Goal: Task Accomplishment & Management: Use online tool/utility

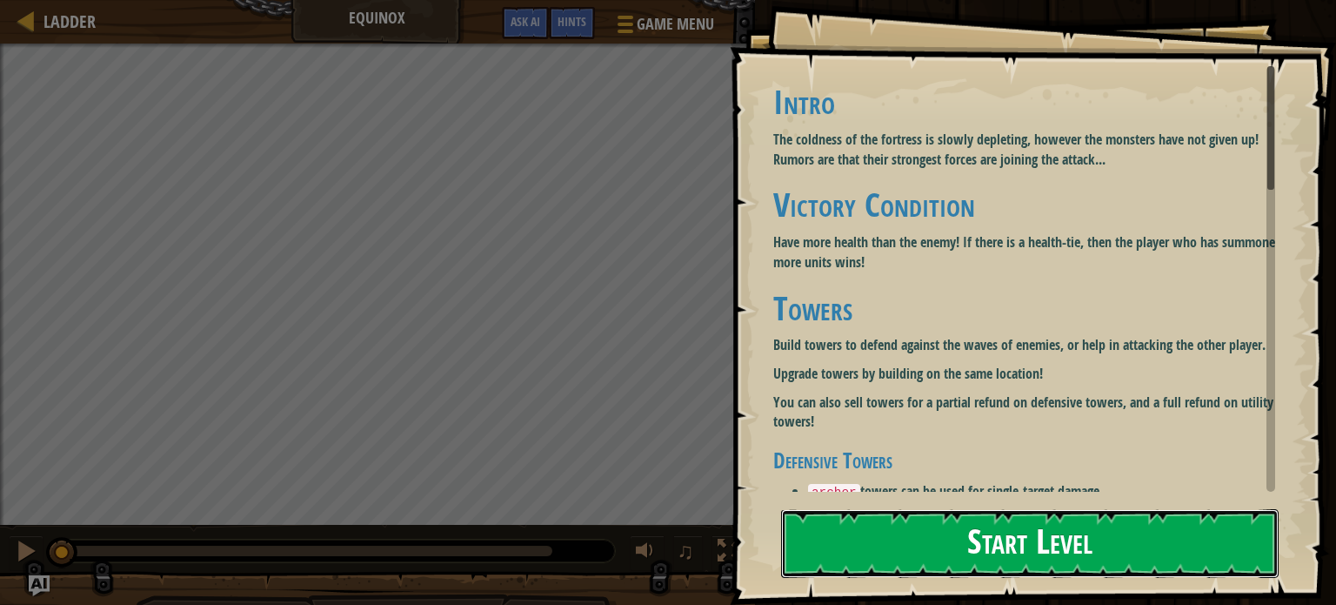
click at [1047, 513] on button "Start Level" at bounding box center [1030, 543] width 498 height 69
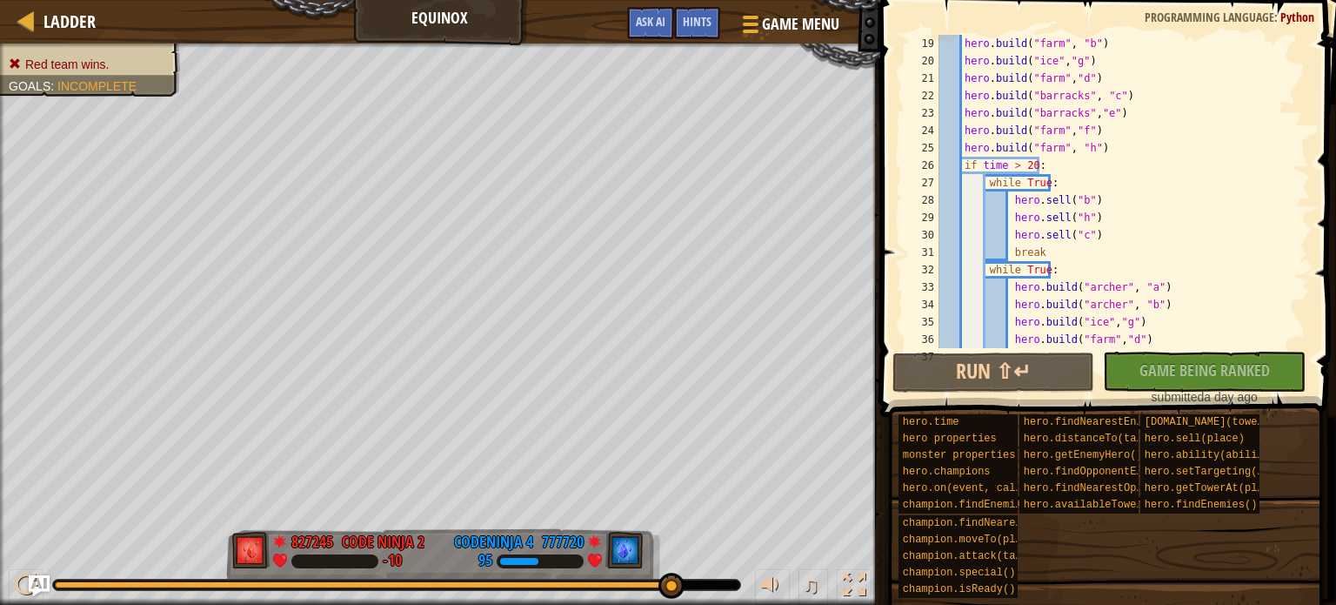
scroll to position [365, 0]
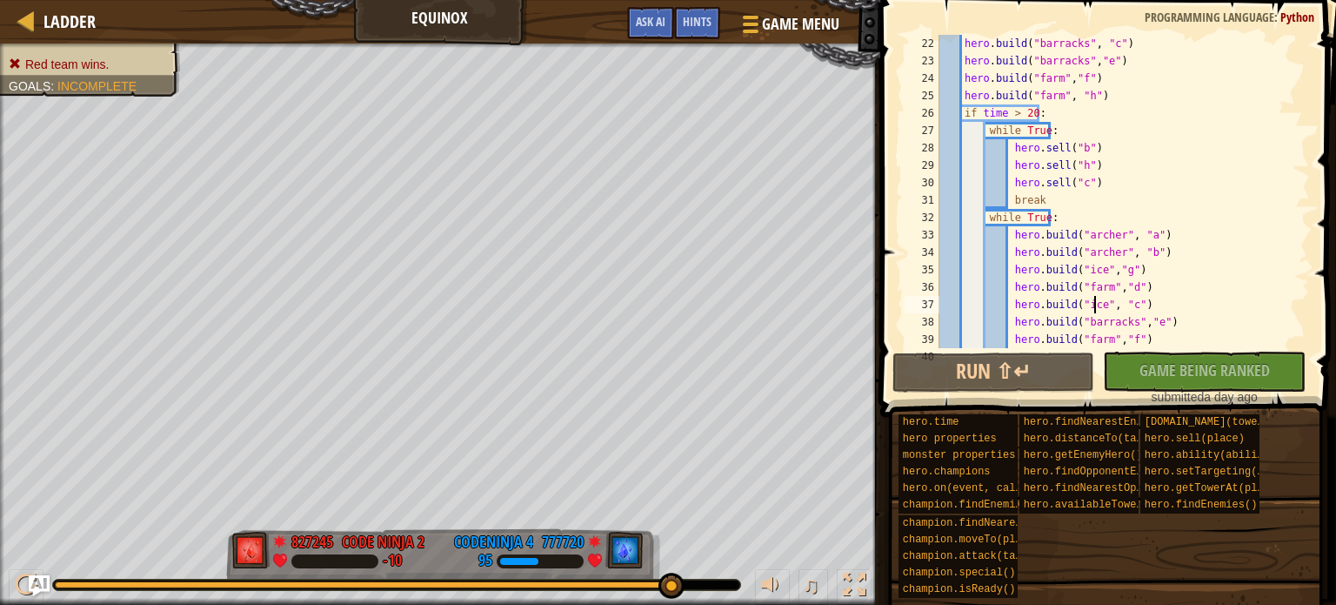
click at [1095, 304] on div "hero . build ( "barracks" , "c" ) hero . build ( "barracks" , "e" ) hero . buil…" at bounding box center [1116, 209] width 361 height 348
click at [1072, 306] on div "hero . build ( "barracks" , "c" ) hero . build ( "barracks" , "e" ) hero . buil…" at bounding box center [1116, 209] width 361 height 348
drag, startPoint x: 1113, startPoint y: 250, endPoint x: 1142, endPoint y: 263, distance: 31.5
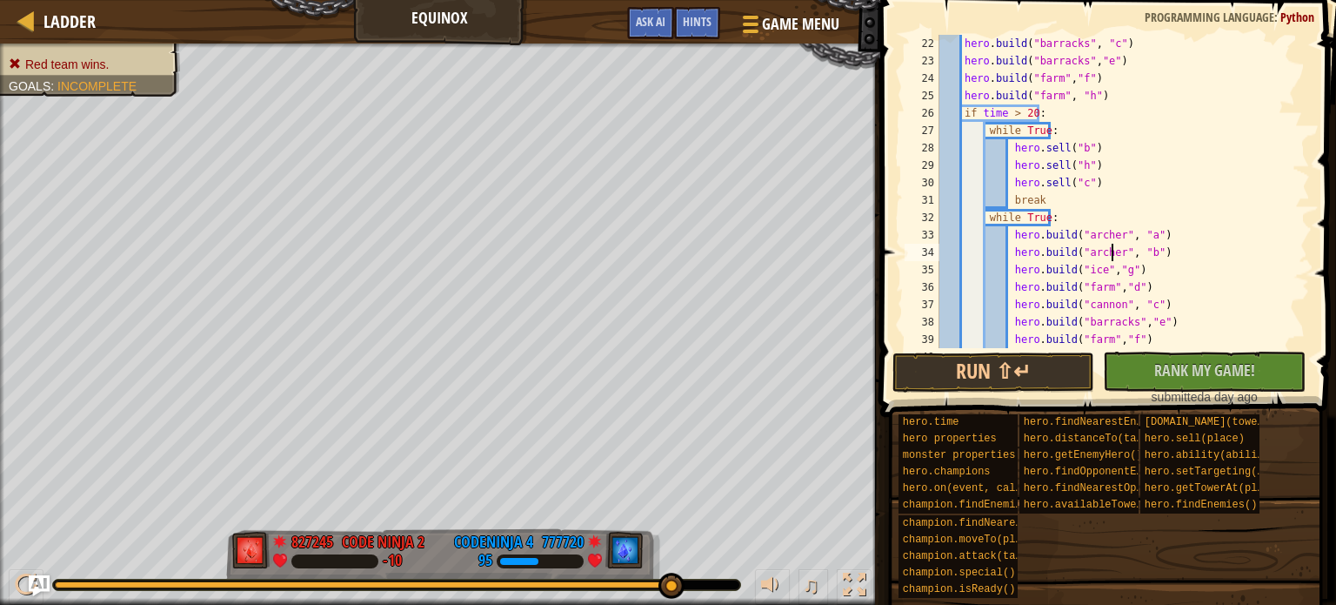
click at [1113, 251] on div "hero . build ( "barracks" , "c" ) hero . build ( "barracks" , "e" ) hero . buil…" at bounding box center [1116, 209] width 361 height 348
click at [991, 376] on button "Run ⇧↵" at bounding box center [994, 372] width 203 height 40
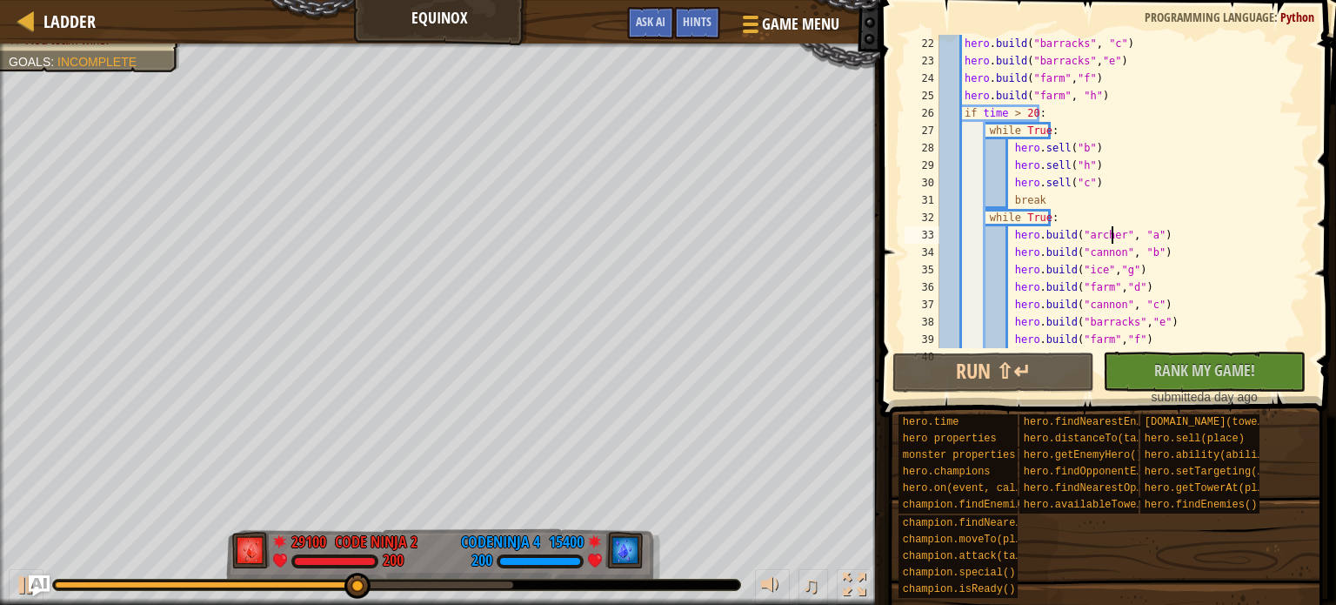
drag, startPoint x: 1112, startPoint y: 230, endPoint x: 1154, endPoint y: 263, distance: 53.9
click at [1110, 232] on div "hero . build ( "barracks" , "c" ) hero . build ( "barracks" , "e" ) hero . buil…" at bounding box center [1116, 209] width 361 height 348
click at [1055, 364] on button "Run ⇧↵" at bounding box center [994, 372] width 203 height 40
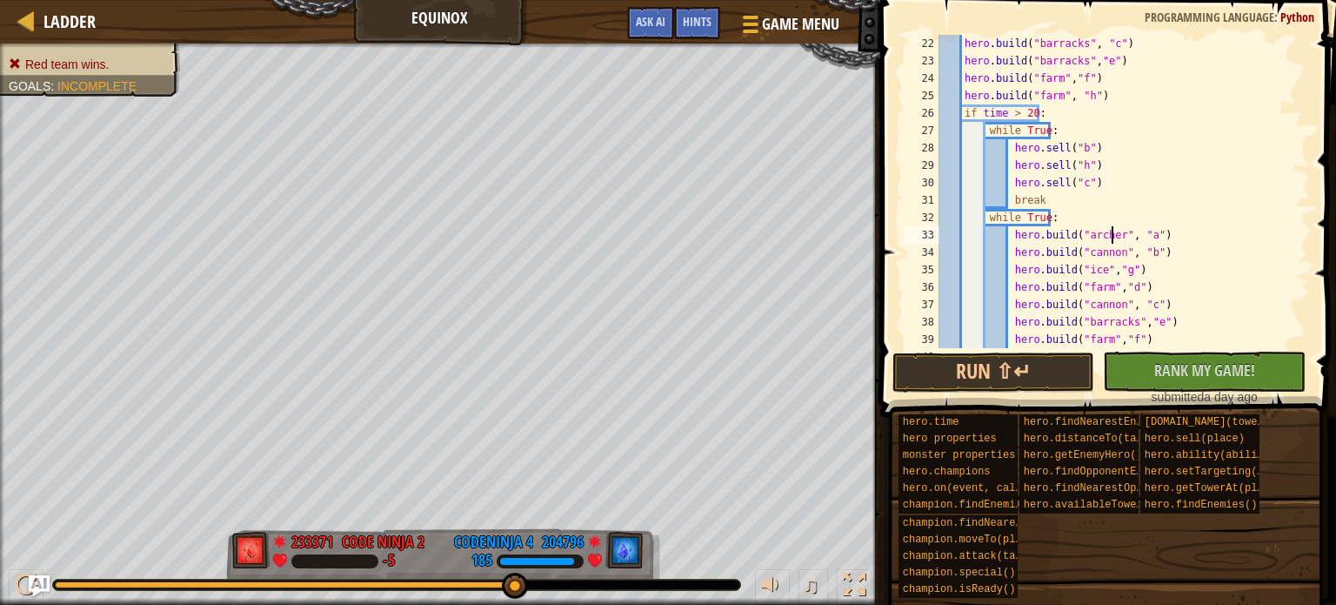
click at [1110, 253] on div "hero . build ( "barracks" , "c" ) hero . build ( "barracks" , "e" ) hero . buil…" at bounding box center [1116, 209] width 361 height 348
click at [1112, 305] on div "hero . build ( "barracks" , "c" ) hero . build ( "barracks" , "e" ) hero . buil…" at bounding box center [1116, 209] width 361 height 348
click at [1058, 371] on button "Run ⇧↵" at bounding box center [994, 372] width 203 height 40
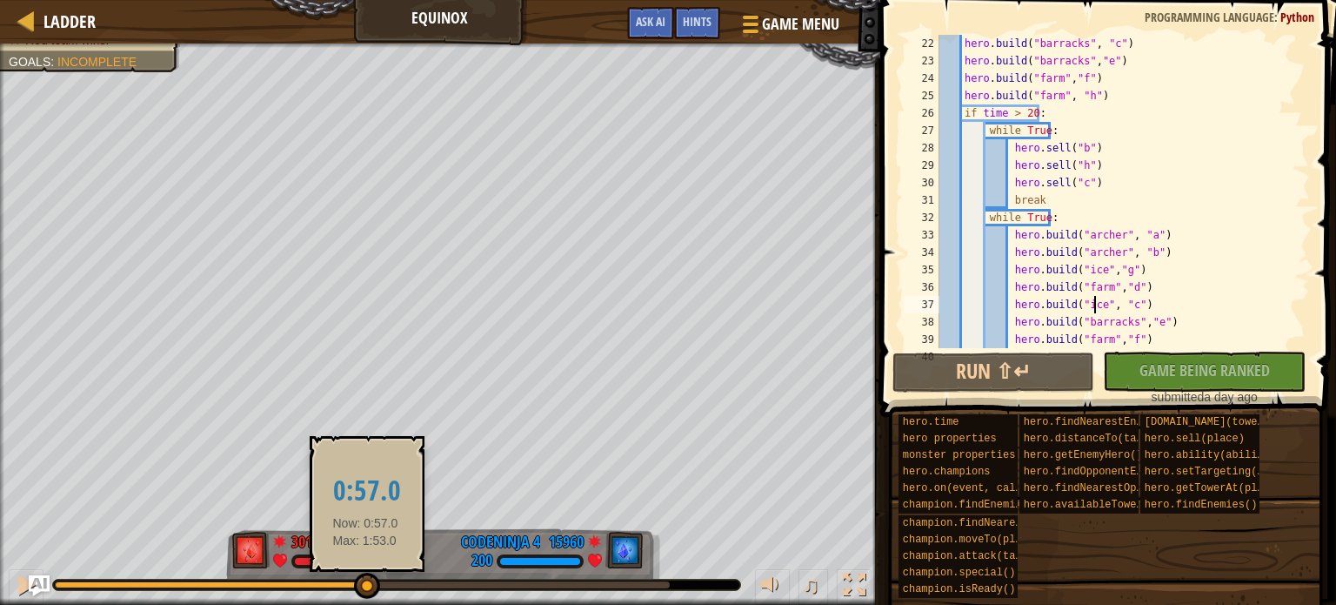
drag, startPoint x: 621, startPoint y: 584, endPoint x: 365, endPoint y: 585, distance: 255.8
click at [365, 585] on div at bounding box center [367, 585] width 26 height 26
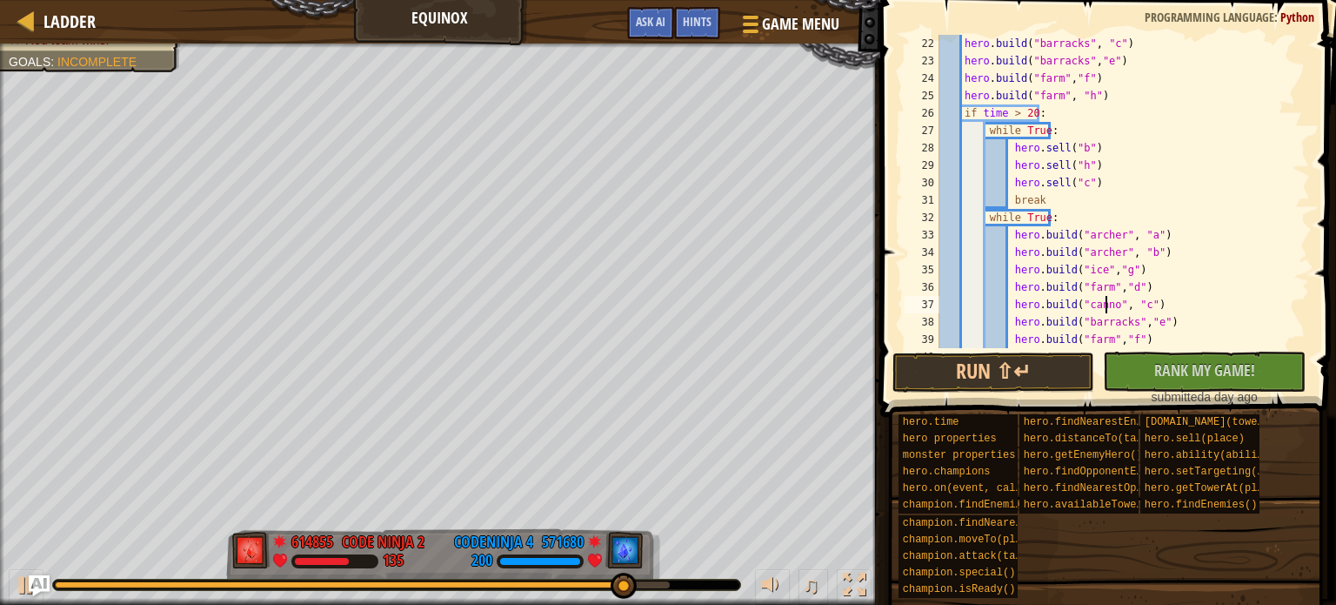
scroll to position [8, 14]
click at [1102, 286] on div "hero . build ( "barracks" , "c" ) hero . build ( "barracks" , "e" ) hero . buil…" at bounding box center [1116, 209] width 361 height 348
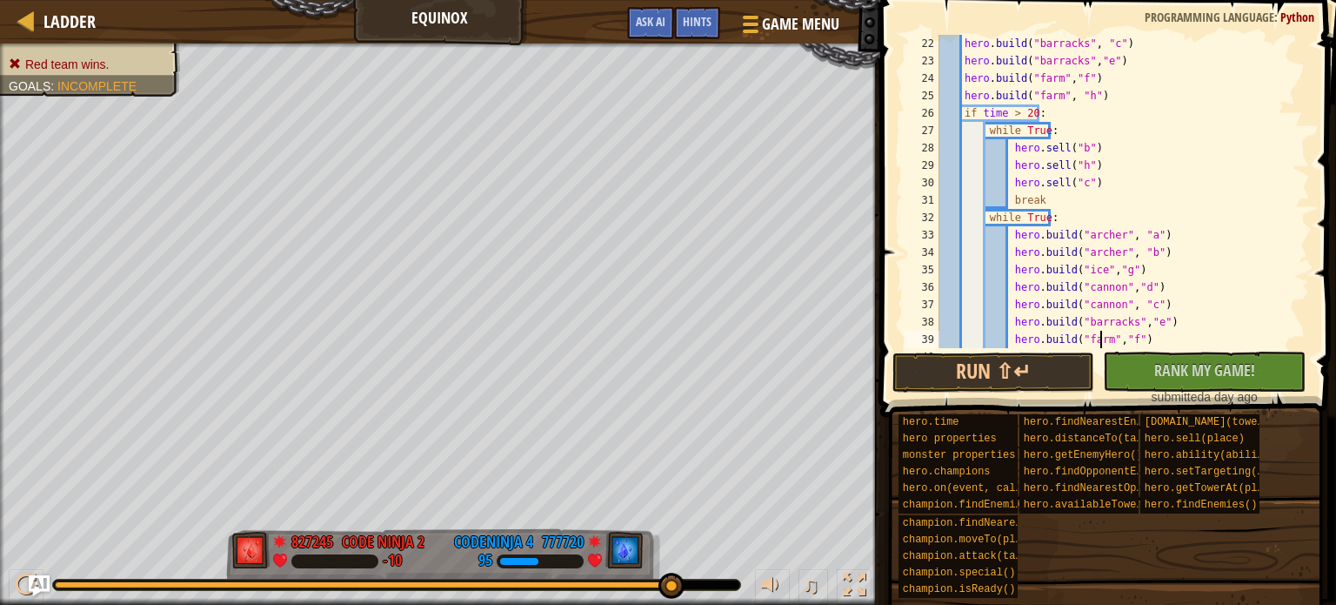
click at [1100, 344] on div "hero . build ( "barracks" , "c" ) hero . build ( "barracks" , "e" ) hero . buil…" at bounding box center [1116, 209] width 361 height 348
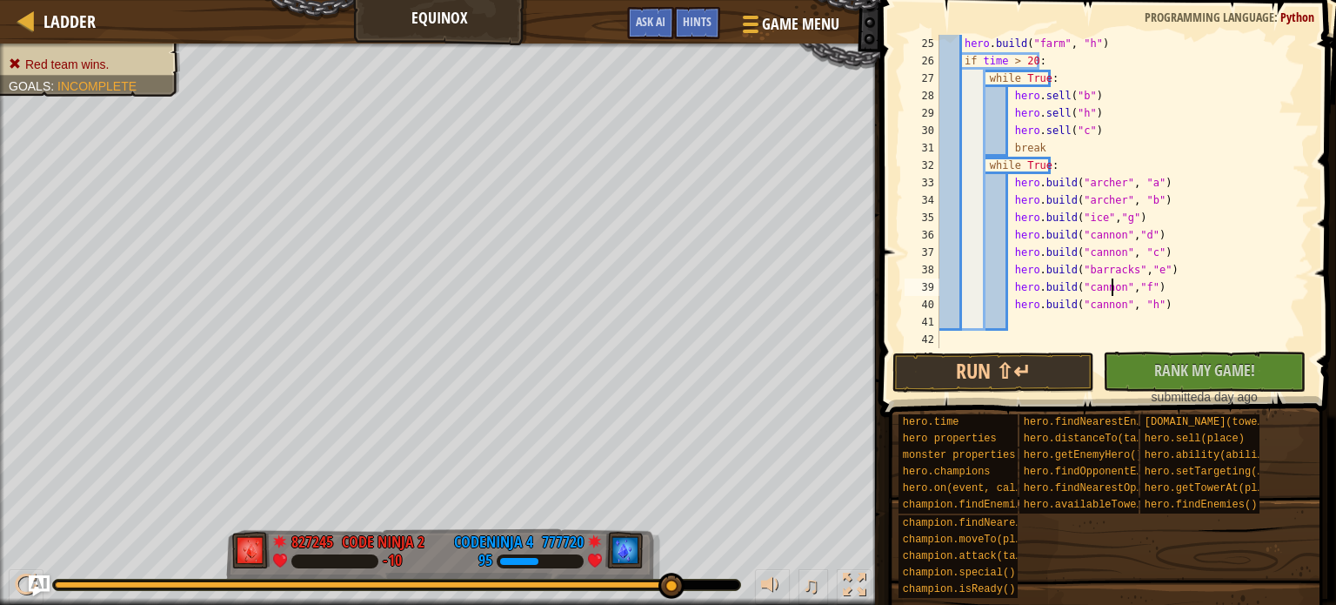
click at [1112, 304] on div "hero . build ( "farm" , "h" ) if time > 20 : while True : hero . sell ( "b" ) h…" at bounding box center [1116, 209] width 361 height 348
click at [1020, 372] on button "Run ⇧↵" at bounding box center [994, 372] width 203 height 40
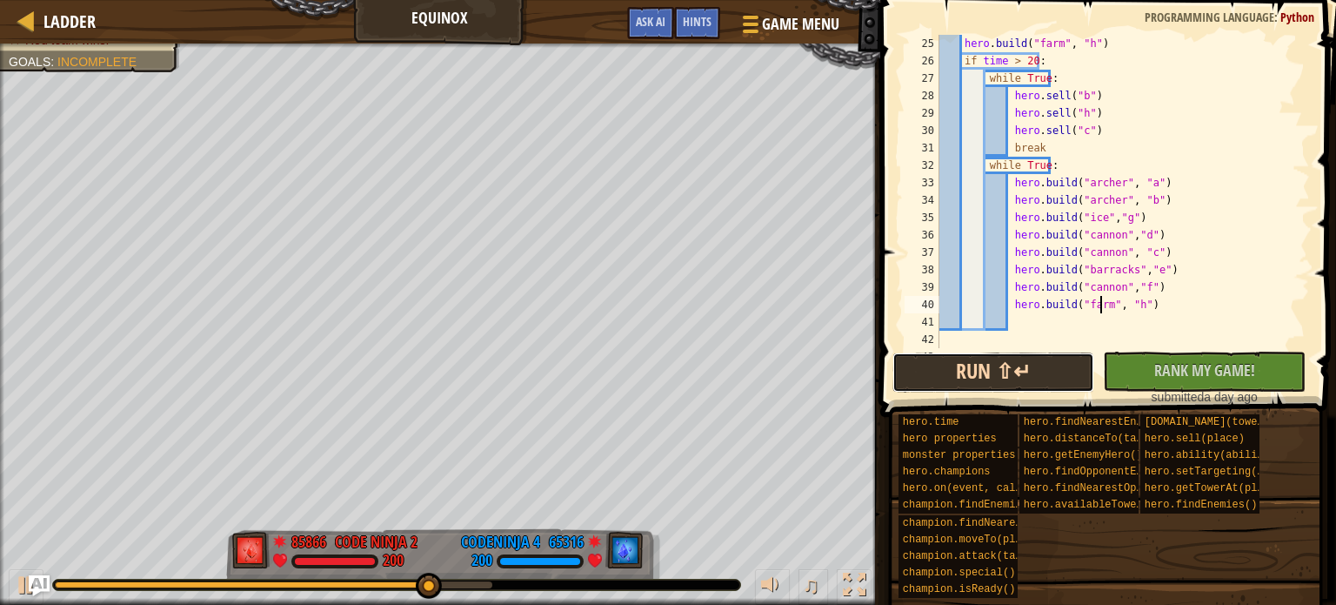
click at [1030, 364] on button "Run ⇧↵" at bounding box center [994, 372] width 203 height 40
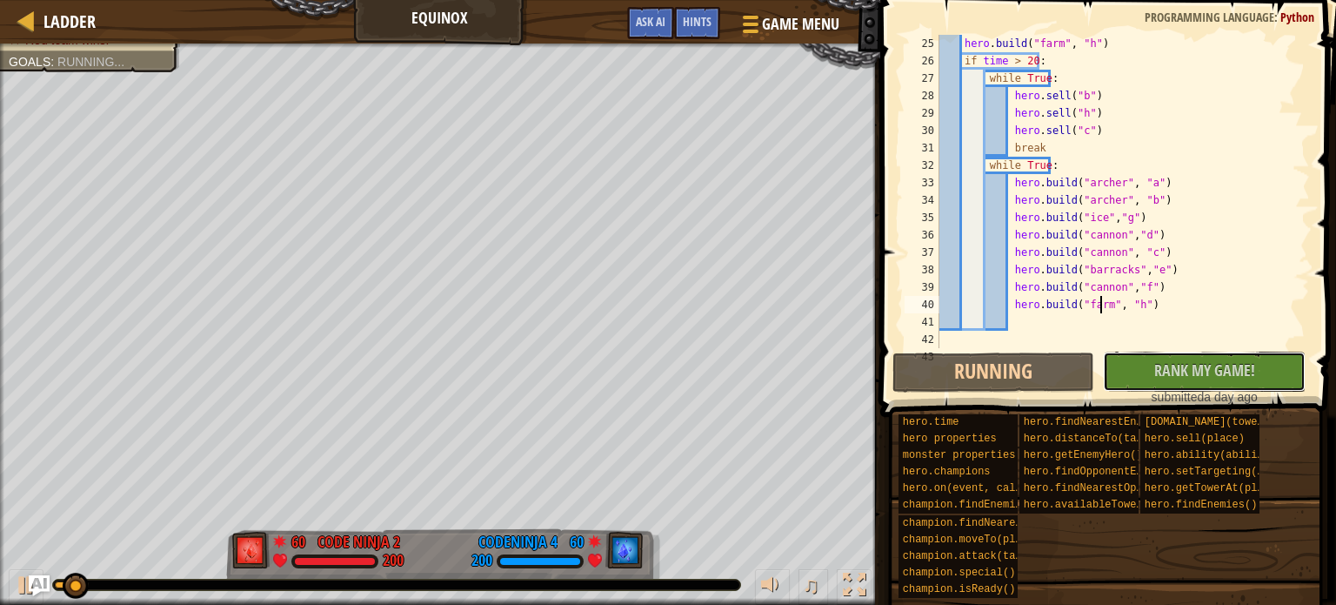
click at [1232, 375] on span "Rank My Game!" at bounding box center [1204, 370] width 101 height 22
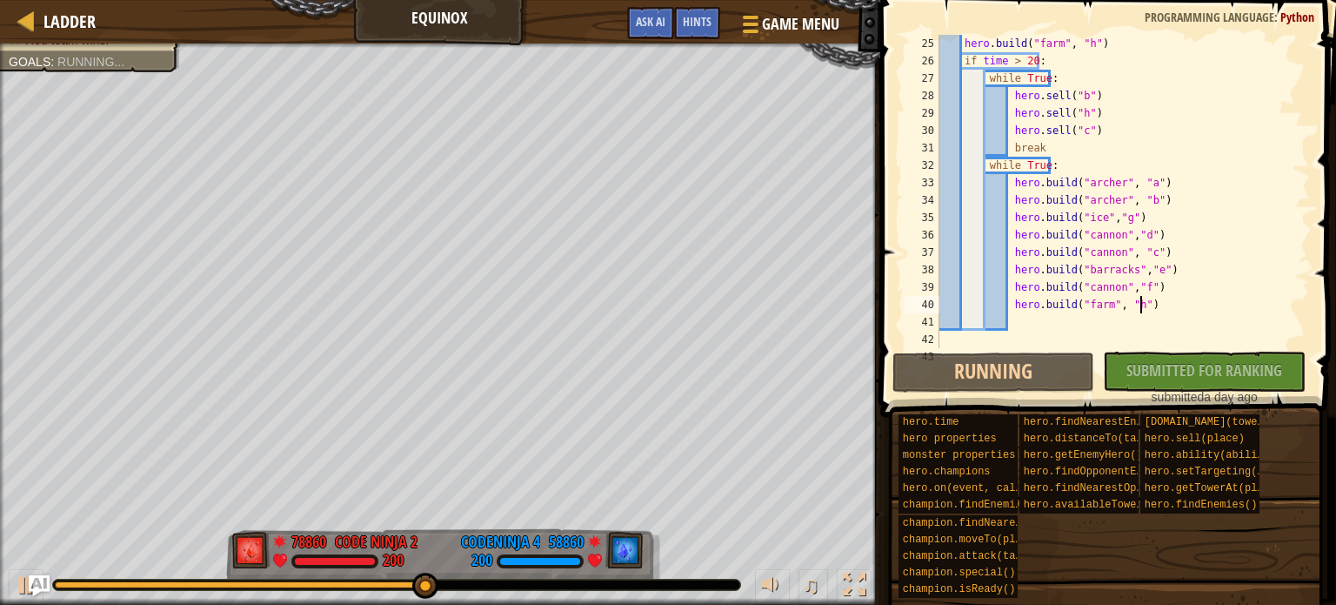
click at [1169, 309] on div "hero . build ( "farm" , "h" ) if time > 20 : while True : hero . sell ( "b" ) h…" at bounding box center [1116, 209] width 361 height 348
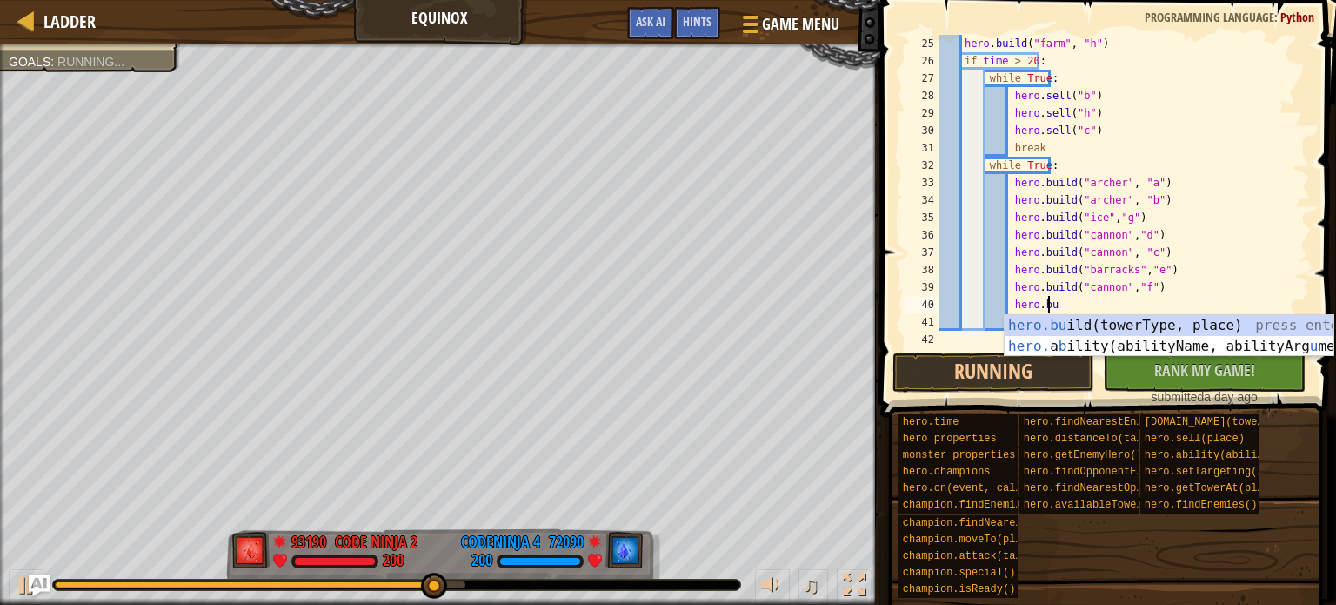
scroll to position [8, 7]
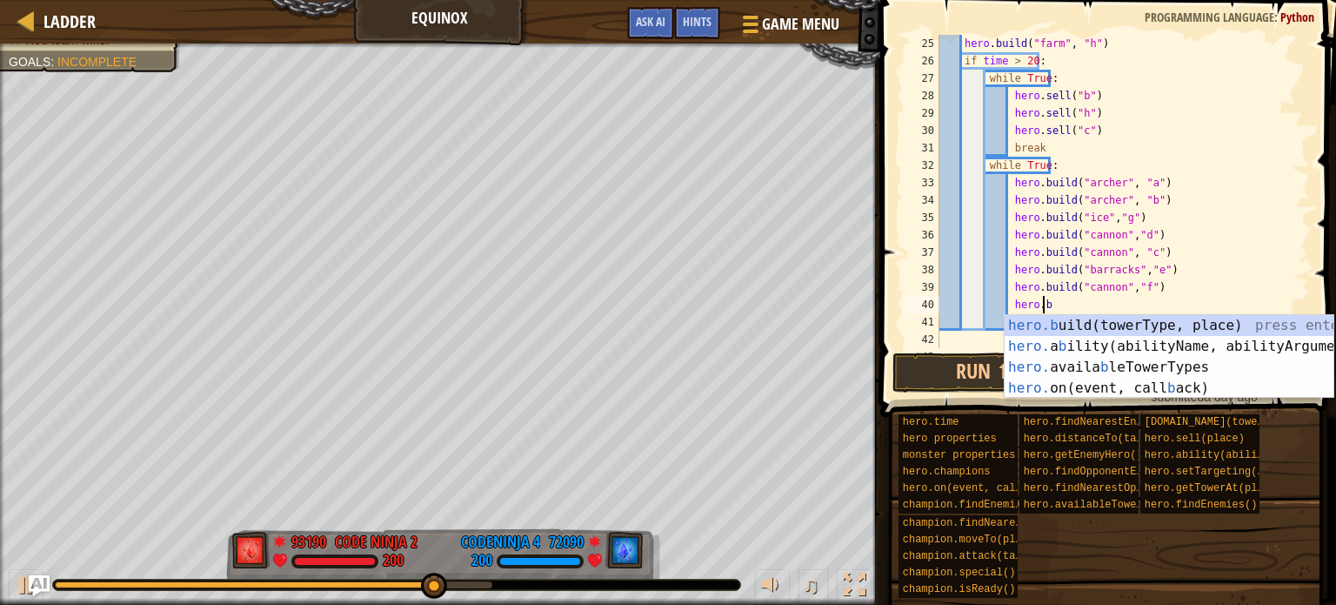
type textarea "h"
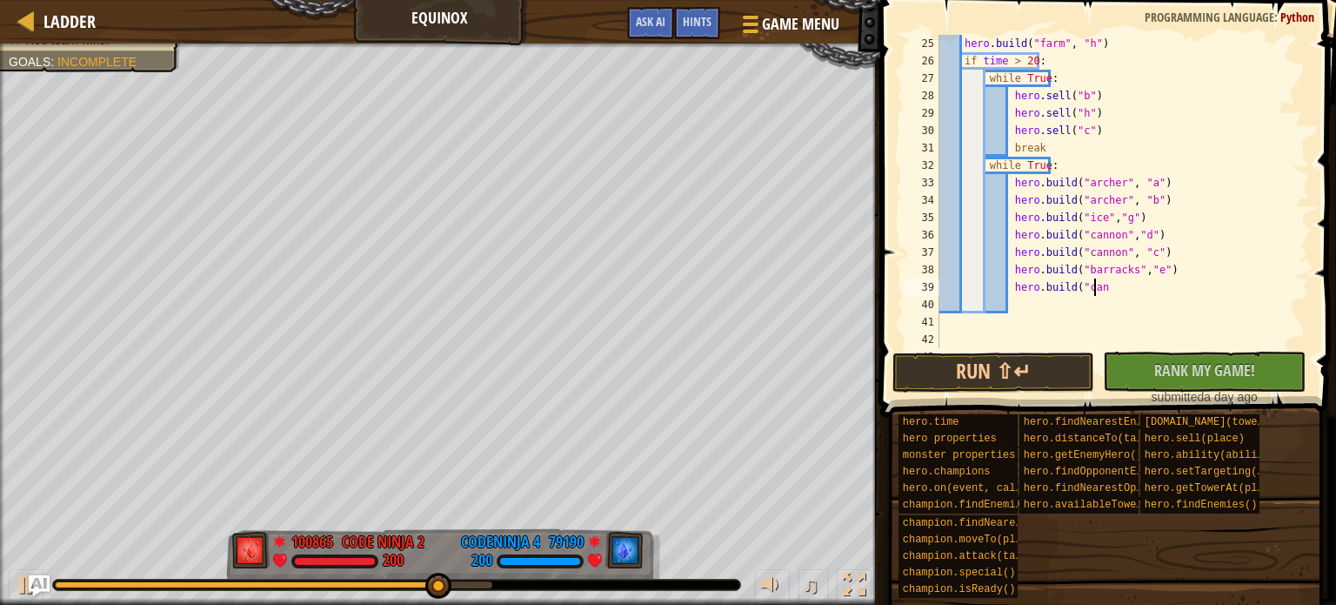
scroll to position [8, 0]
type textarea "h"
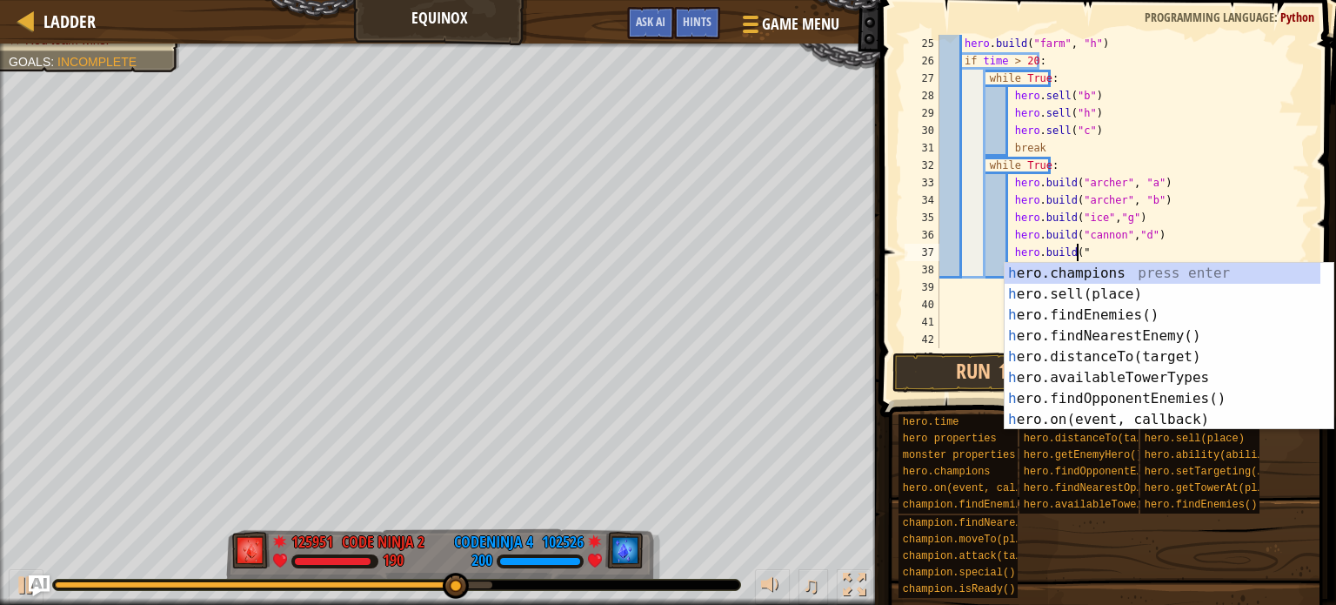
type textarea "h"
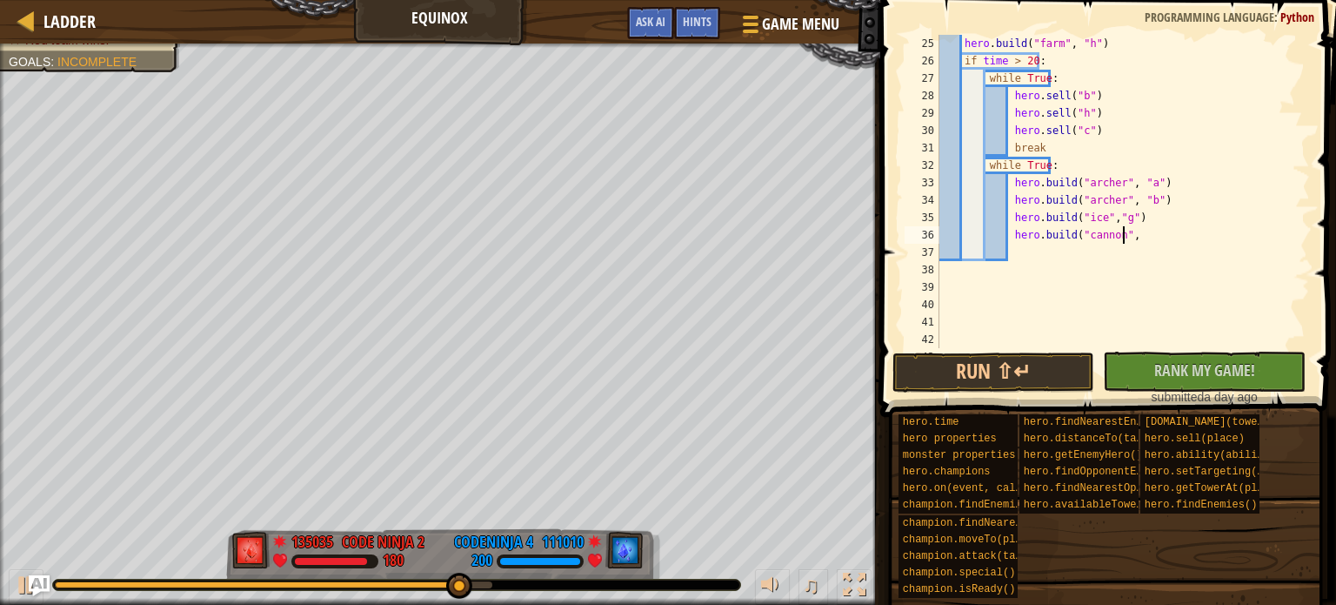
type textarea "h"
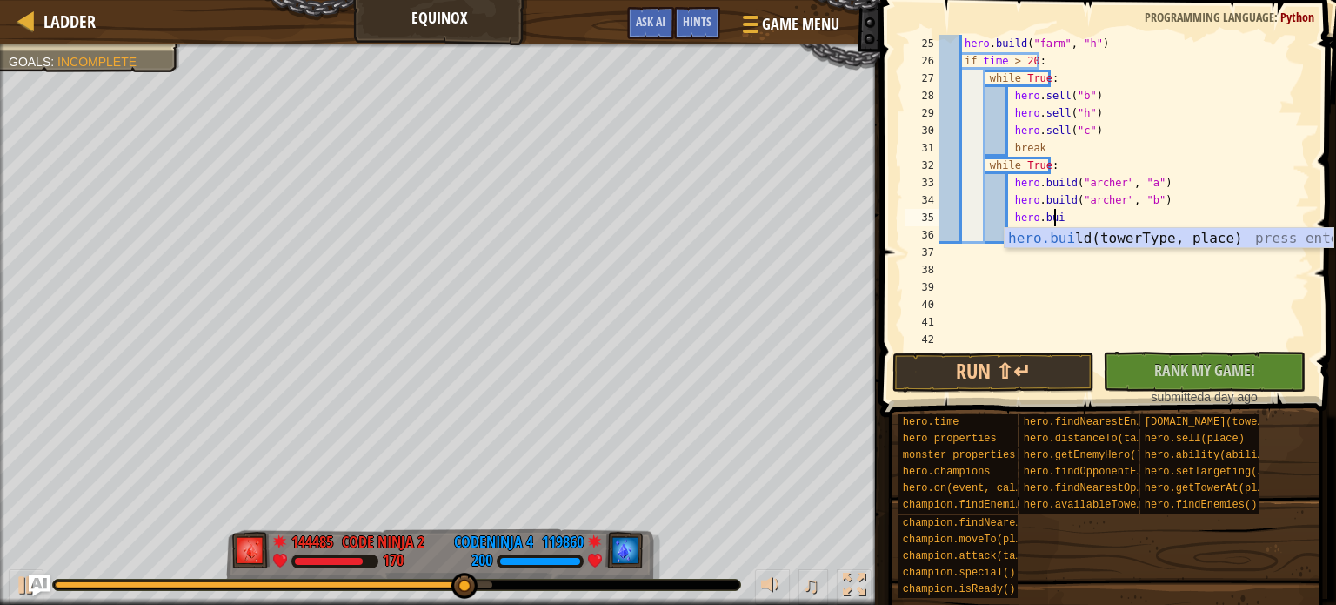
type textarea "h"
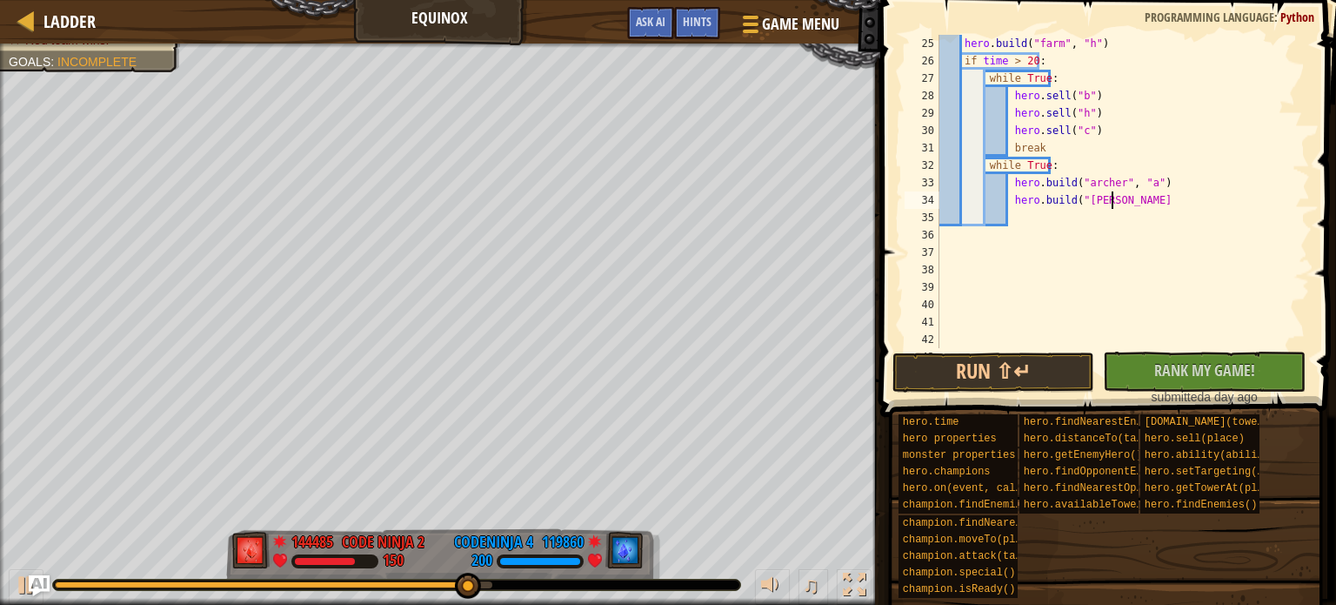
type textarea "h"
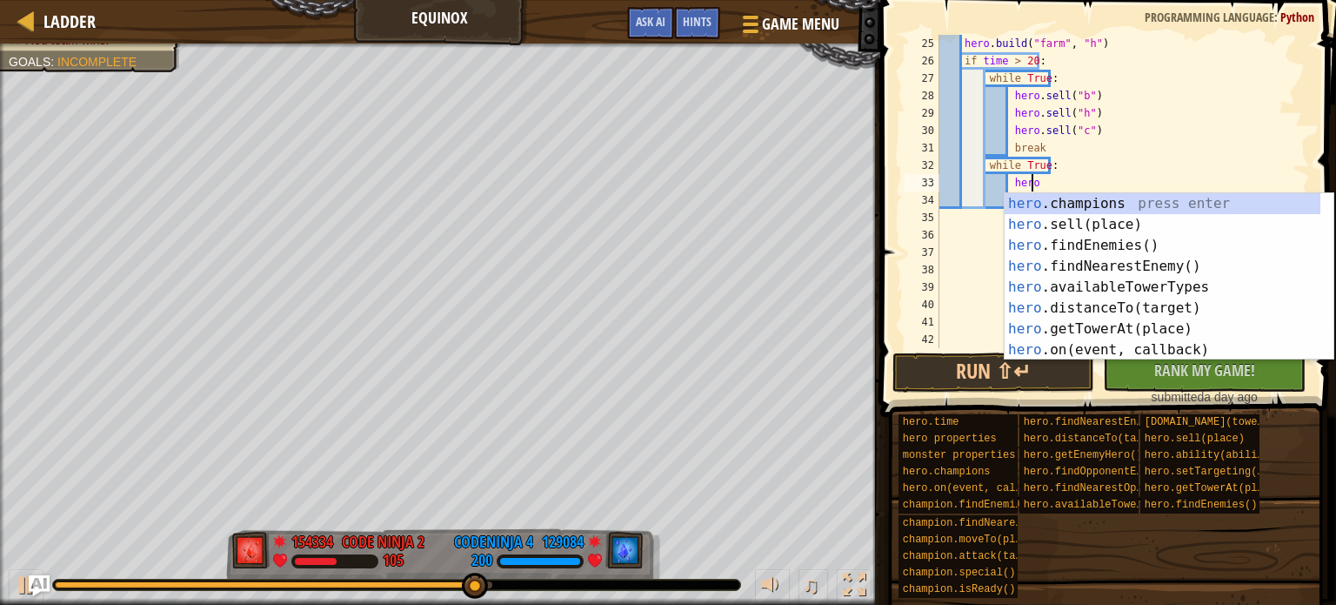
type textarea "h"
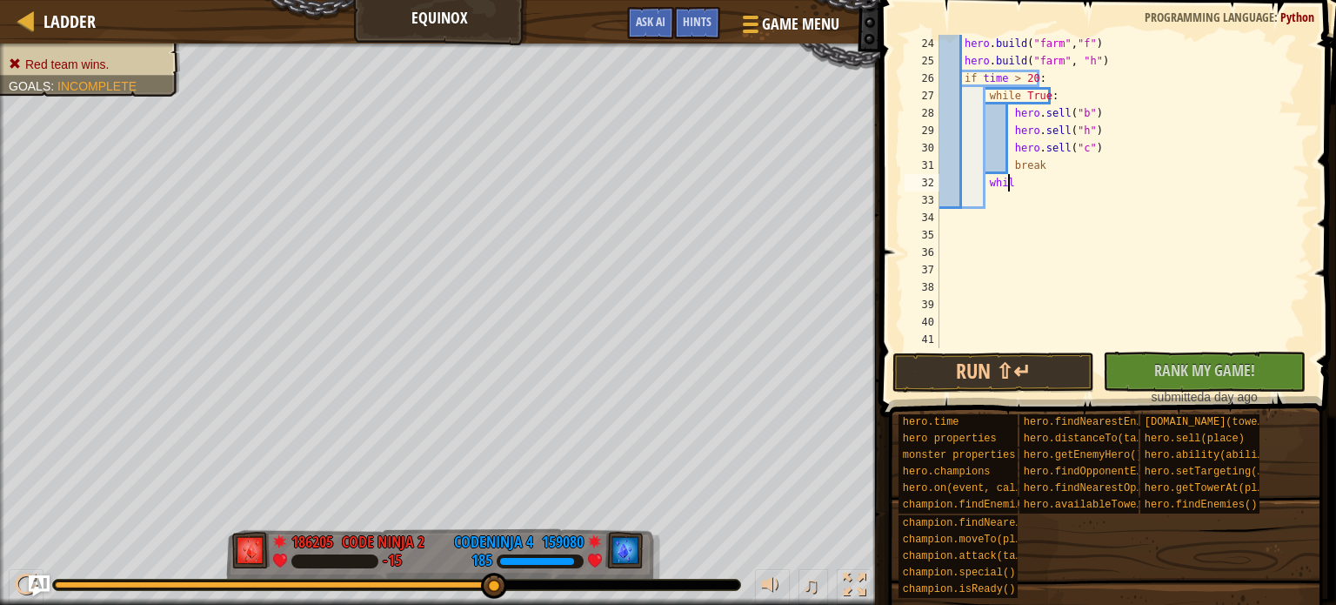
scroll to position [400, 0]
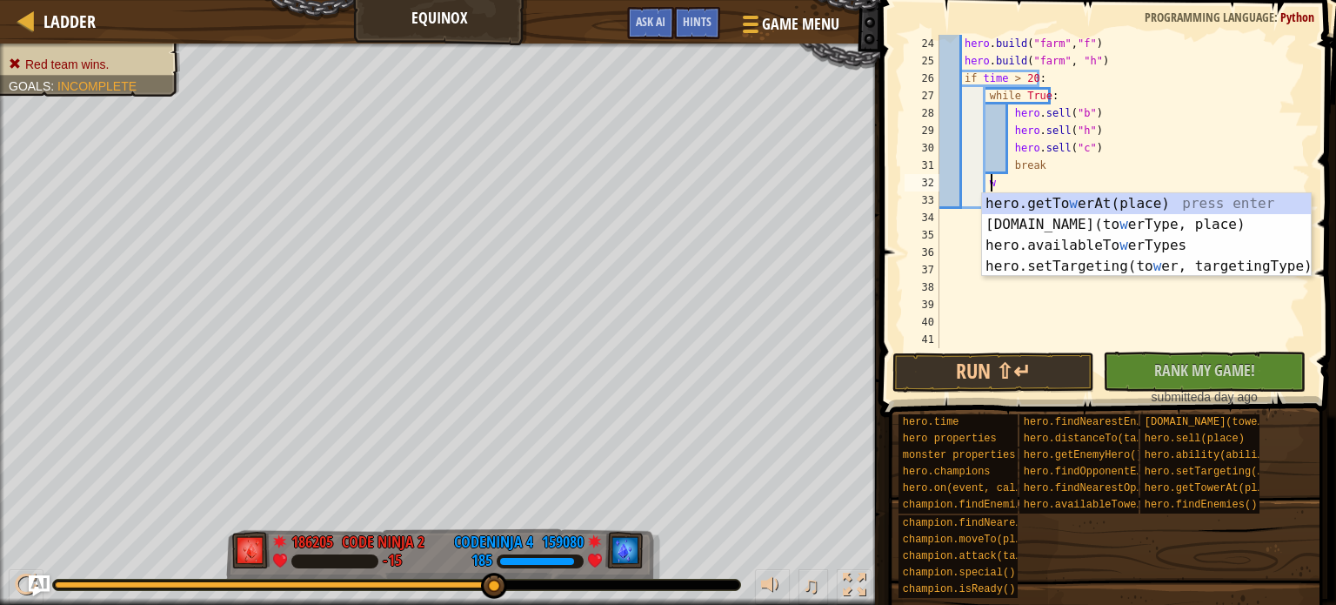
type textarea "w"
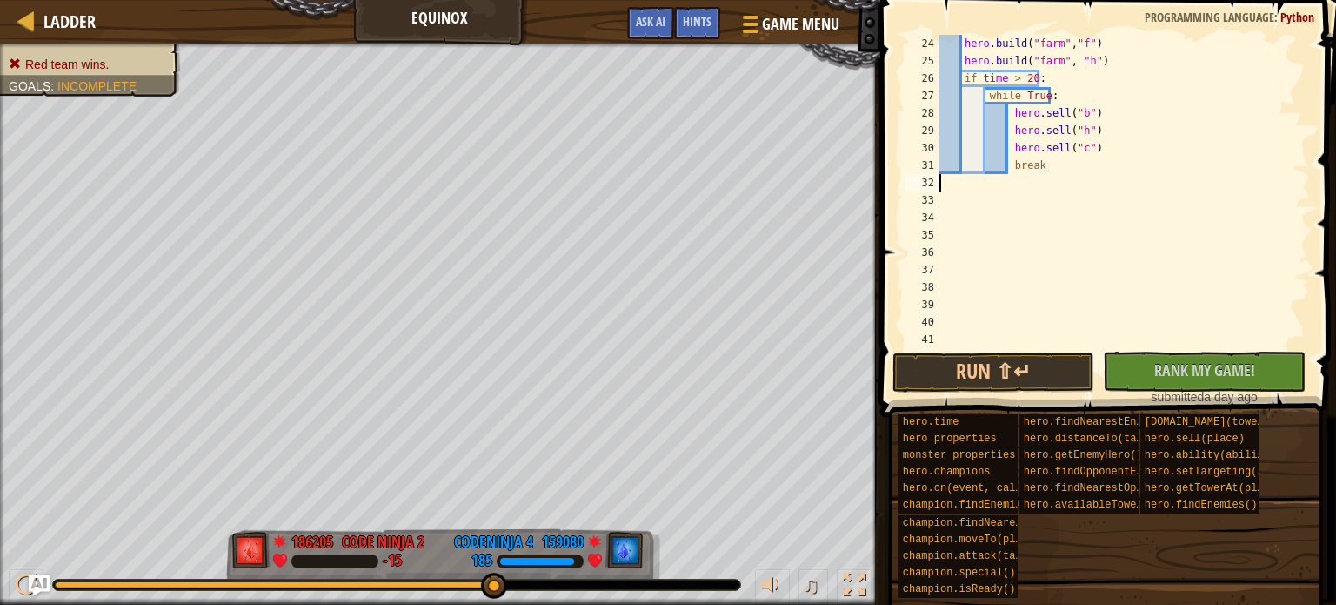
click at [1166, 163] on div "hero . build ( "farm" , "f" ) hero . build ( "farm" , "h" ) if time > 20 : whil…" at bounding box center [1116, 209] width 361 height 348
click at [1160, 106] on div "hero . build ( "farm" , "f" ) hero . build ( "farm" , "h" ) if time > 20 : whil…" at bounding box center [1116, 209] width 361 height 348
click at [1161, 69] on div "hero . build ( "farm" , "f" ) hero . build ( "farm" , "h" ) if time > 20 : whil…" at bounding box center [1116, 209] width 361 height 348
drag, startPoint x: 1155, startPoint y: 79, endPoint x: 1152, endPoint y: 116, distance: 36.7
click at [1152, 98] on div "hero . build ( "farm" , "f" ) hero . build ( "farm" , "h" ) if time > 20 : whil…" at bounding box center [1116, 209] width 361 height 348
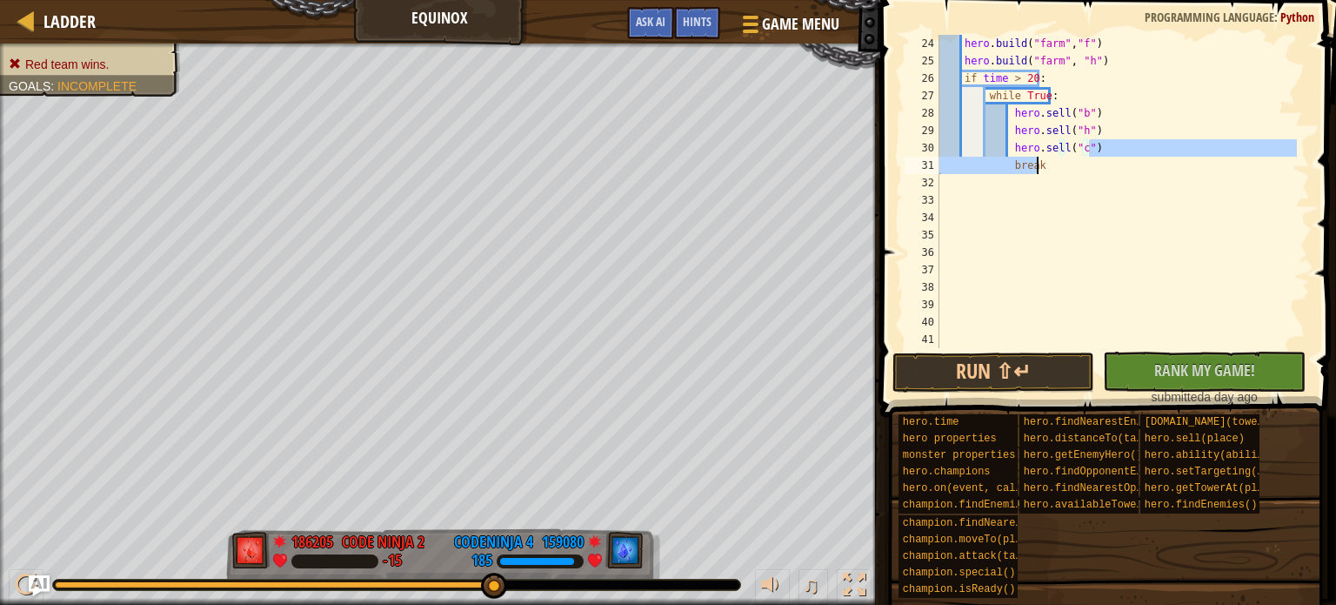
drag, startPoint x: 1145, startPoint y: 150, endPoint x: 1138, endPoint y: 170, distance: 20.4
click at [1138, 169] on div "hero . build ( "farm" , "f" ) hero . build ( "farm" , "h" ) if time > 20 : whil…" at bounding box center [1116, 209] width 361 height 348
type textarea "hero.sell("c") break"
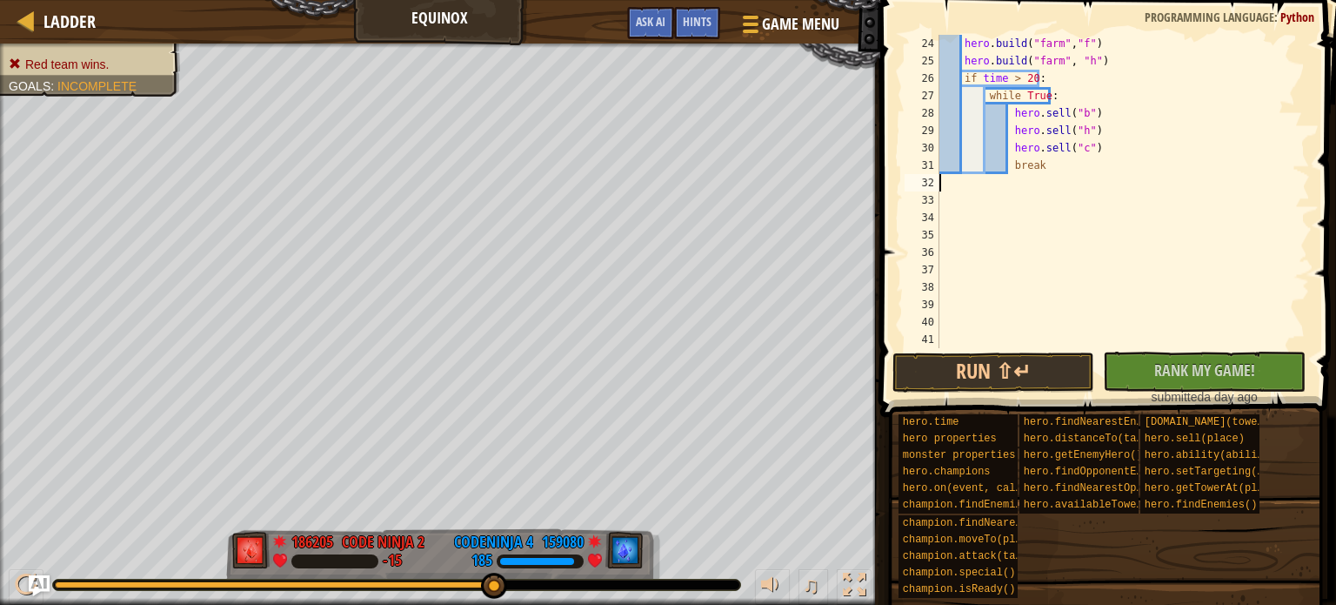
click at [1136, 177] on div "hero . build ( "farm" , "f" ) hero . build ( "farm" , "h" ) if time > 20 : whil…" at bounding box center [1116, 209] width 361 height 348
click at [1117, 164] on div "hero . build ( "farm" , "f" ) hero . build ( "farm" , "h" ) if time > 20 : whil…" at bounding box center [1116, 209] width 361 height 348
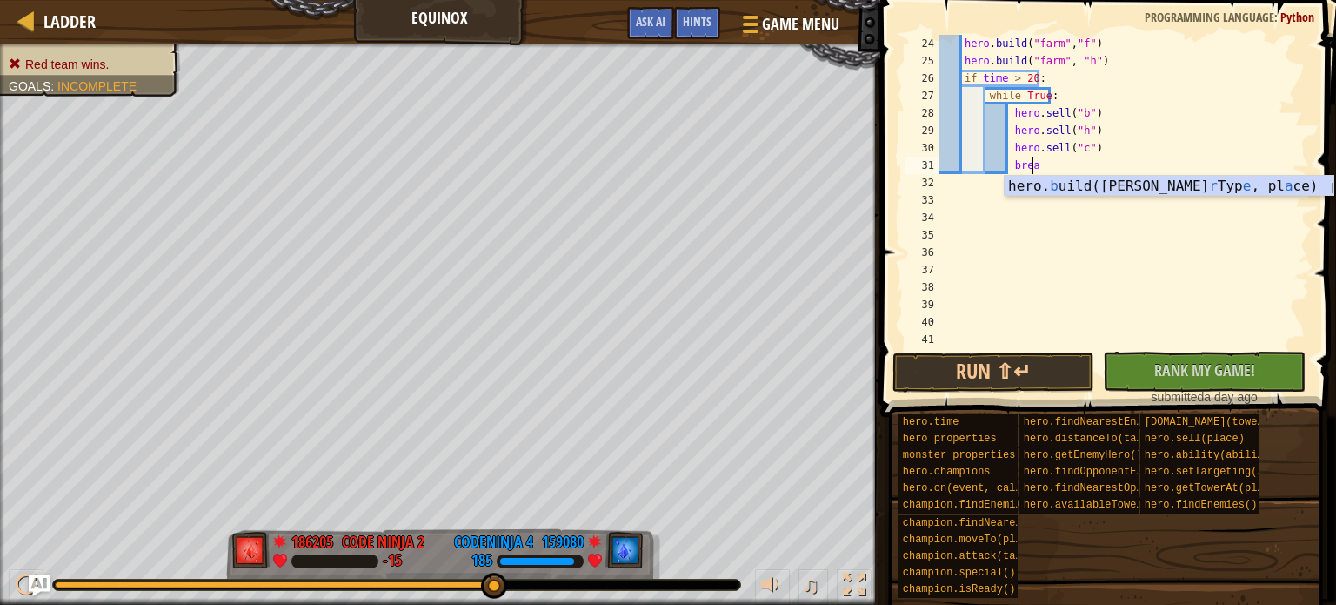
type textarea "b"
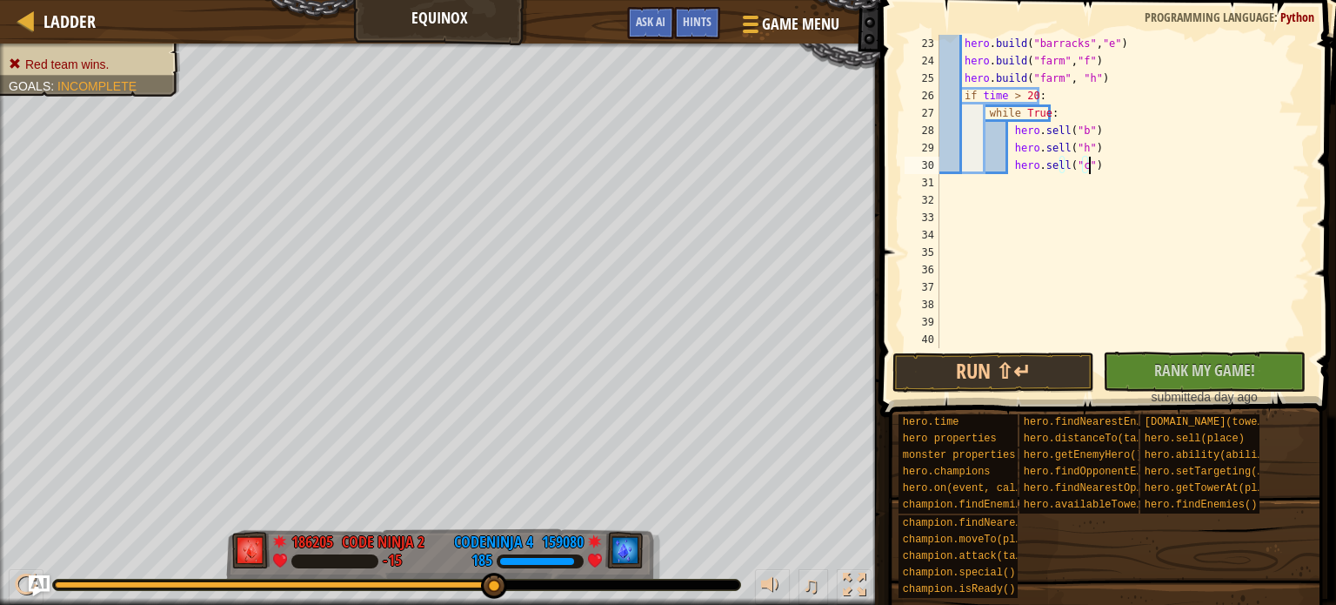
scroll to position [383, 0]
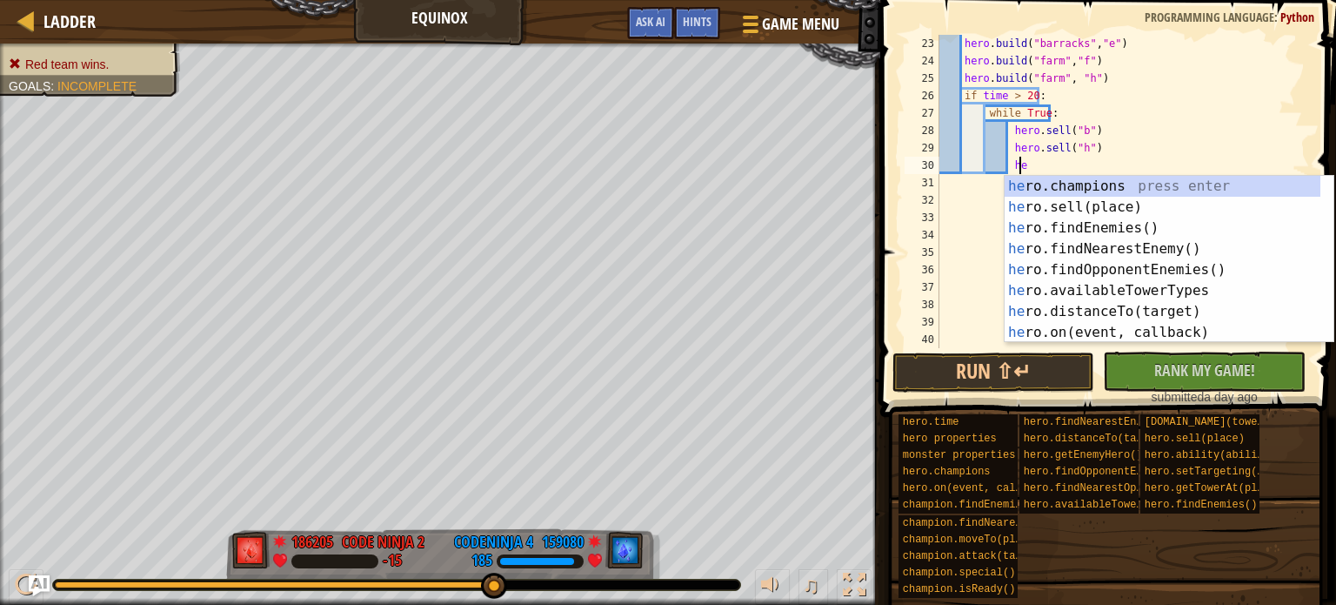
type textarea "h"
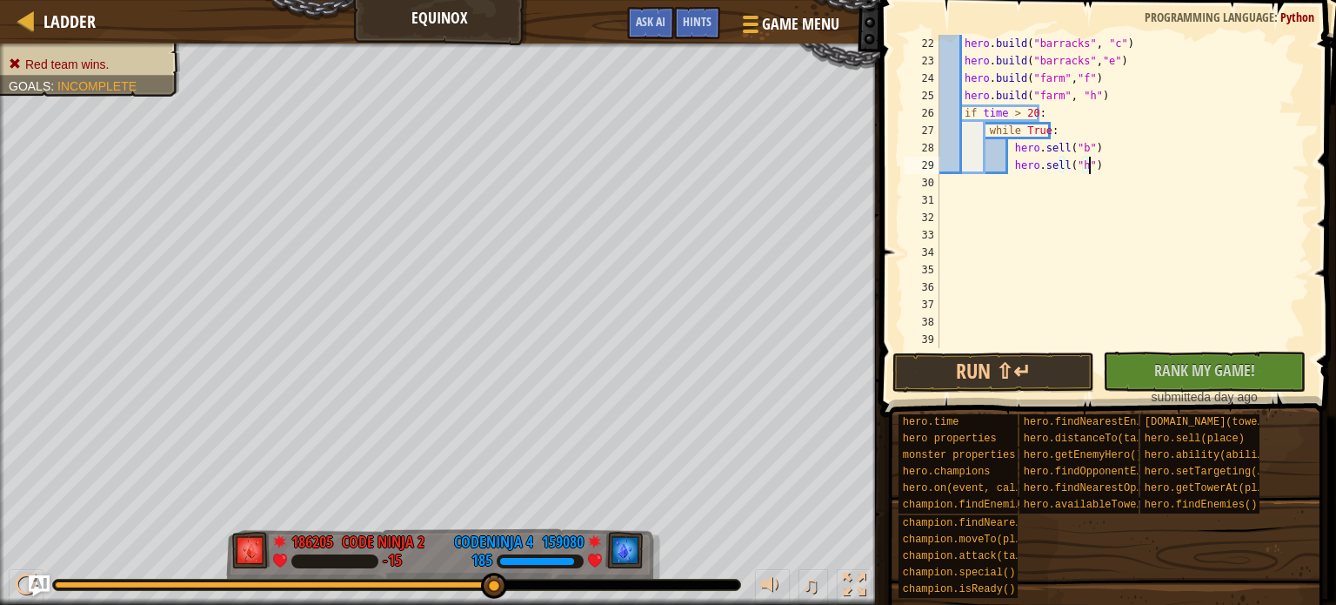
scroll to position [365, 0]
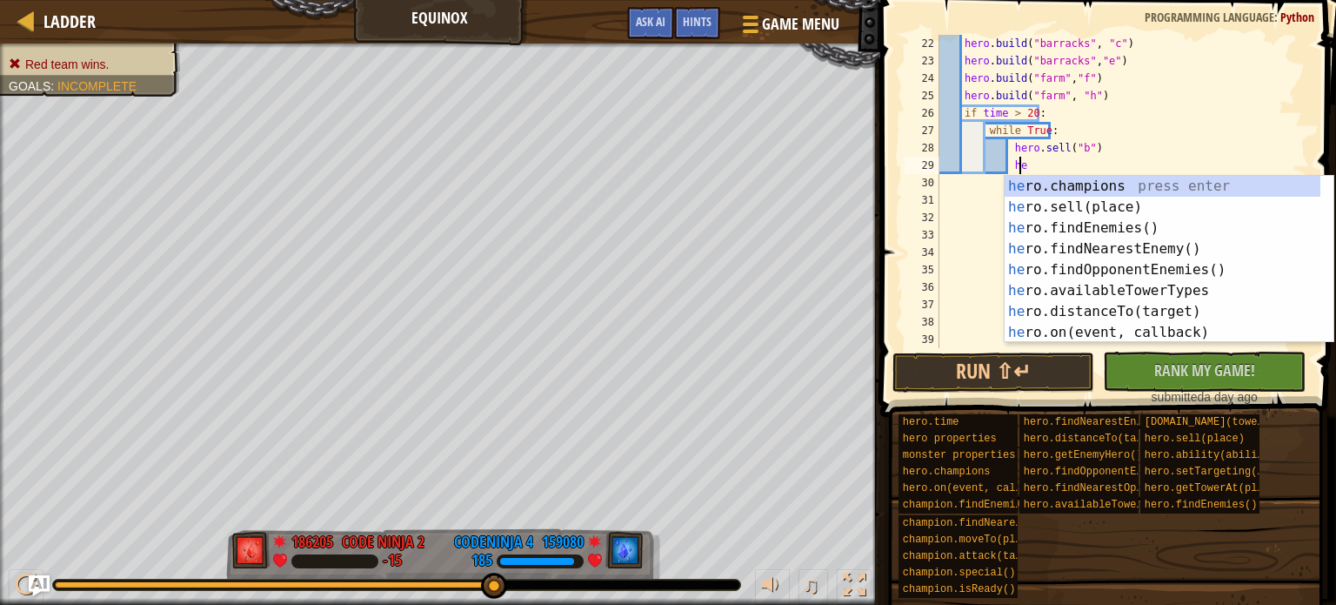
type textarea "h"
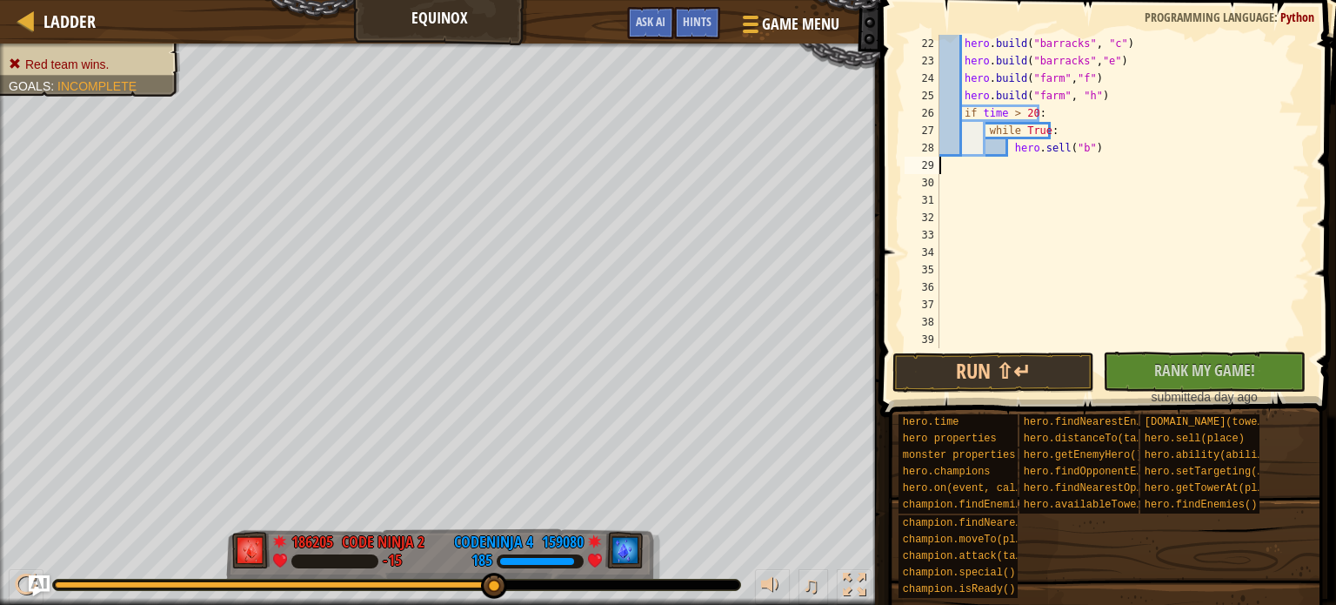
scroll to position [348, 0]
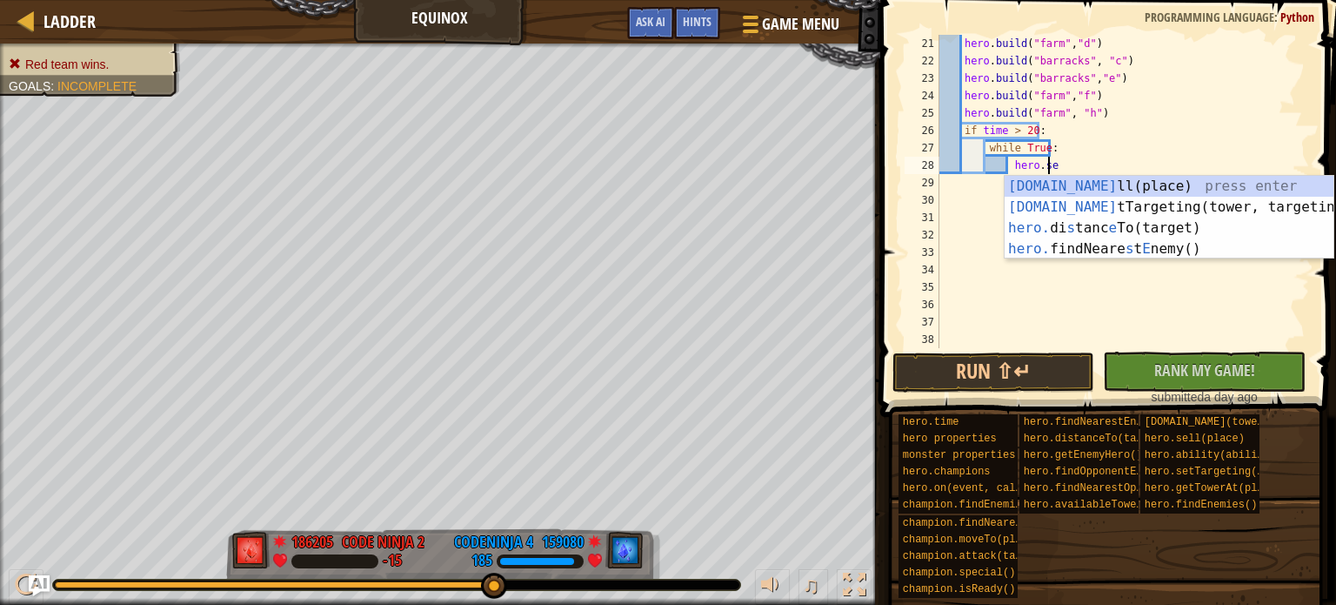
type textarea "h"
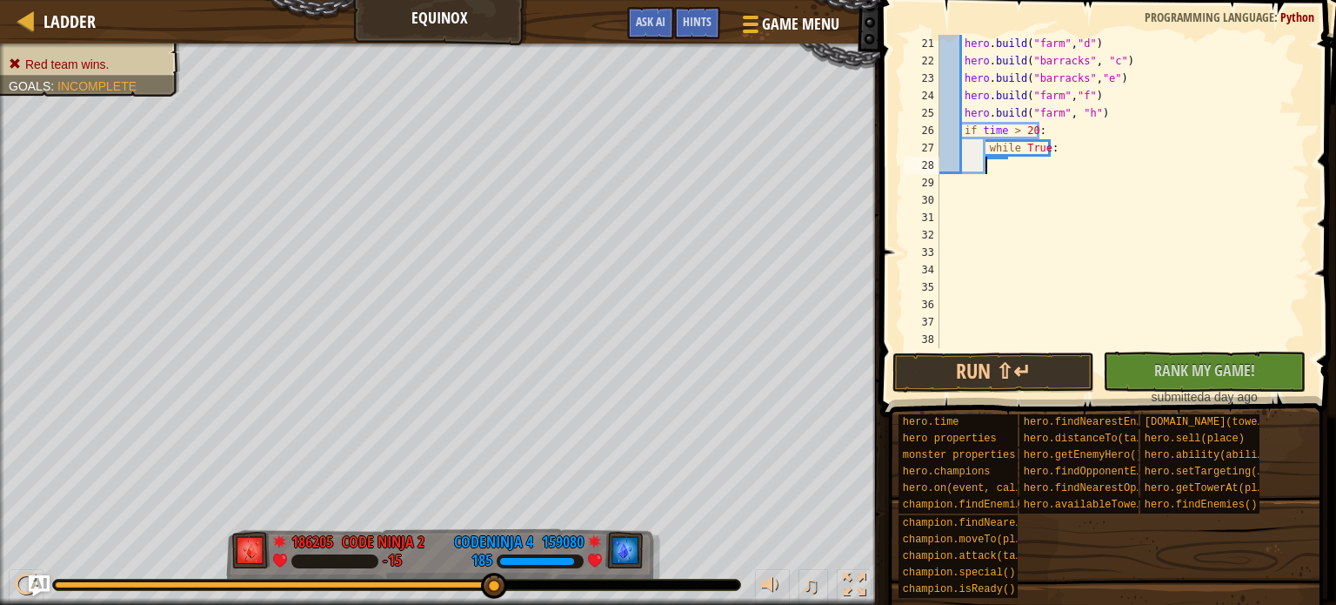
scroll to position [331, 0]
type textarea "w"
type textarea "i"
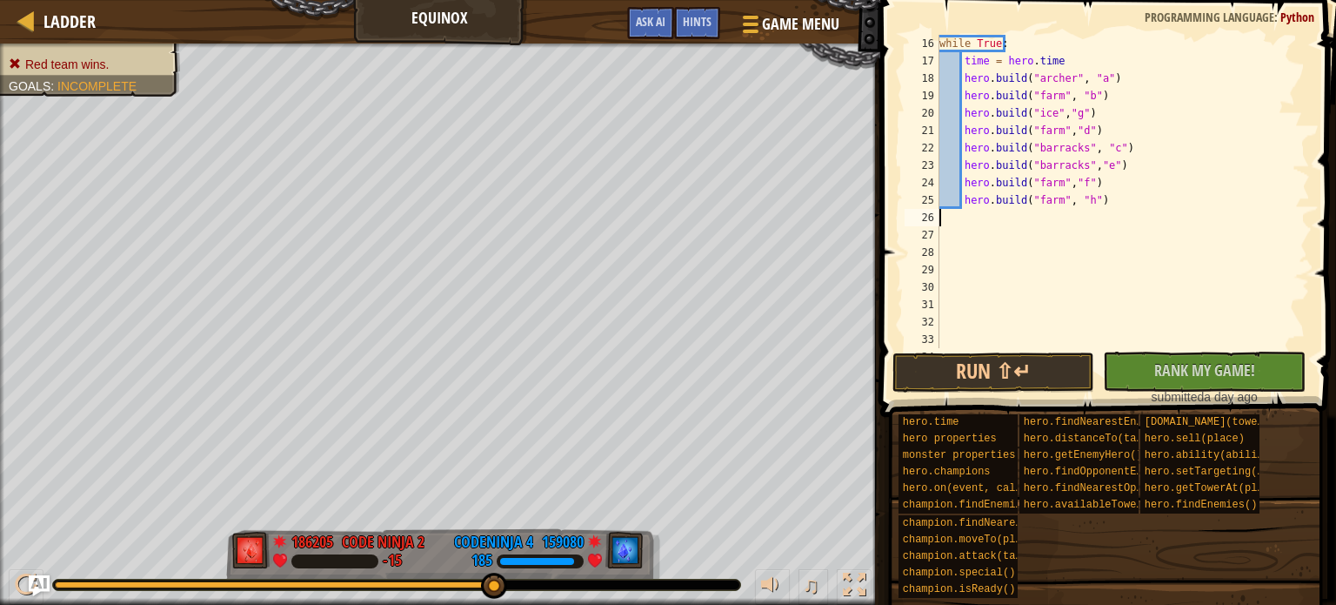
scroll to position [261, 0]
drag, startPoint x: 1058, startPoint y: 180, endPoint x: 1080, endPoint y: 191, distance: 24.1
click at [1065, 184] on div "while True : time = hero . time hero . build ( "archer" , "a" ) hero . build ( …" at bounding box center [1116, 209] width 361 height 348
click at [1055, 181] on div "while True : time = hero . time hero . build ( "archer" , "a" ) hero . build ( …" at bounding box center [1116, 209] width 361 height 348
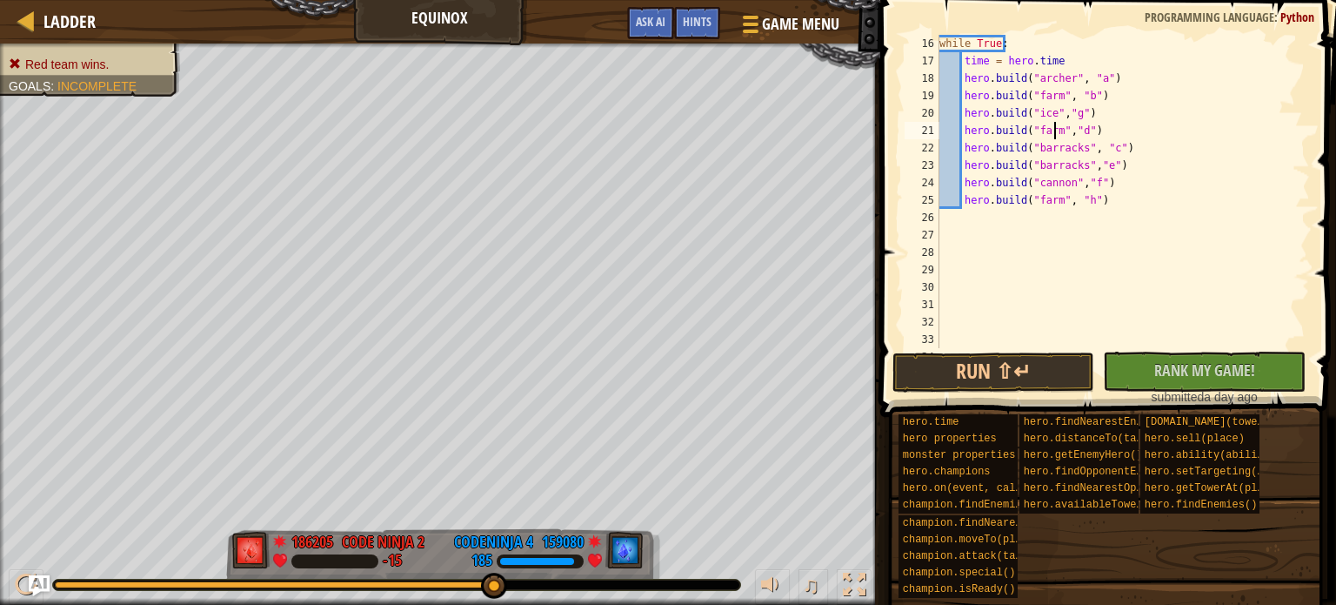
click at [1054, 124] on div "while True : time = hero . time hero . build ( "archer" , "a" ) hero . build ( …" at bounding box center [1116, 209] width 361 height 348
click at [1007, 361] on button "Run ⇧↵" at bounding box center [994, 372] width 203 height 40
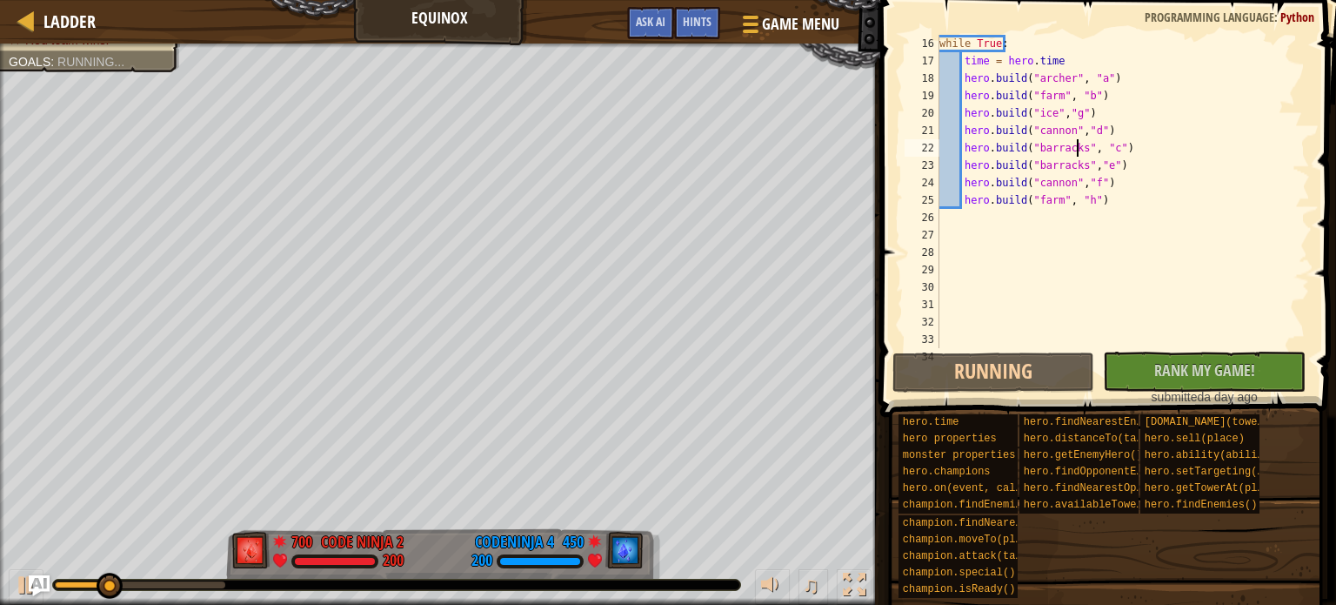
click at [1075, 149] on div "while True : time = hero . time hero . build ( "archer" , "a" ) hero . build ( …" at bounding box center [1116, 209] width 361 height 348
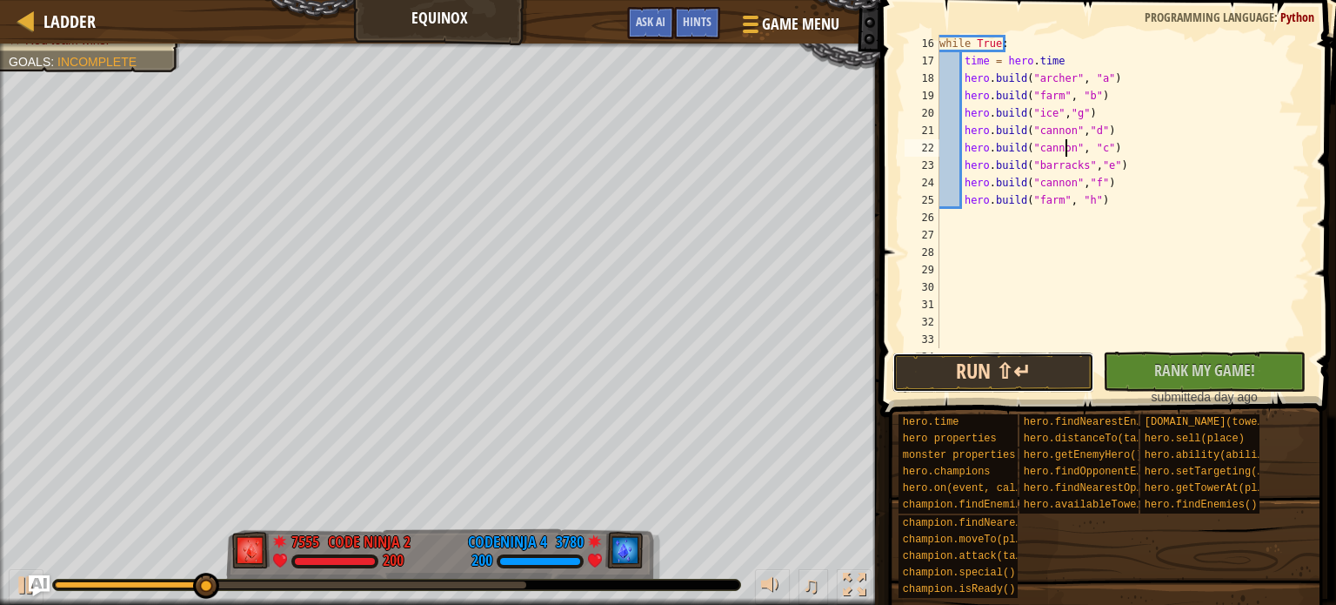
click at [1030, 358] on button "Run ⇧↵" at bounding box center [994, 372] width 203 height 40
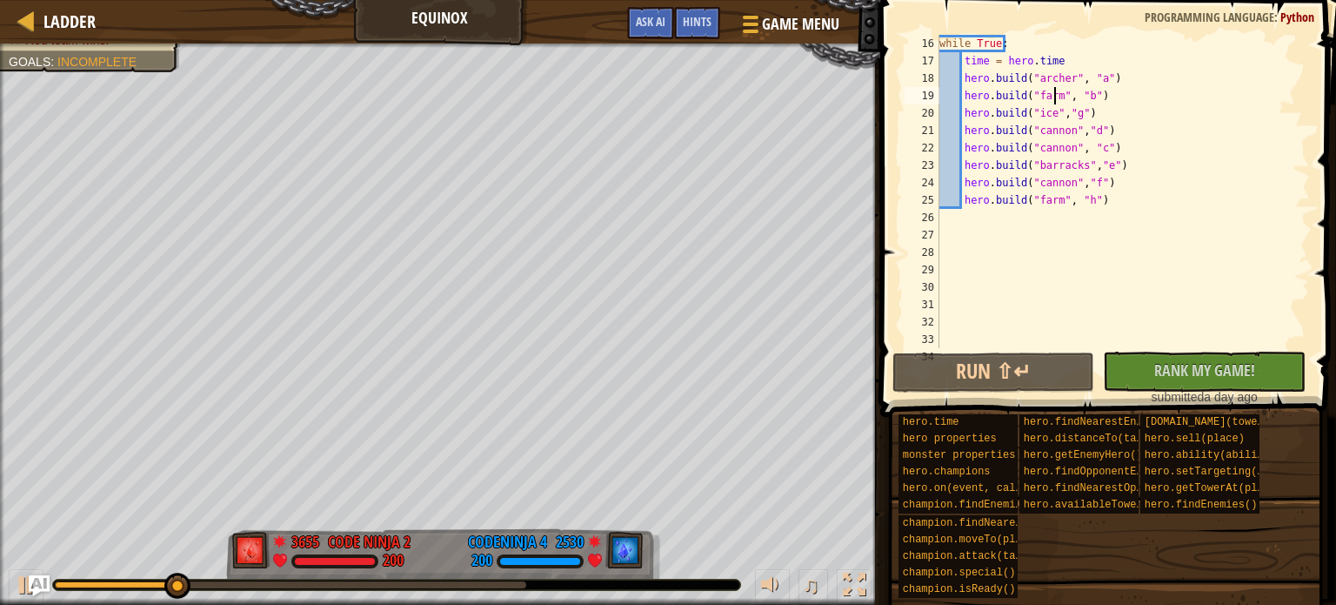
drag, startPoint x: 1053, startPoint y: 97, endPoint x: 1080, endPoint y: 129, distance: 41.4
click at [1060, 97] on div "while True : time = hero . time hero . build ( "archer" , "a" ) hero . build ( …" at bounding box center [1116, 209] width 361 height 348
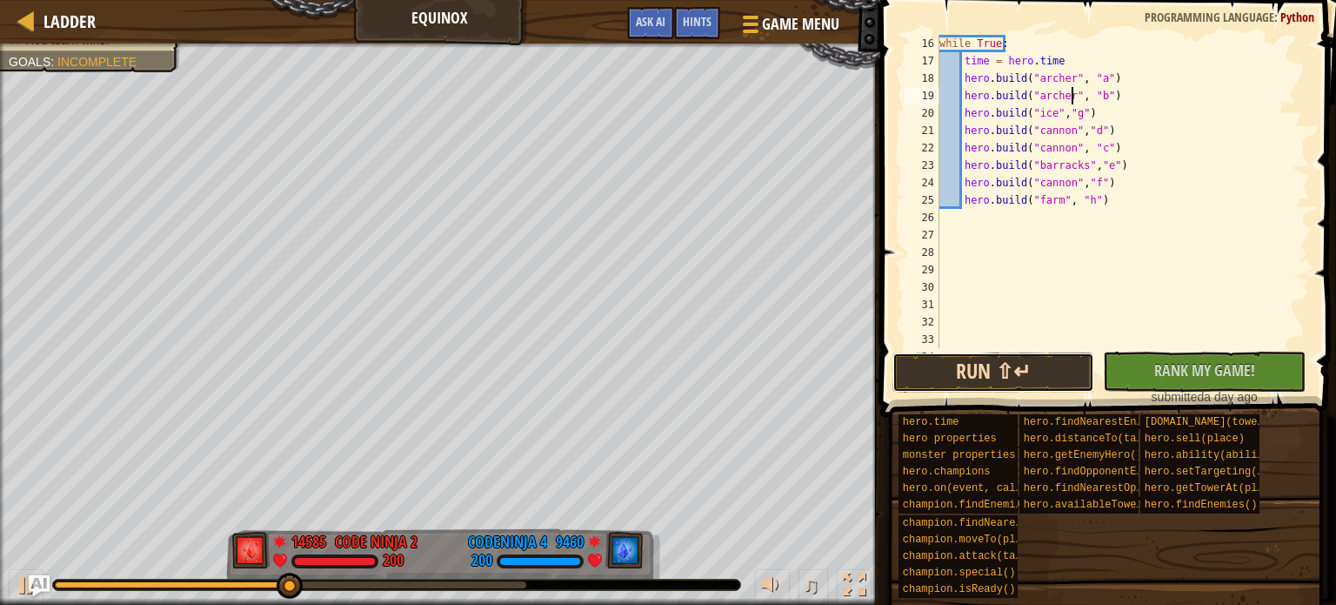
click at [996, 379] on button "Run ⇧↵" at bounding box center [994, 372] width 203 height 40
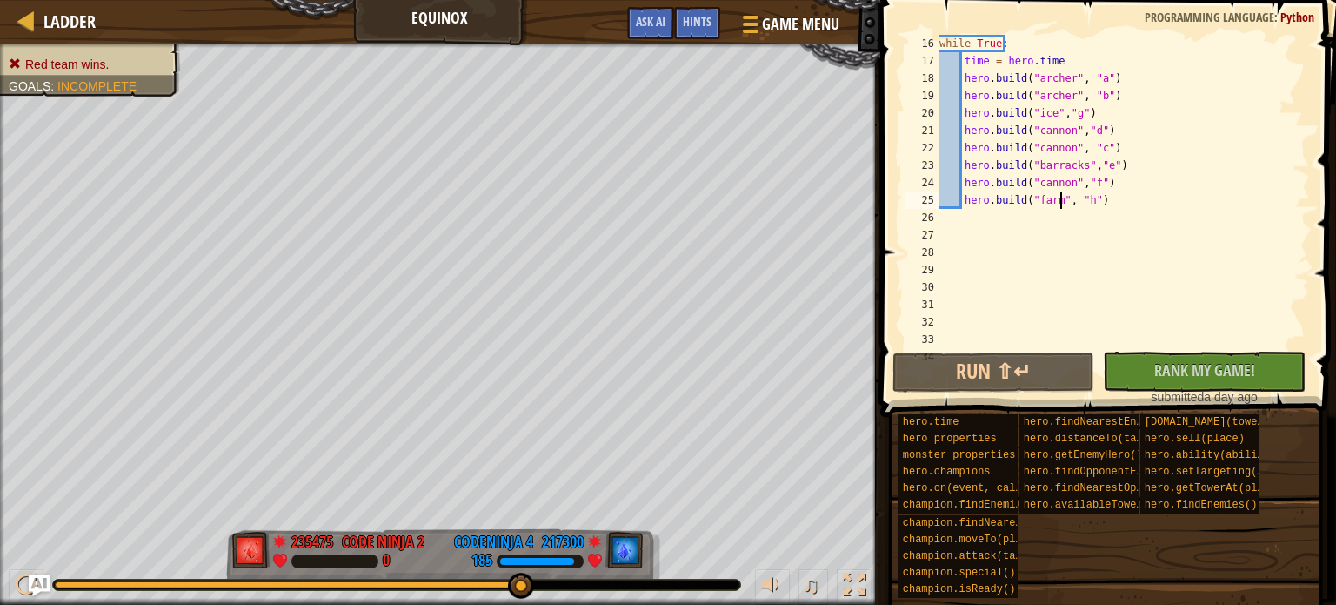
click at [1058, 197] on div "while True : time = hero . time hero . build ( "archer" , "a" ) hero . build ( …" at bounding box center [1116, 209] width 361 height 348
drag, startPoint x: 1054, startPoint y: 200, endPoint x: 1066, endPoint y: 208, distance: 13.8
click at [1054, 201] on div "while True : time = hero . time hero . build ( "archer" , "a" ) hero . build ( …" at bounding box center [1116, 209] width 361 height 348
click at [1015, 375] on button "Run ⇧↵" at bounding box center [994, 372] width 203 height 40
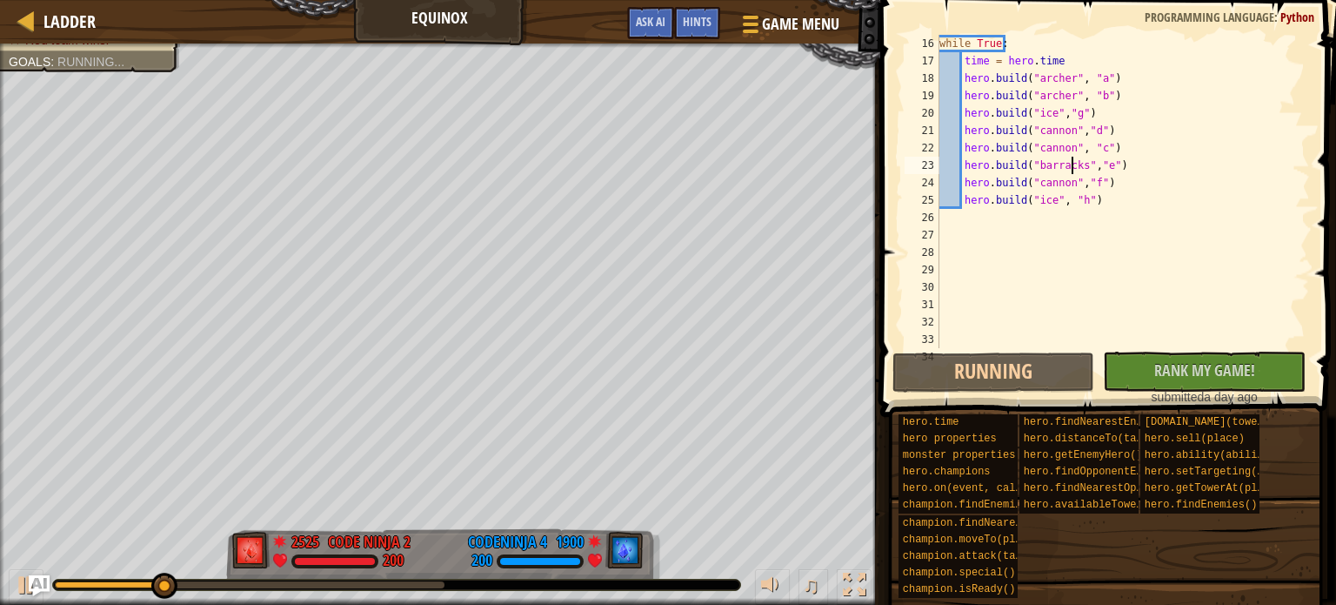
drag, startPoint x: 1073, startPoint y: 165, endPoint x: 1080, endPoint y: 173, distance: 11.1
click at [1074, 166] on div "while True : time = hero . time hero . build ( "archer" , "a" ) hero . build ( …" at bounding box center [1116, 209] width 361 height 348
click at [1078, 172] on div "while True : time = hero . time hero . build ( "archer" , "a" ) hero . build ( …" at bounding box center [1116, 191] width 361 height 313
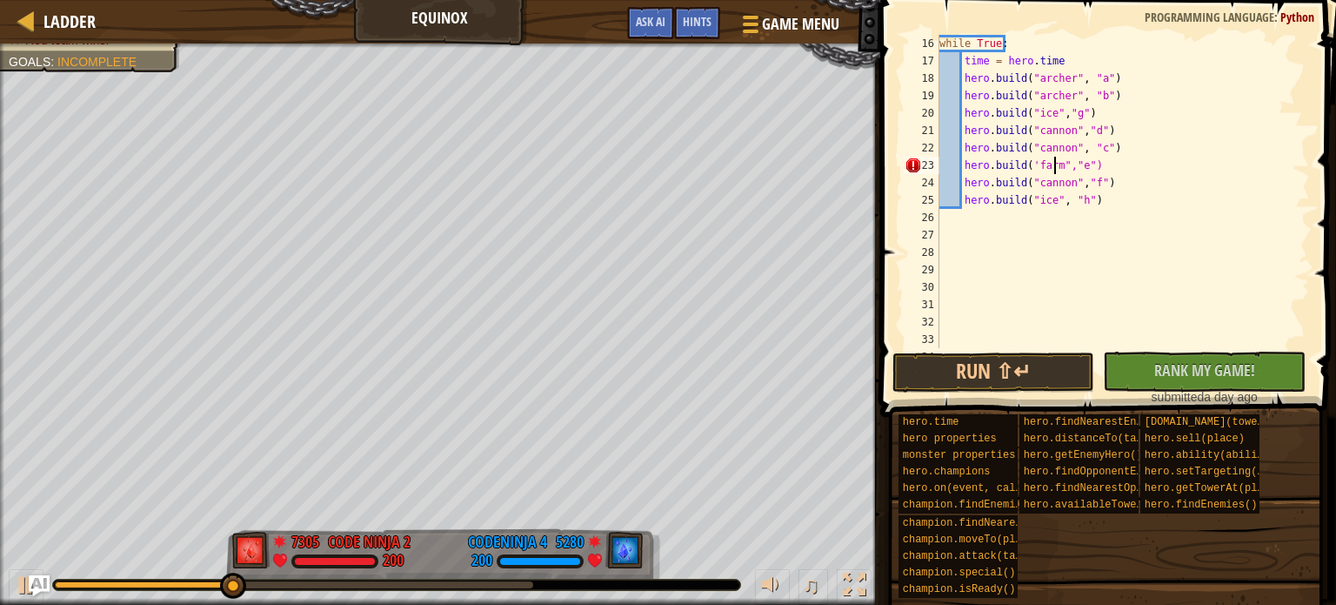
scroll to position [8, 10]
click at [986, 364] on button "Run ⇧↵" at bounding box center [994, 372] width 203 height 40
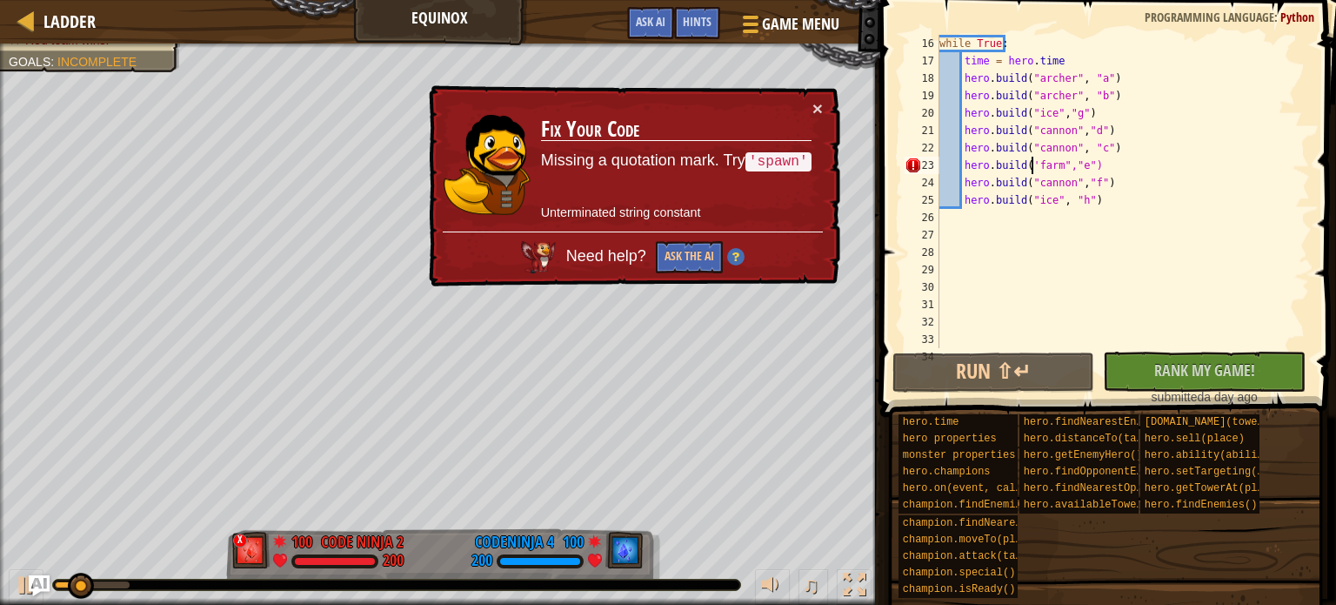
click at [1030, 163] on div "while True : time = hero . time hero . build ( "archer" , "a" ) hero . build ( …" at bounding box center [1116, 209] width 361 height 348
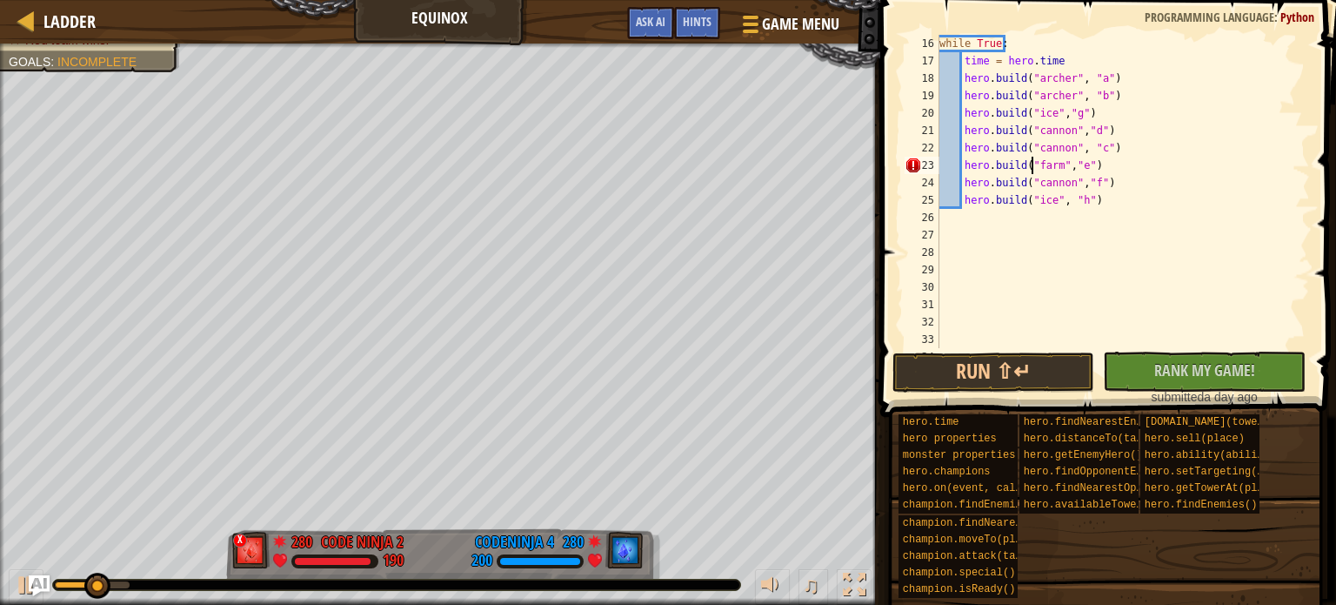
scroll to position [8, 7]
click at [1013, 371] on button "Run ⇧↵" at bounding box center [994, 372] width 203 height 40
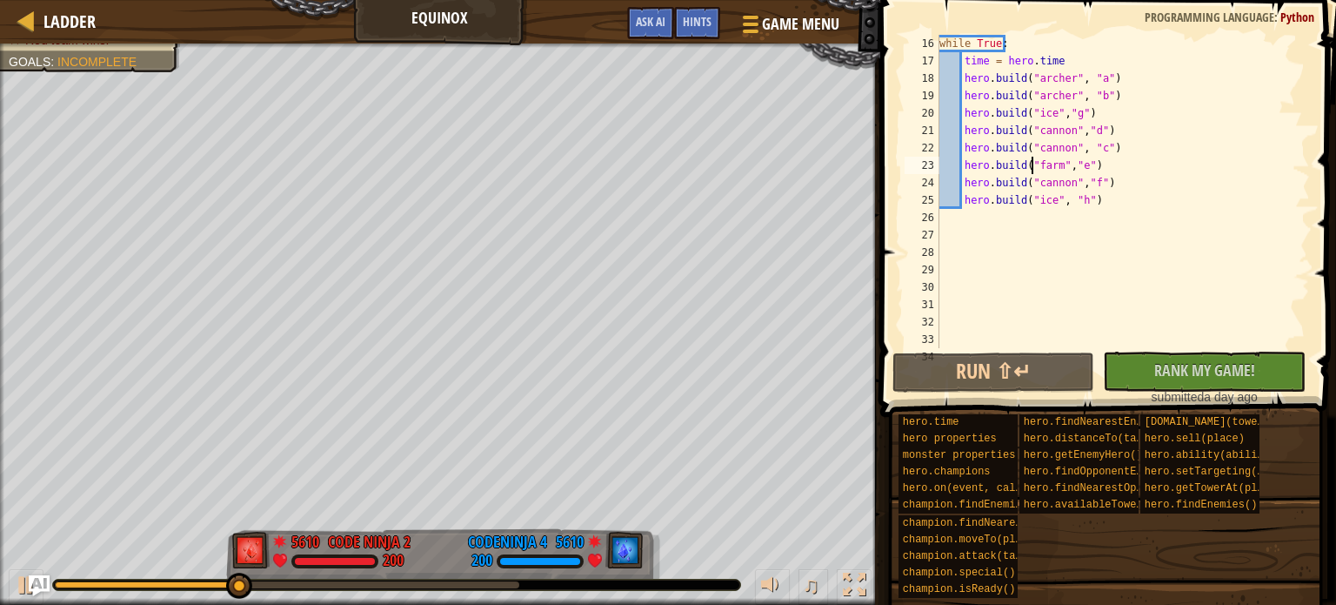
click at [1046, 198] on div "while True : time = hero . time hero . build ( "archer" , "a" ) hero . build ( …" at bounding box center [1116, 209] width 361 height 348
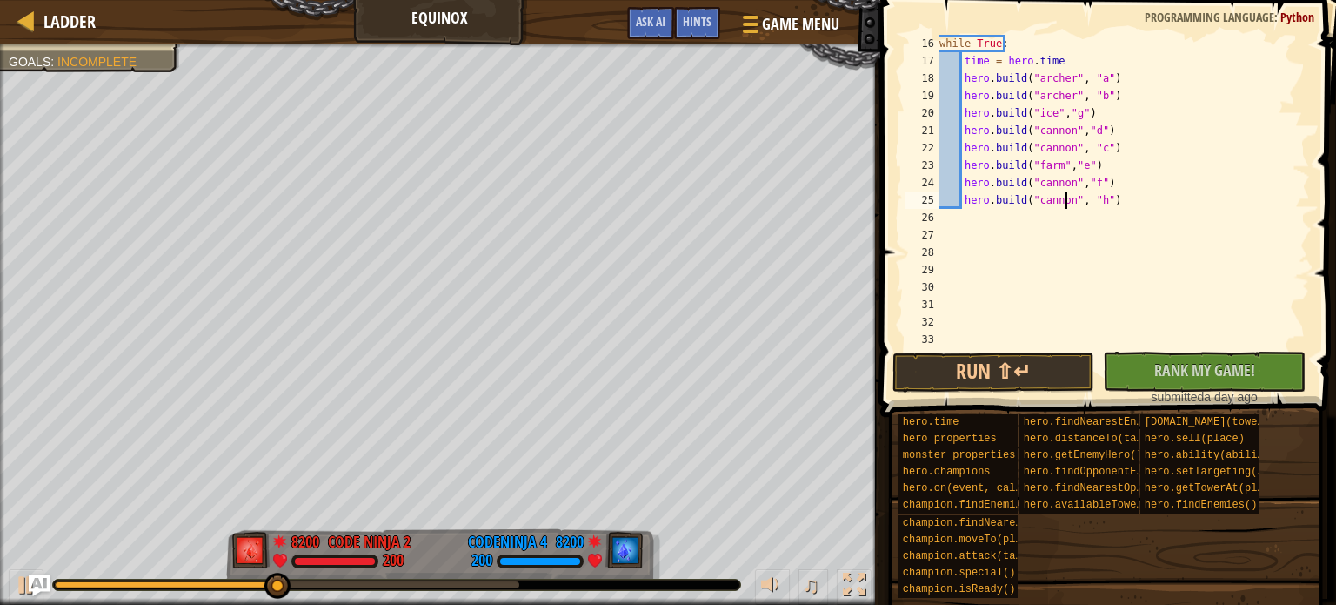
scroll to position [8, 10]
click at [1063, 151] on div "while True : time = hero . time hero . build ( "archer" , "a" ) hero . build ( …" at bounding box center [1116, 209] width 361 height 348
click at [1057, 368] on button "Run ⇧↵" at bounding box center [994, 372] width 203 height 40
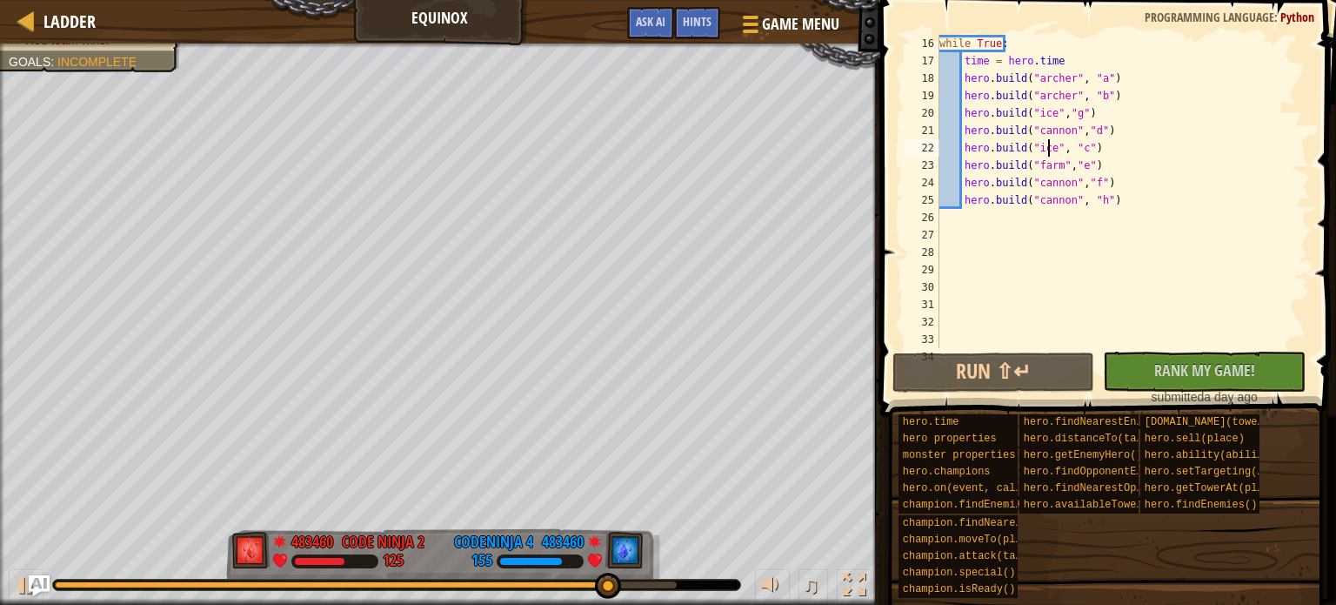
click at [1058, 166] on div "while True : time = hero . time hero . build ( "archer" , "a" ) hero . build ( …" at bounding box center [1116, 209] width 361 height 348
click at [1053, 168] on div "while True : time = hero . time hero . build ( "archer" , "a" ) hero . build ( …" at bounding box center [1116, 209] width 361 height 348
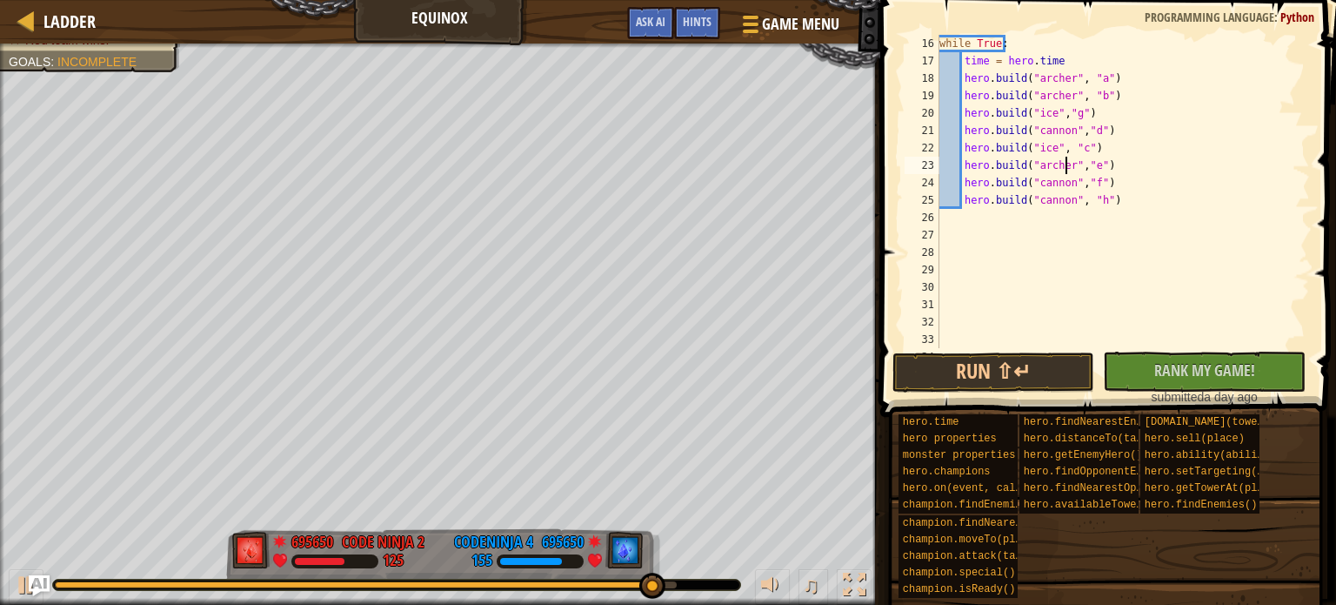
scroll to position [8, 10]
click at [973, 371] on button "Run ⇧↵" at bounding box center [994, 372] width 203 height 40
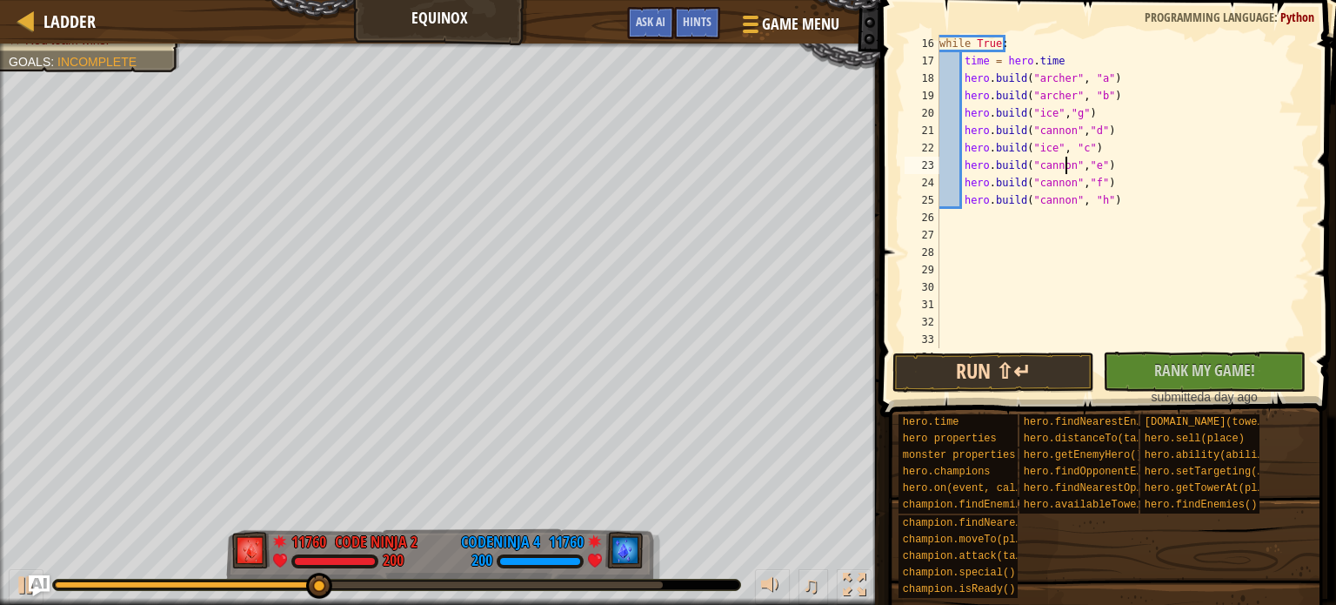
type textarea "hero.build("cannon","e")"
click at [985, 364] on button "Run ⇧↵" at bounding box center [994, 372] width 203 height 40
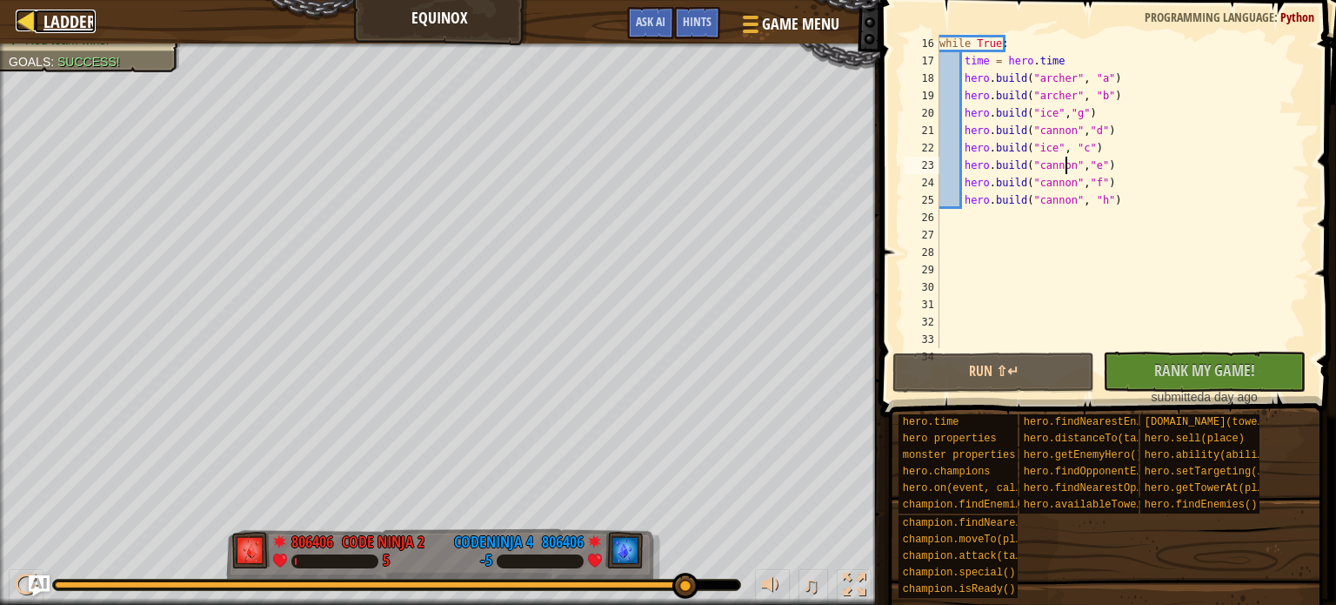
drag, startPoint x: 28, startPoint y: 6, endPoint x: 33, endPoint y: 25, distance: 19.8
click at [33, 25] on div at bounding box center [27, 21] width 22 height 22
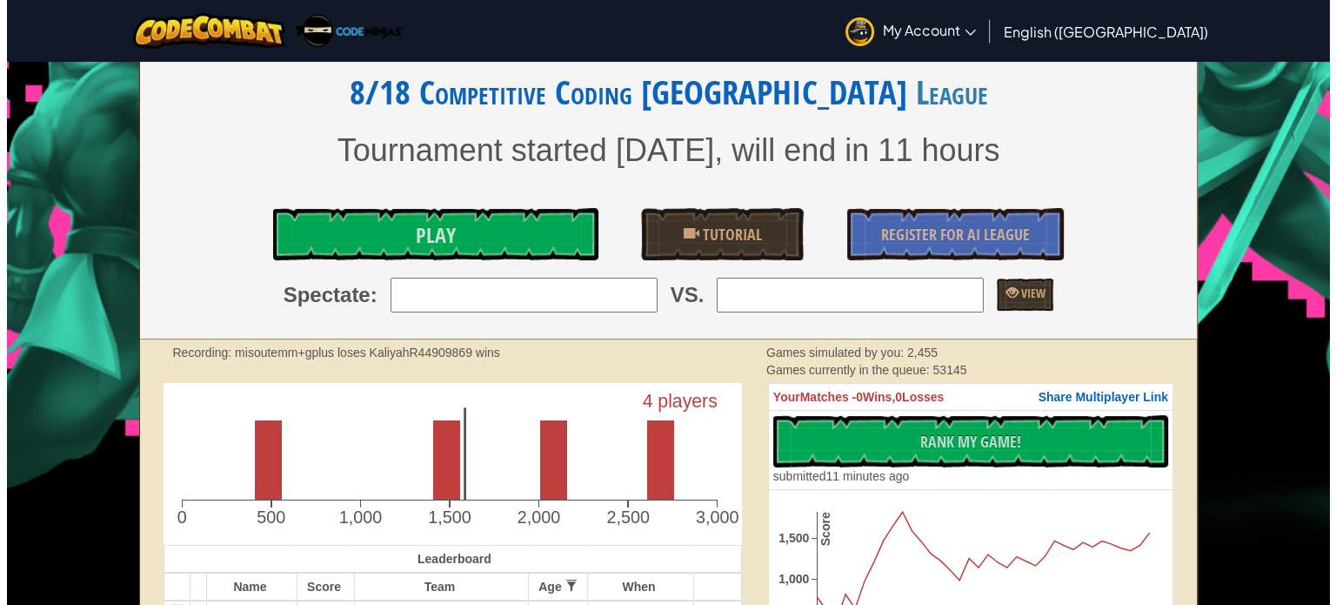
scroll to position [291, 0]
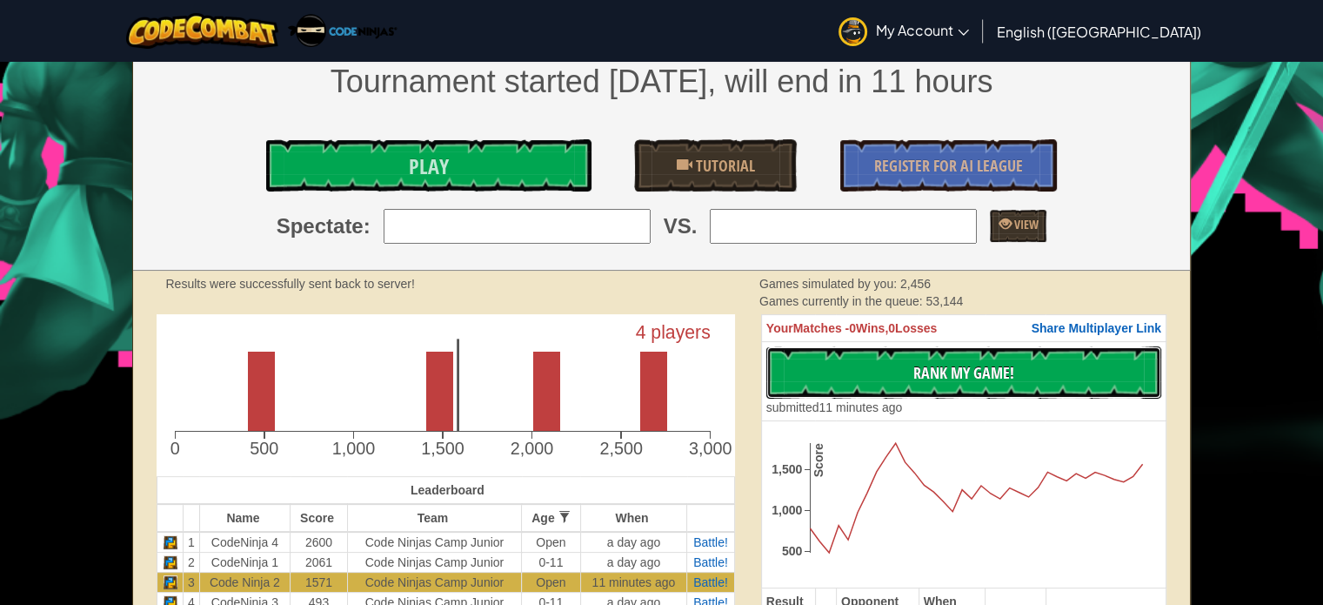
click at [877, 364] on button "No New Code to Rank Rank My Game! Submitting... Submitted for Ranking Failed to…" at bounding box center [963, 372] width 395 height 52
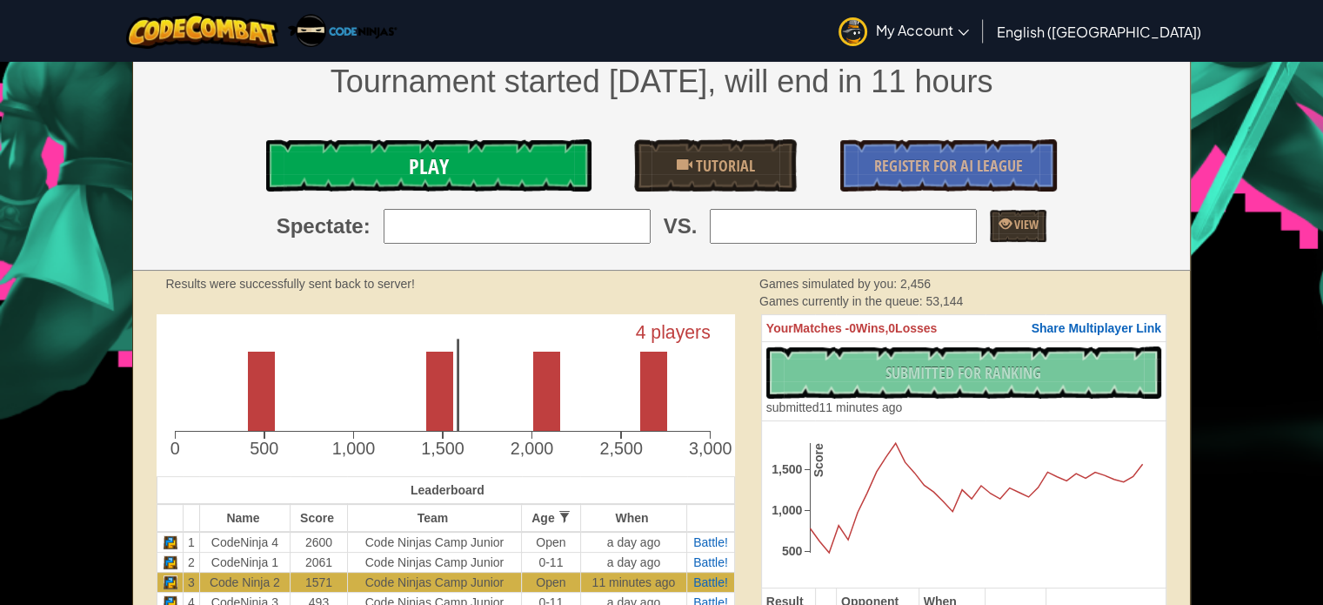
click at [503, 167] on link "Play" at bounding box center [428, 165] width 324 height 52
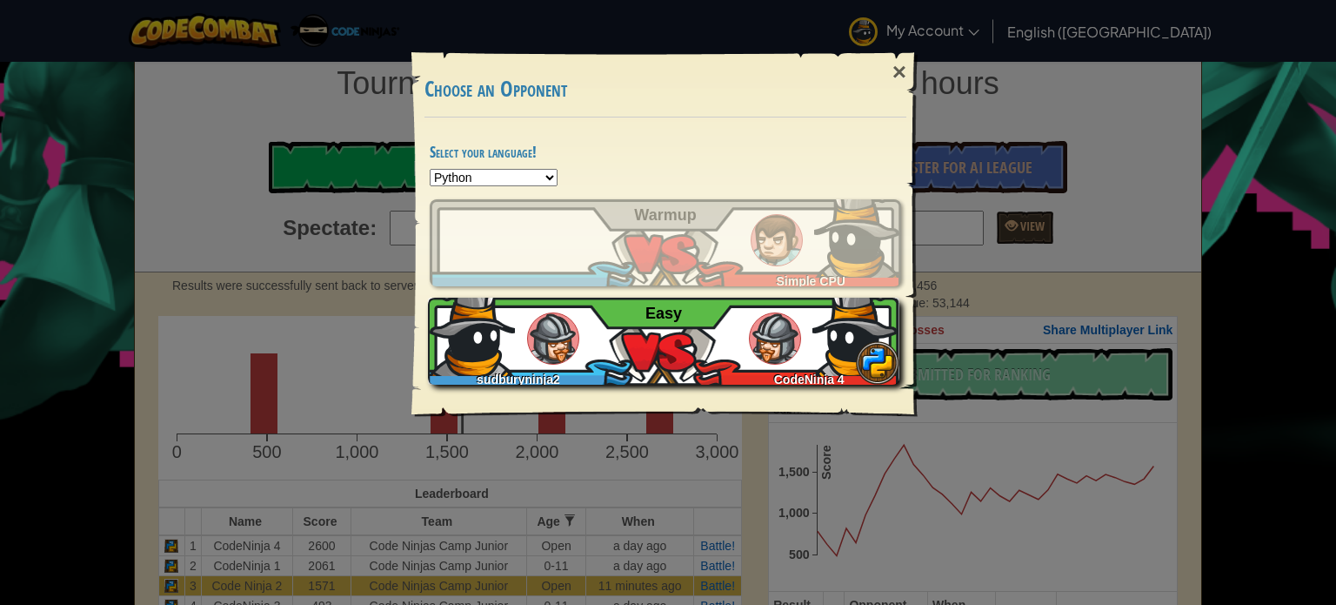
click at [690, 332] on div "sudburyninja2 CodeNinja 4 Easy" at bounding box center [663, 341] width 471 height 87
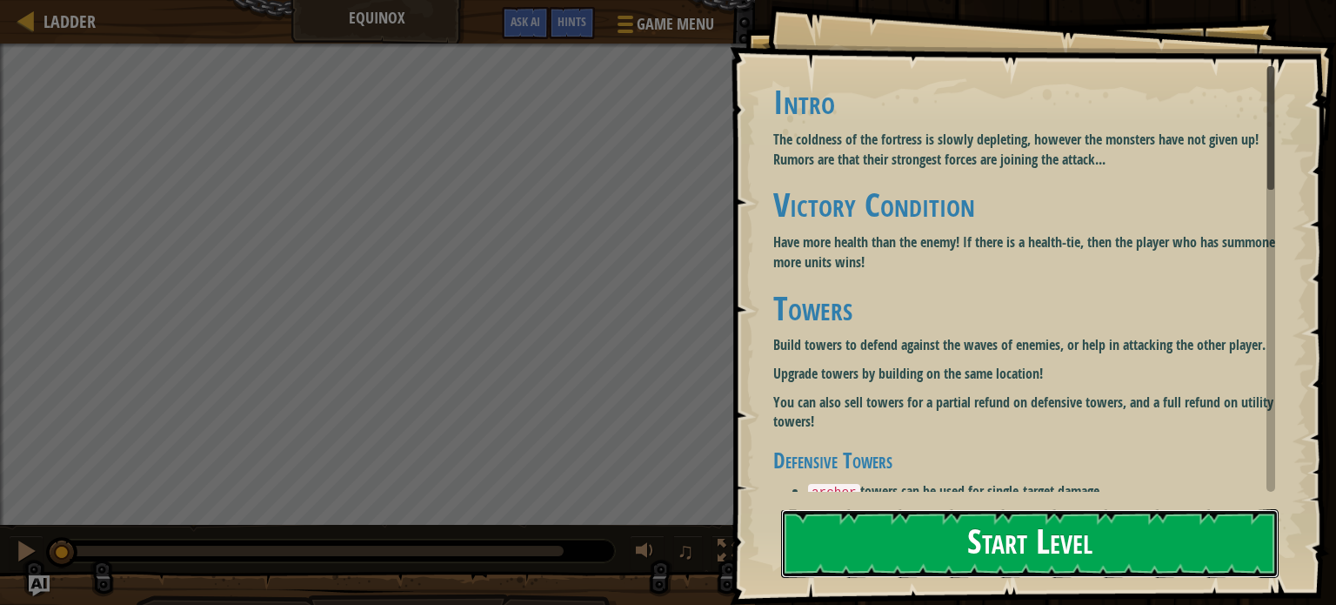
click at [926, 546] on button "Start Level" at bounding box center [1030, 543] width 498 height 69
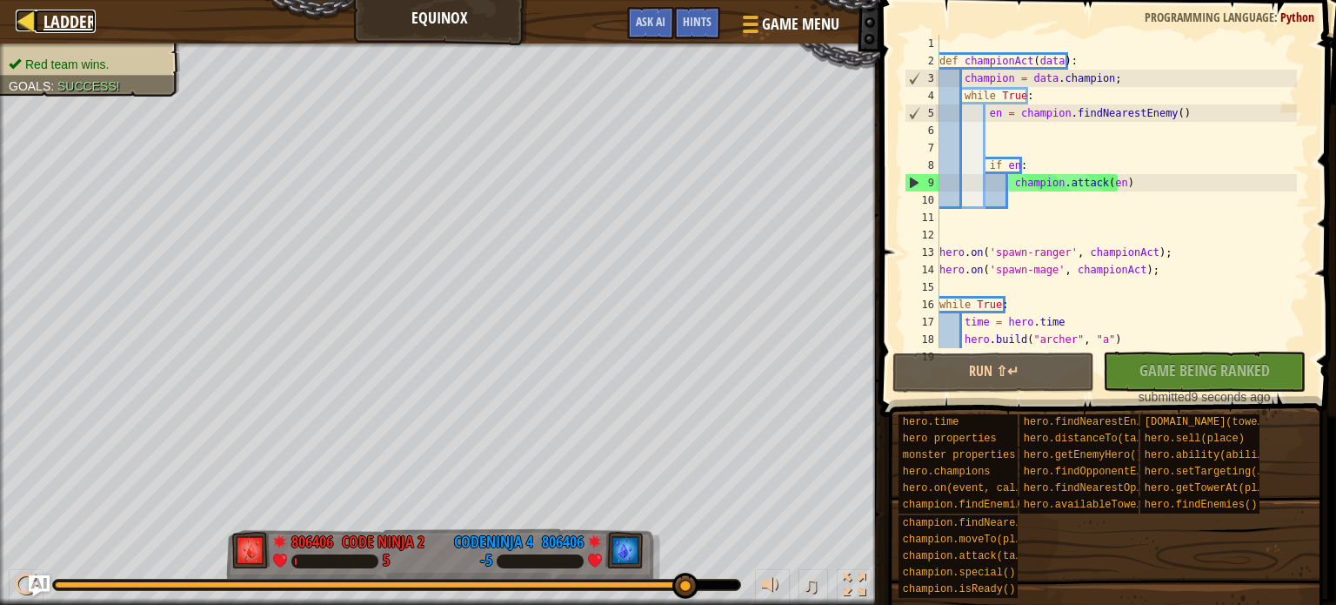
click at [36, 10] on div at bounding box center [27, 21] width 22 height 22
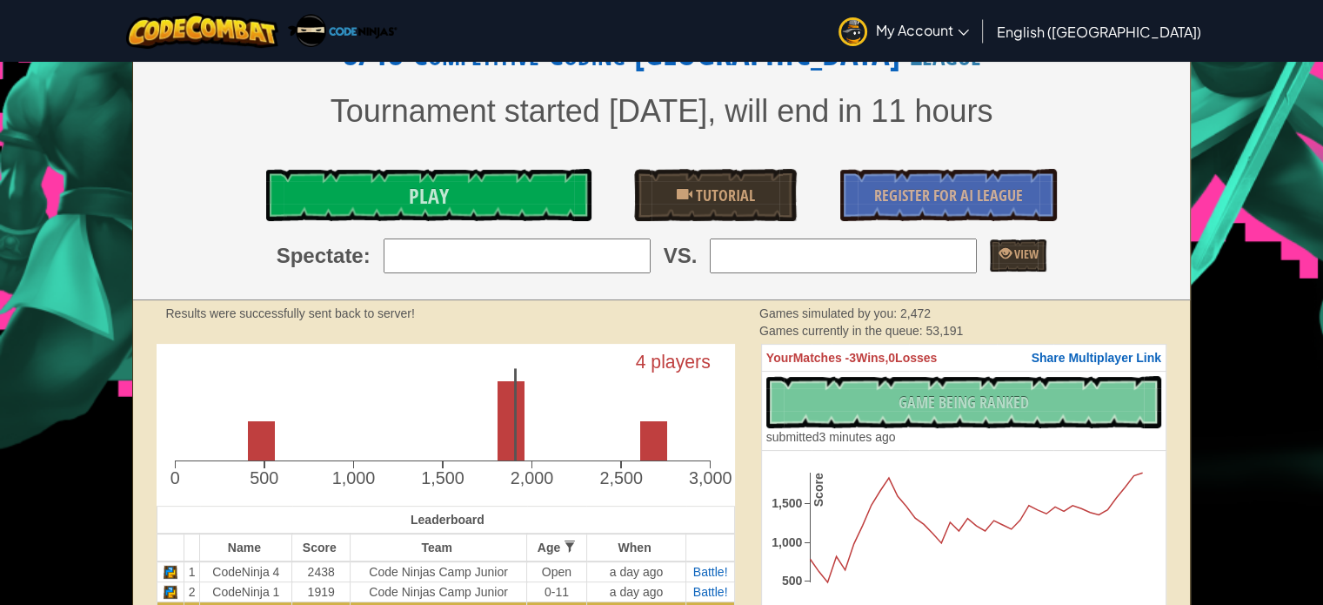
scroll to position [348, 0]
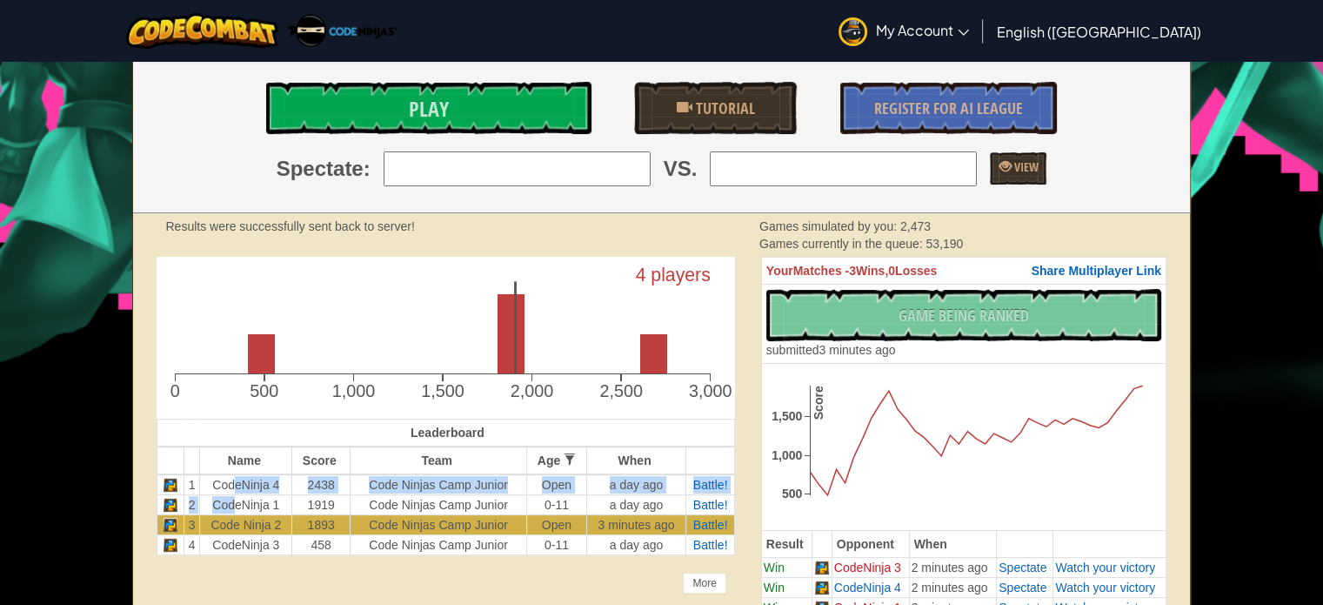
click at [235, 497] on tbody "1 CodeNinja 4 2438 Code Ninjas Camp Junior Open a day ago Battle! 2 CodeNinja 1…" at bounding box center [446, 514] width 578 height 81
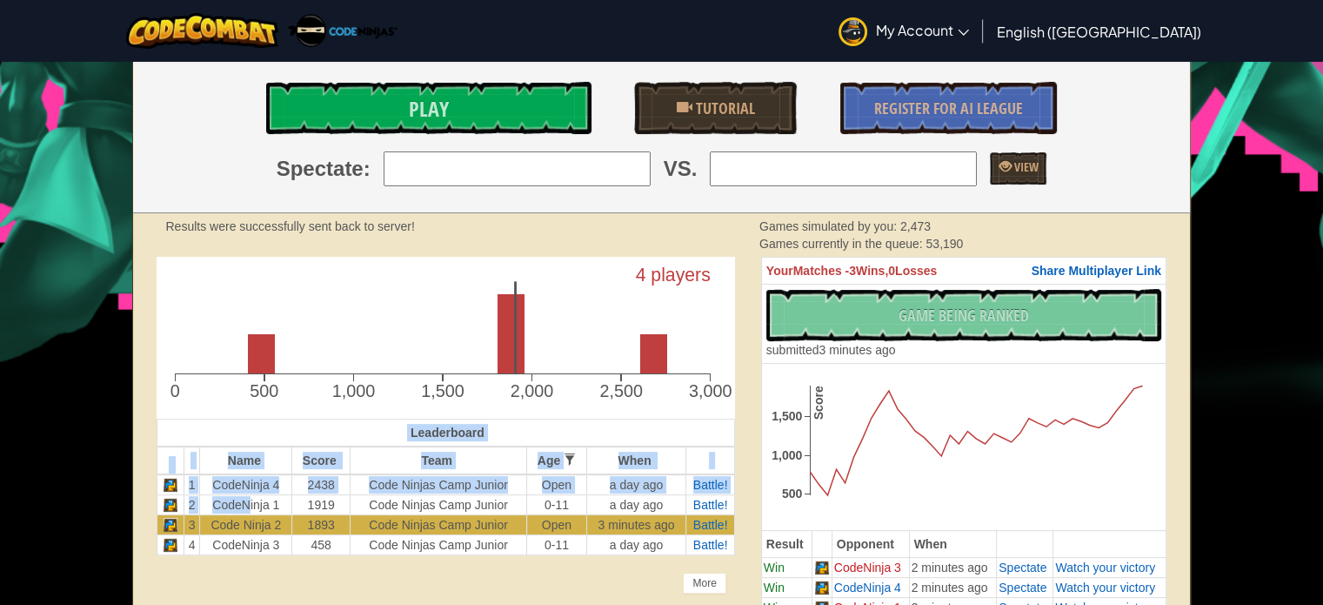
drag, startPoint x: 244, startPoint y: 497, endPoint x: 187, endPoint y: 484, distance: 58.9
click at [182, 485] on tbody "1 CodeNinja 4 2438 Code Ninjas Camp Junior Open a day ago Battle! 2 CodeNinja 1…" at bounding box center [446, 514] width 578 height 81
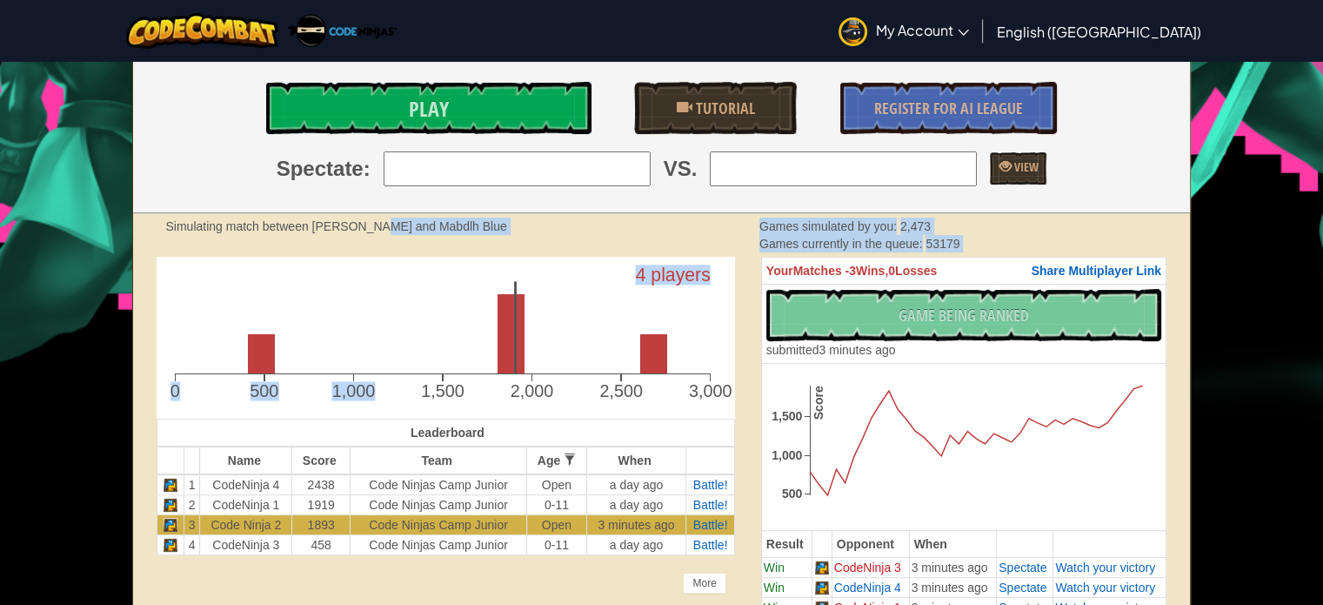
click at [392, 305] on div "As the ice melts and spring awakens, players must defend their base from waves …" at bounding box center [661, 552] width 1059 height 1686
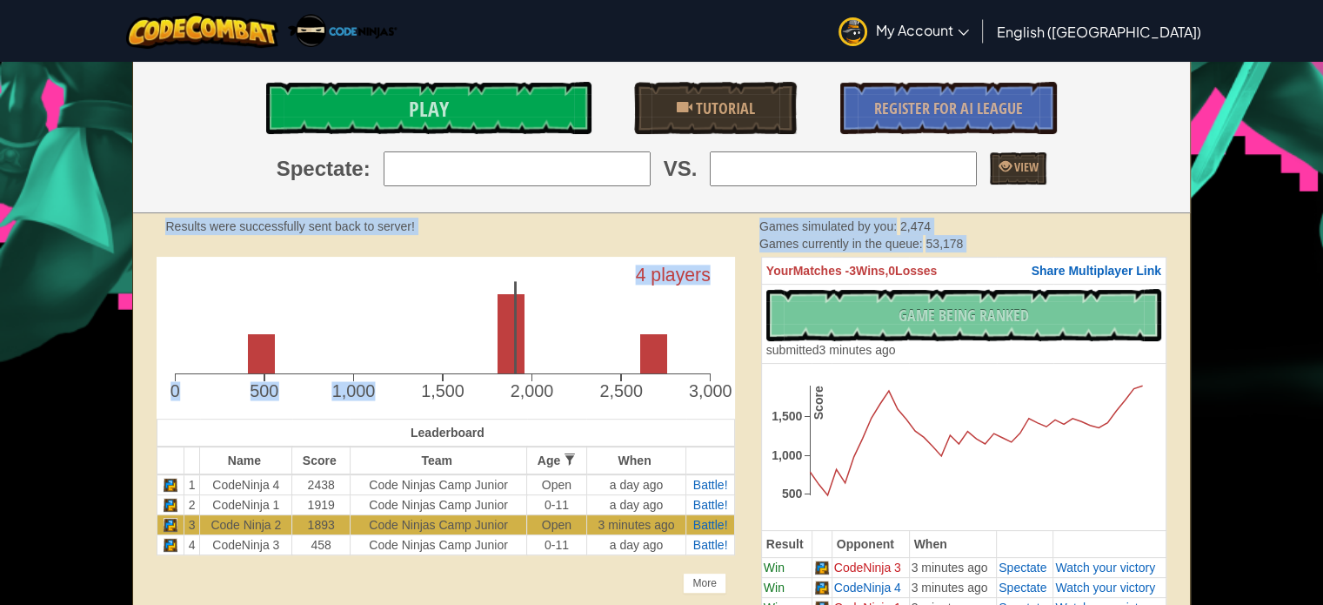
click at [391, 324] on icon "4 players 0 500 1,000 1,500 2,000 2,500 3,000" at bounding box center [446, 334] width 578 height 154
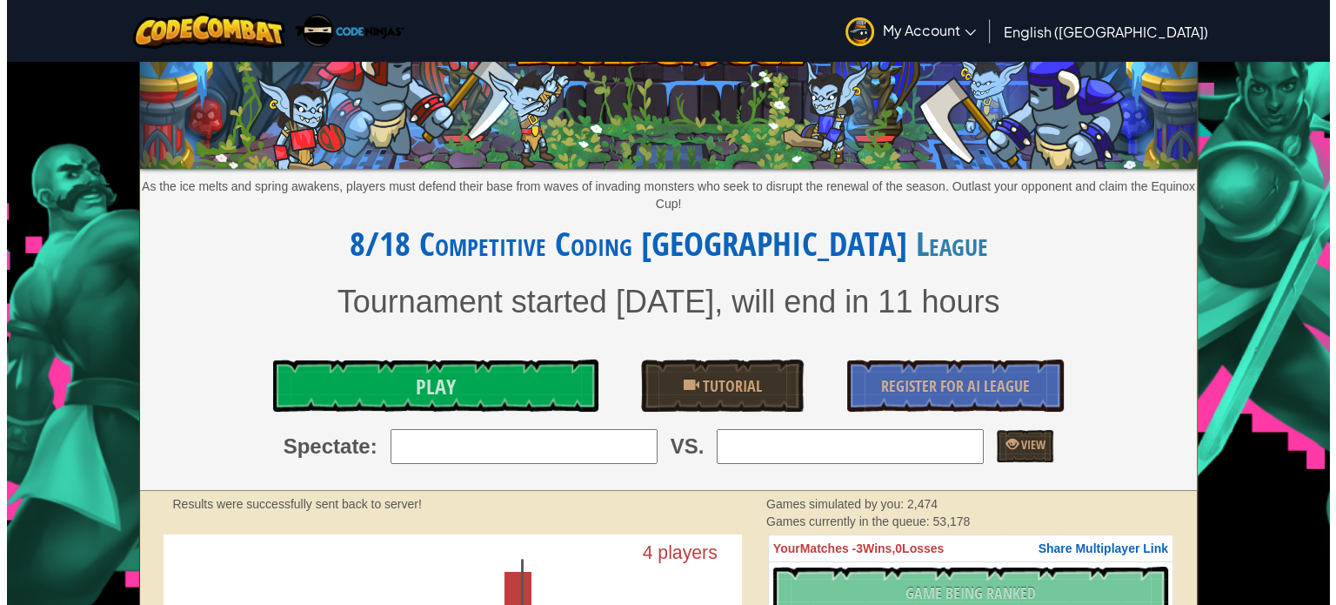
scroll to position [0, 0]
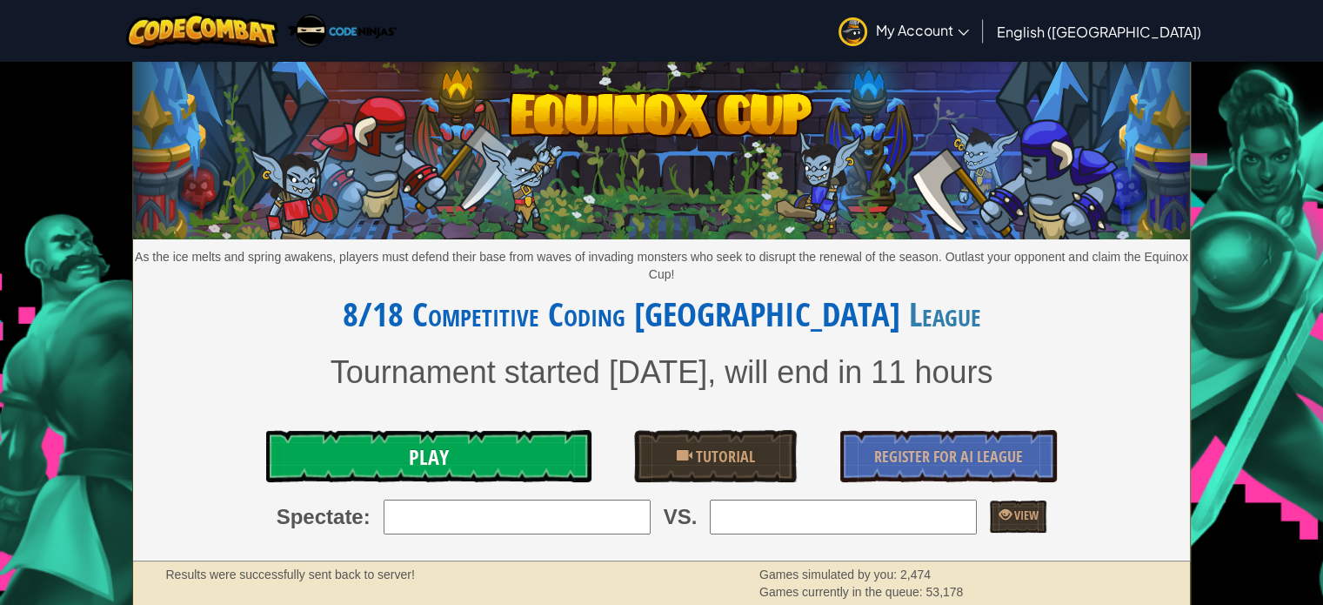
click at [385, 453] on link "Play" at bounding box center [428, 456] width 324 height 52
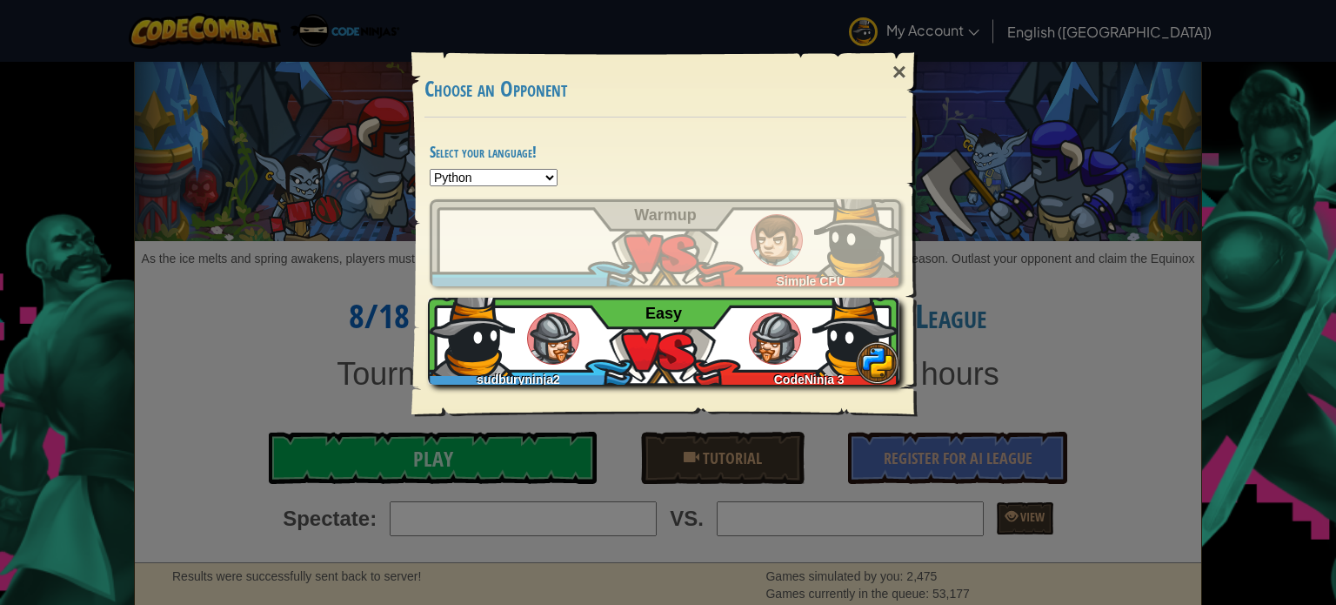
click at [557, 350] on img at bounding box center [553, 338] width 52 height 52
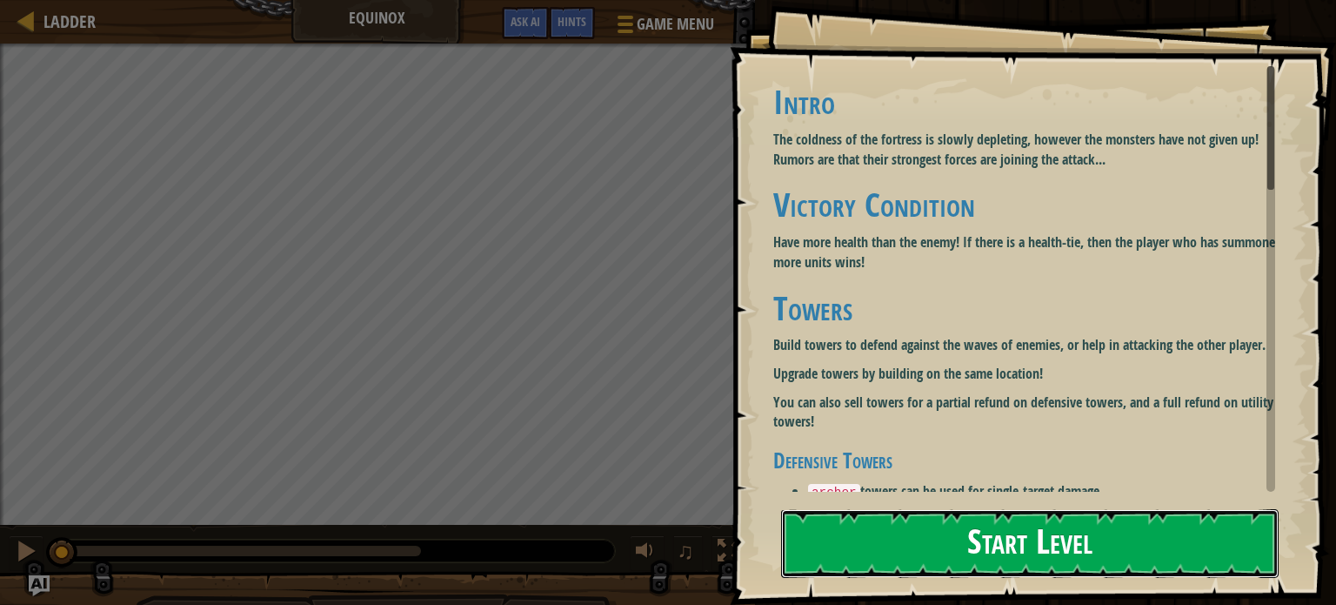
click at [1014, 530] on button "Start Level" at bounding box center [1030, 543] width 498 height 69
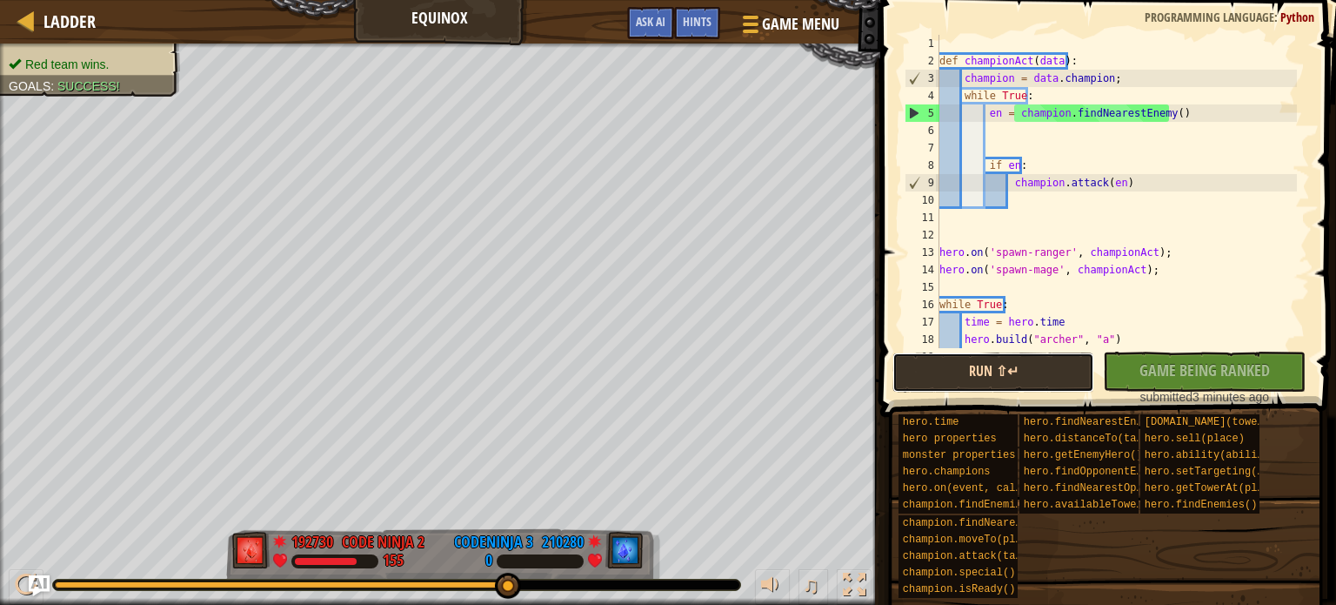
click at [950, 357] on button "Run ⇧↵" at bounding box center [994, 372] width 203 height 40
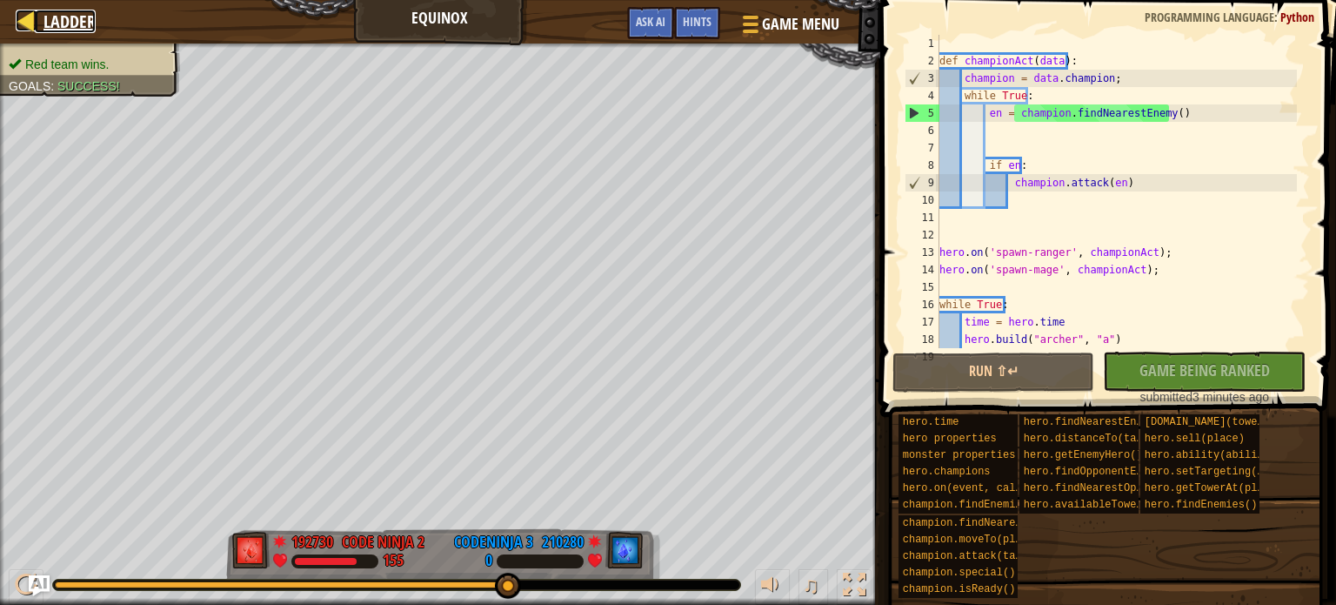
click at [52, 16] on span "Ladder" at bounding box center [69, 21] width 52 height 23
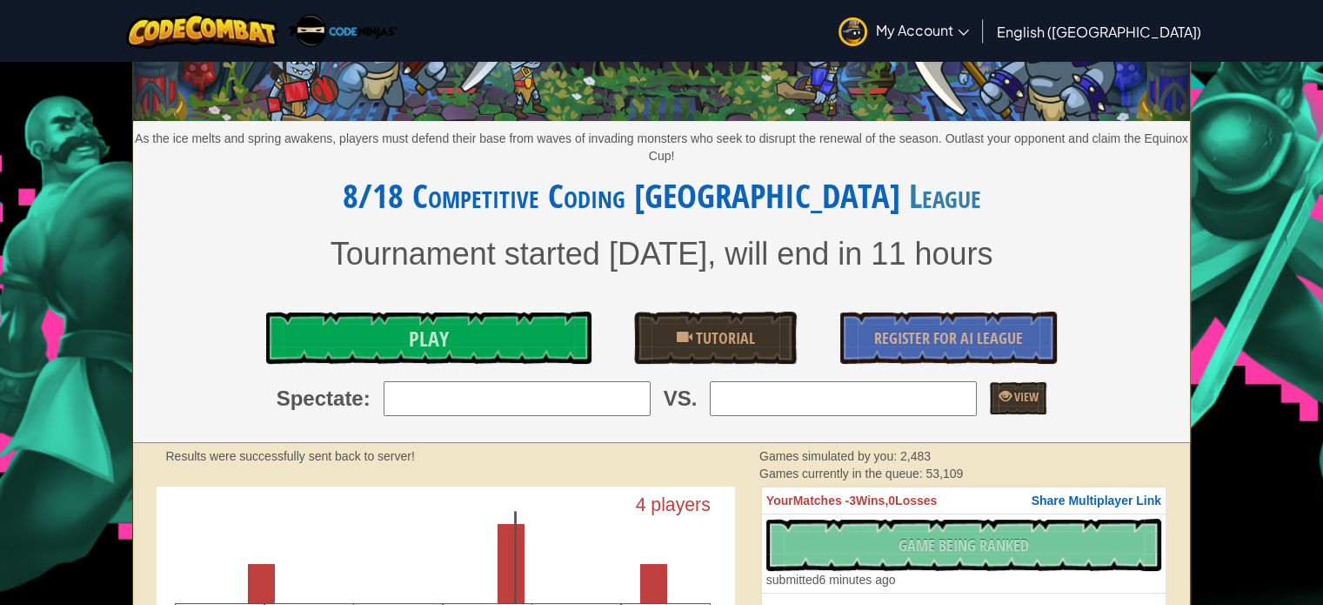
scroll to position [348, 0]
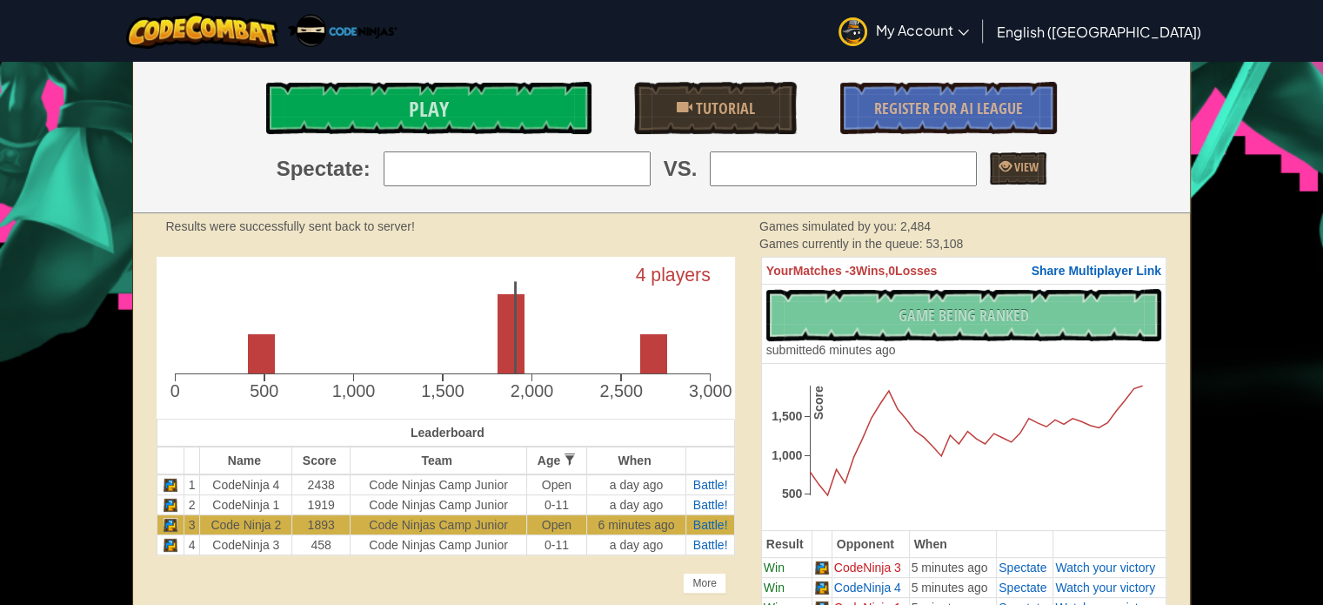
drag, startPoint x: 539, startPoint y: 471, endPoint x: 550, endPoint y: 479, distance: 13.0
click at [540, 472] on th "Age 0-11 11-14 14-18 Open" at bounding box center [556, 460] width 59 height 28
click at [554, 484] on td "Open" at bounding box center [556, 484] width 59 height 21
click at [554, 487] on td "Open" at bounding box center [556, 484] width 59 height 21
click at [560, 491] on td "Open" at bounding box center [556, 484] width 59 height 21
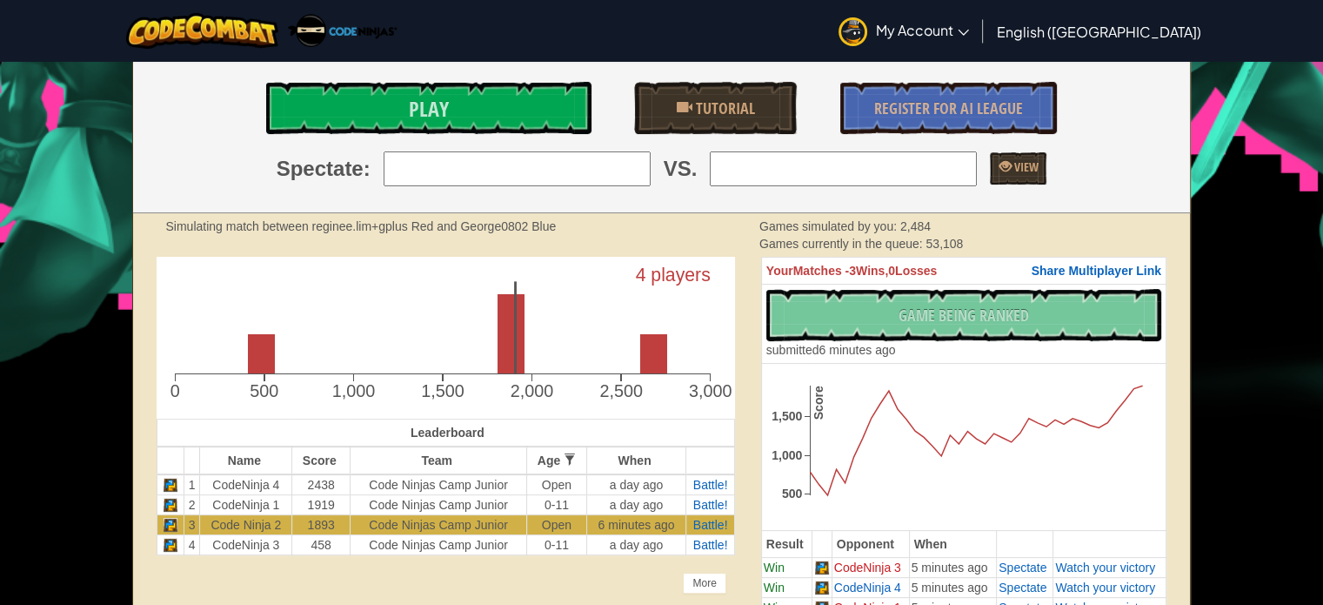
click at [562, 488] on td "Open" at bounding box center [556, 484] width 59 height 21
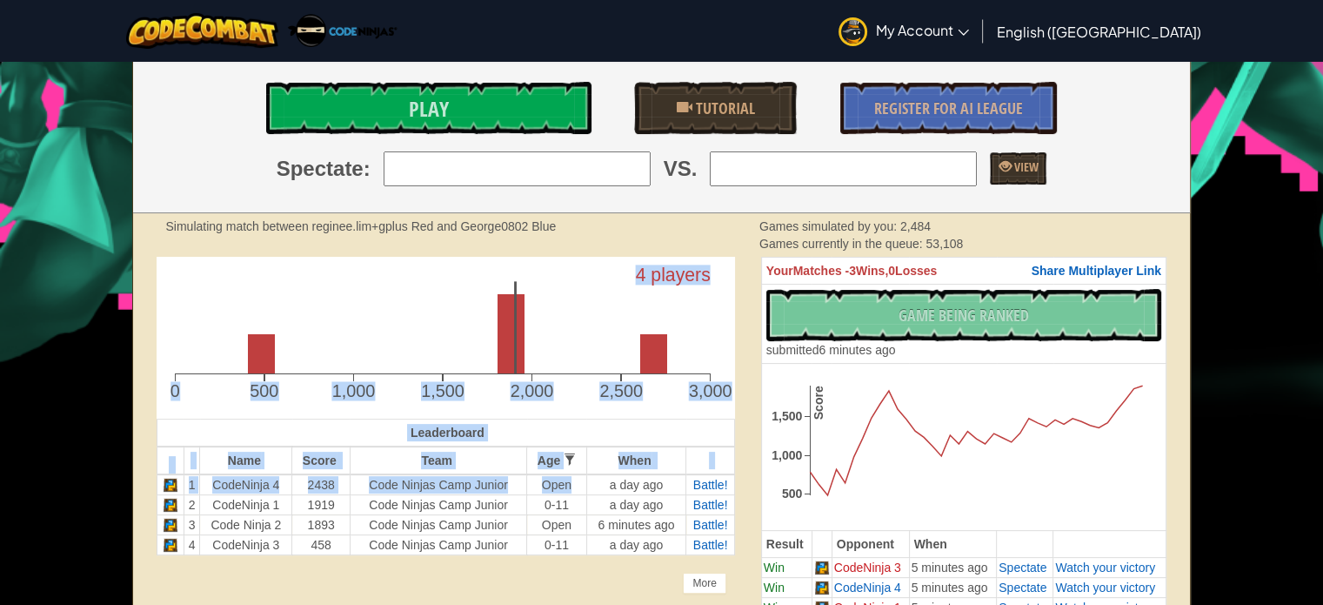
drag, startPoint x: 562, startPoint y: 488, endPoint x: 431, endPoint y: 521, distance: 134.6
click at [87, 452] on div "Toggle navigation My Account Code Ninja 2 Profile Settings Notifications Log Ou…" at bounding box center [661, 514] width 1323 height 1725
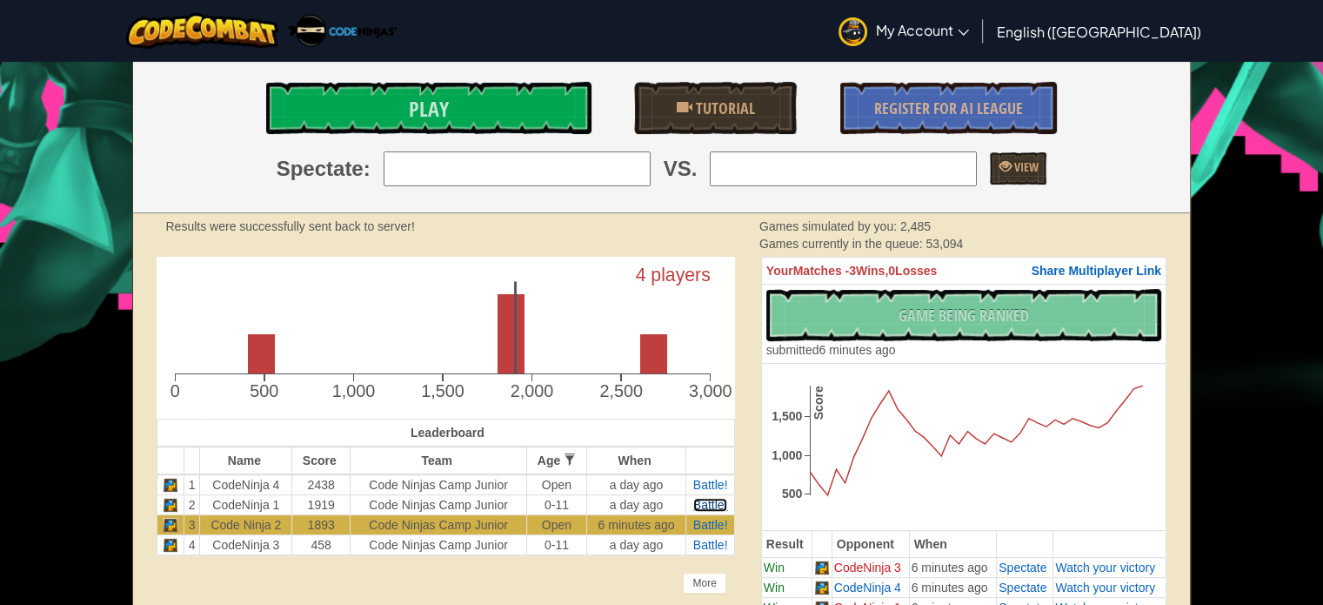
click at [711, 504] on span "Battle!" at bounding box center [710, 505] width 35 height 14
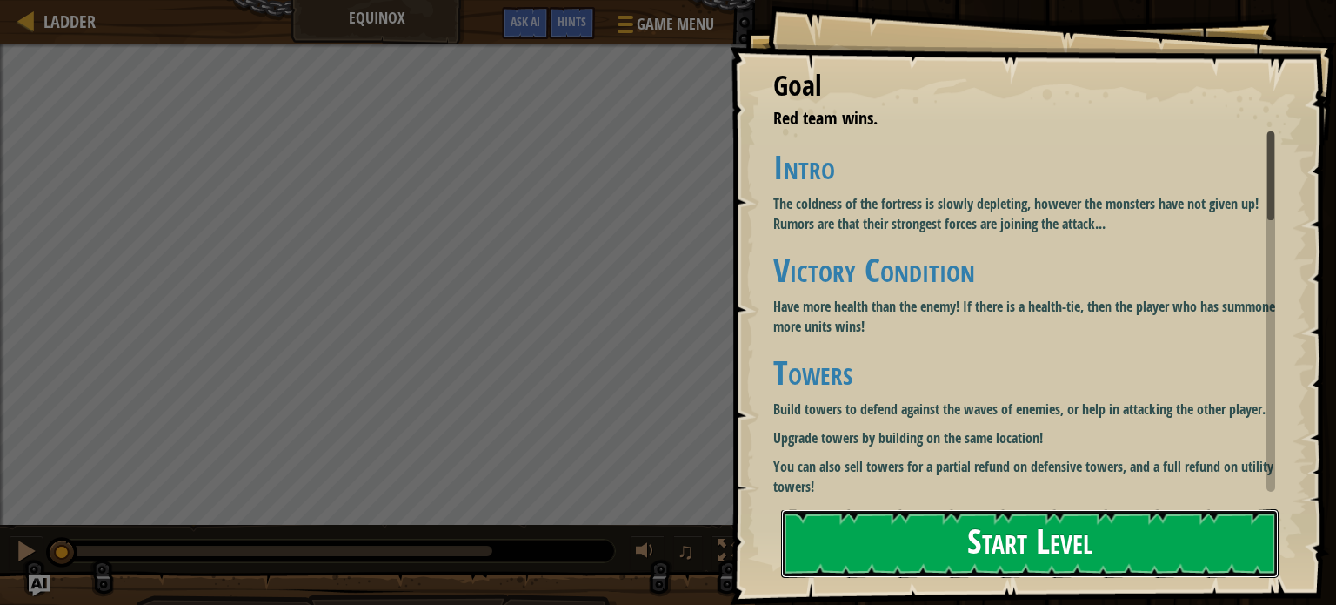
click at [888, 528] on button "Start Level" at bounding box center [1030, 543] width 498 height 69
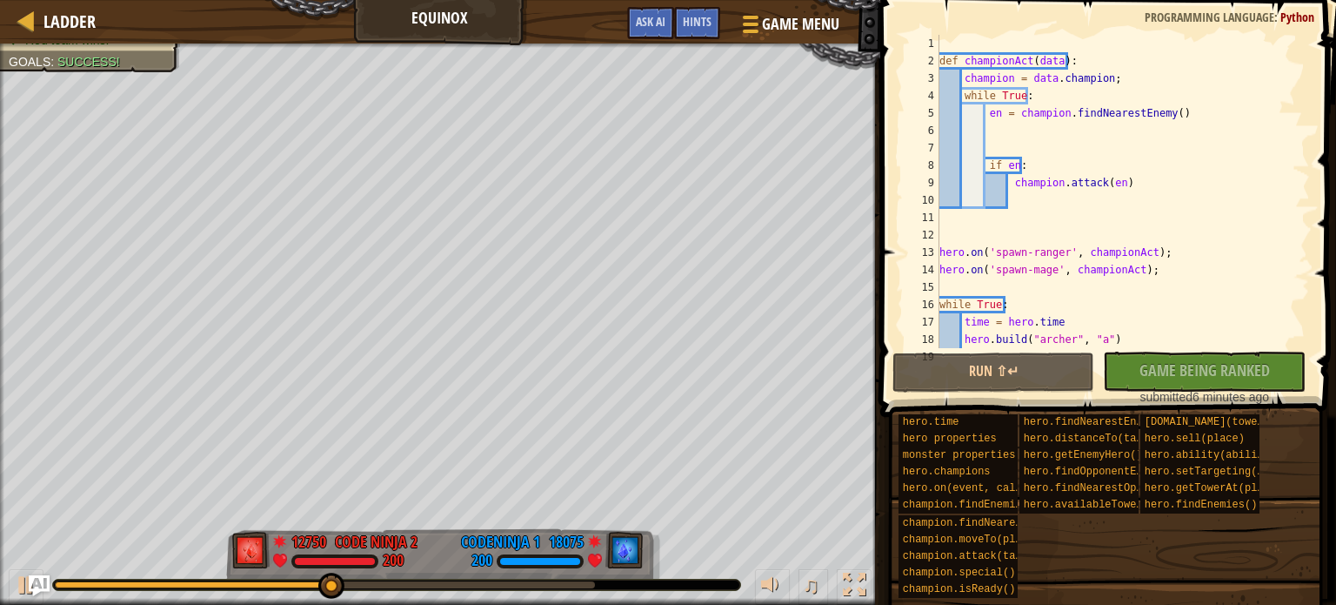
click at [1025, 59] on div "def championAct ( data ) : champion = data . champion ; while True : en = champ…" at bounding box center [1116, 209] width 361 height 348
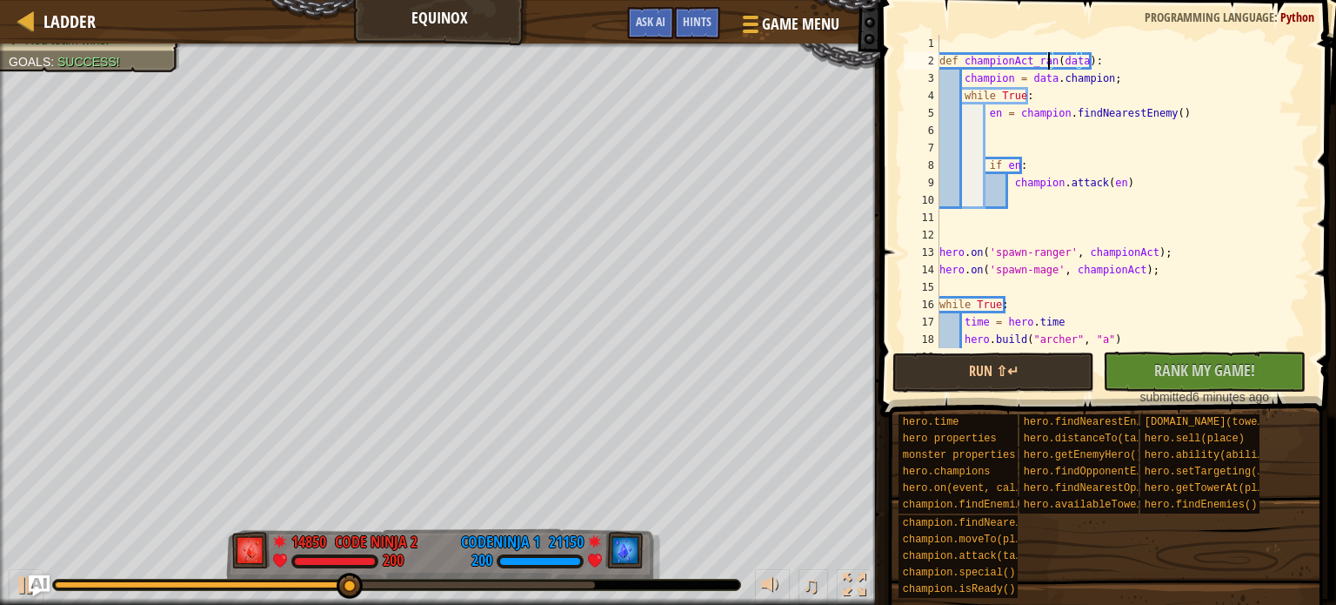
scroll to position [8, 10]
type textarea "en = champion.findNearestEnemy()"
type textarea "champion.attack(en)"
type textarea "hero.on('spawn-mage', championAct);"
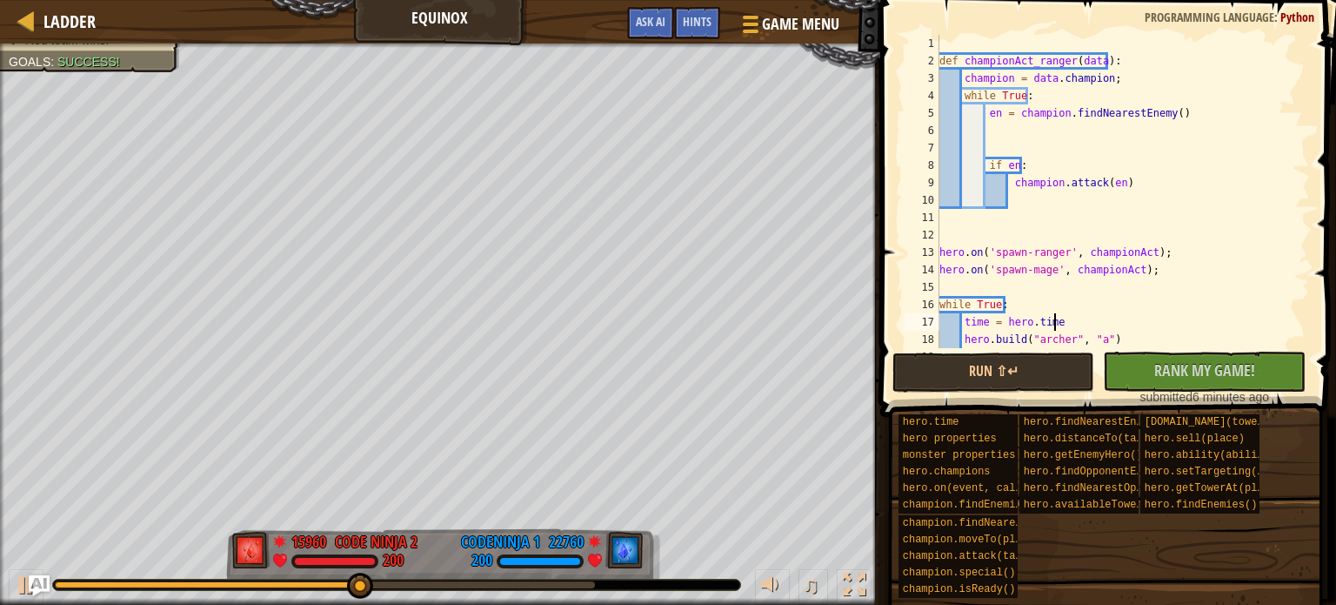
type textarea "while True:"
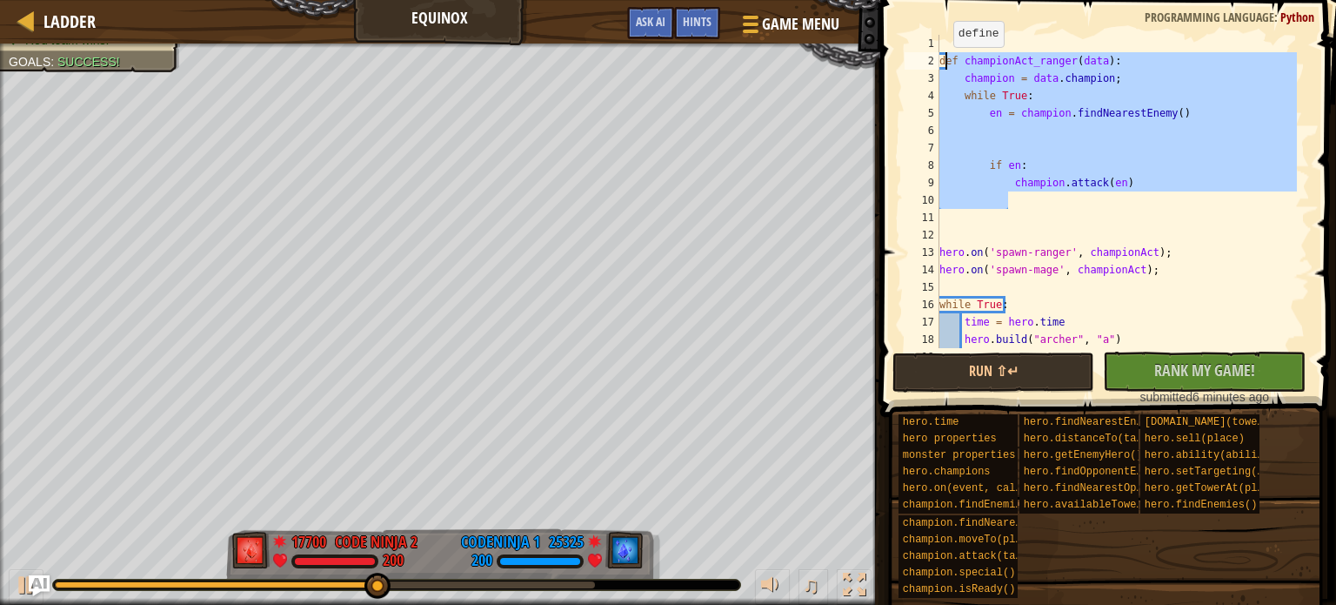
drag, startPoint x: 1077, startPoint y: 201, endPoint x: 944, endPoint y: 64, distance: 190.7
click at [944, 64] on div "def championAct_ranger ( data ) : champion = data . champion ; while True : en …" at bounding box center [1116, 209] width 361 height 348
type textarea "def championAct_ranger(data): champion = data.champion;"
click at [1013, 204] on div "def championAct_ranger ( data ) : champion = data . champion ; while True : en …" at bounding box center [1116, 191] width 361 height 313
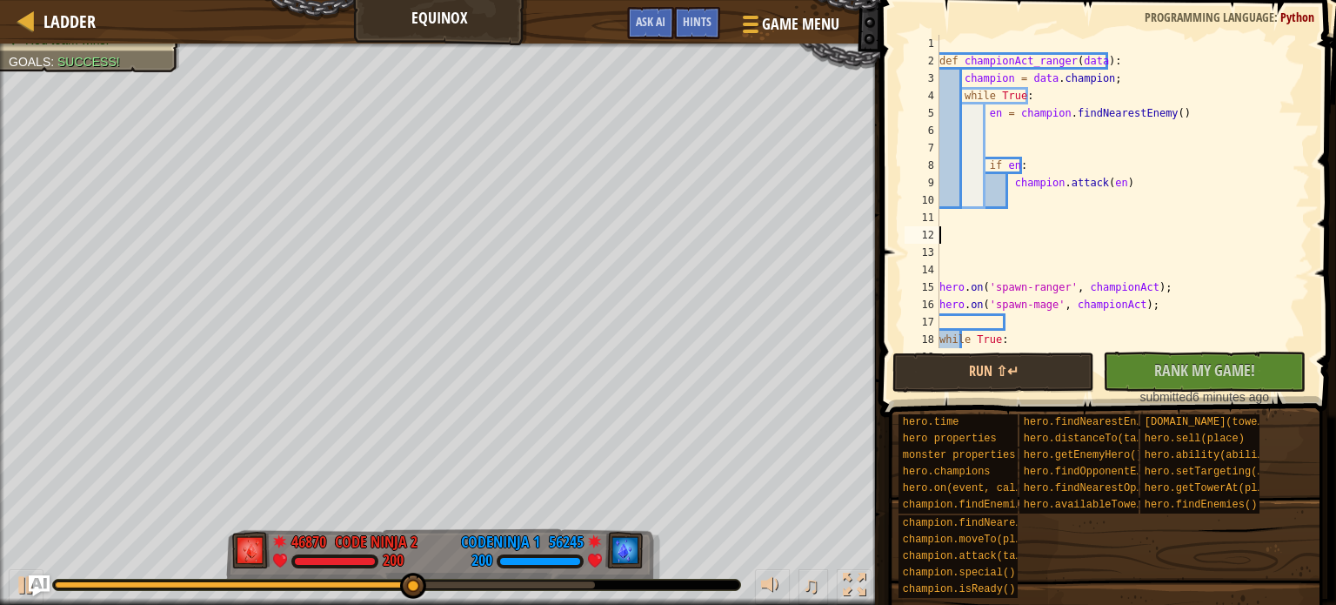
paste textarea
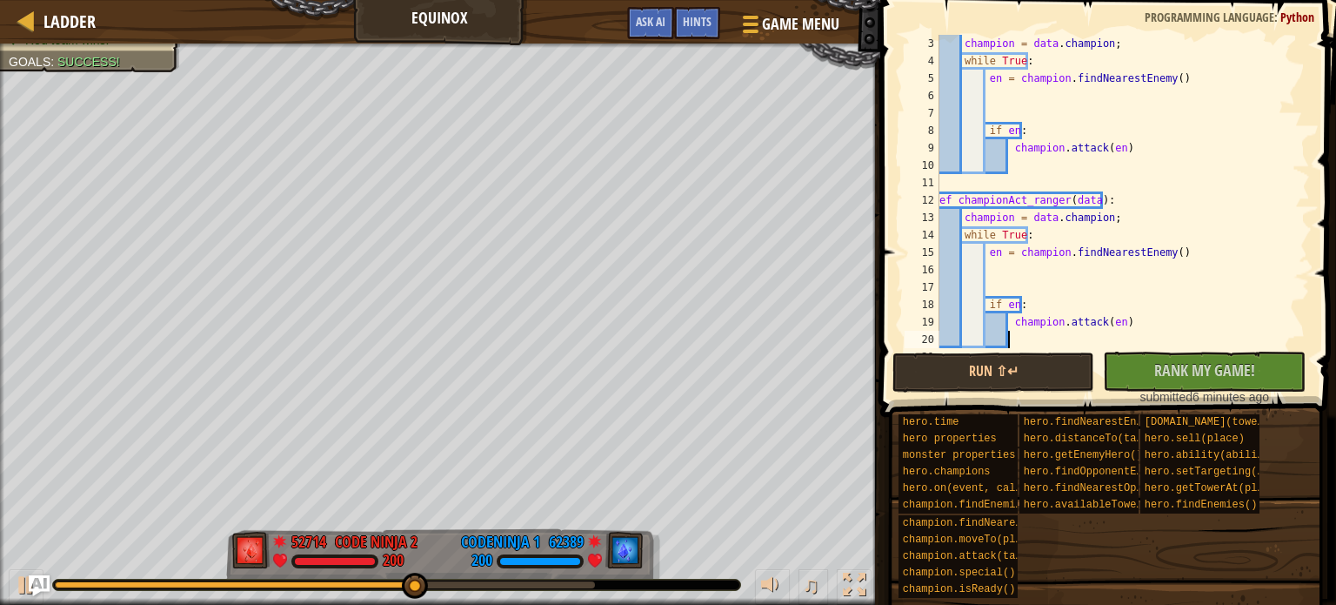
scroll to position [35, 0]
type textarea "if en:"
type textarea "ef championAct_ranger(data):"
type textarea "if en:"
click at [1056, 200] on div "champion = data . champion ; while True : en = champion . findNearestEnemy ( ) …" at bounding box center [1116, 209] width 361 height 348
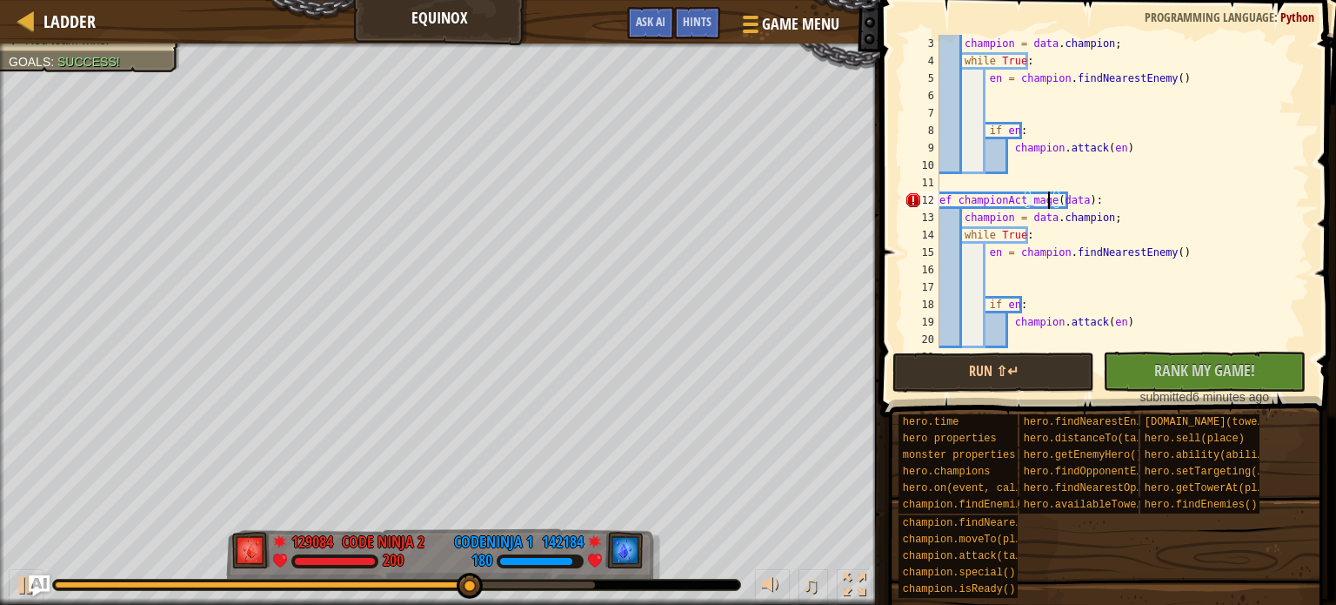
scroll to position [8, 8]
type textarea "en = champion.findNearestEnemy()"
type textarea "champion.attack(en)"
type textarea "hero.on('spawn-mage', championAct);"
type textarea "hero.build("cannon", "h")"
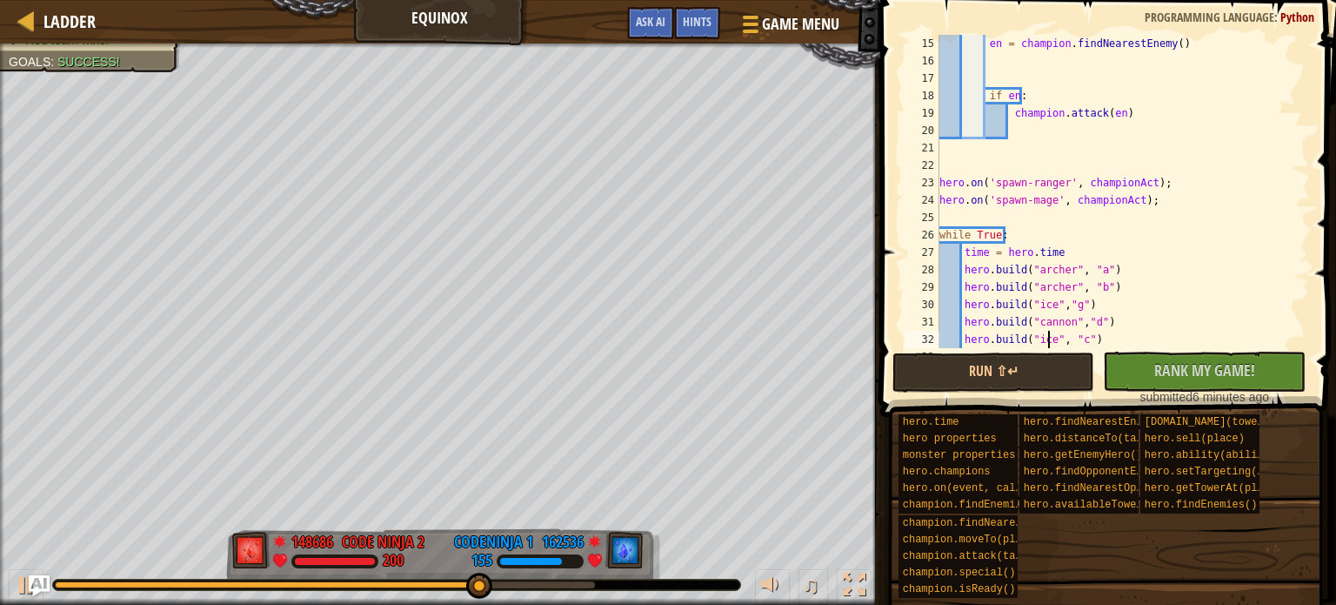
scroll to position [313, 0]
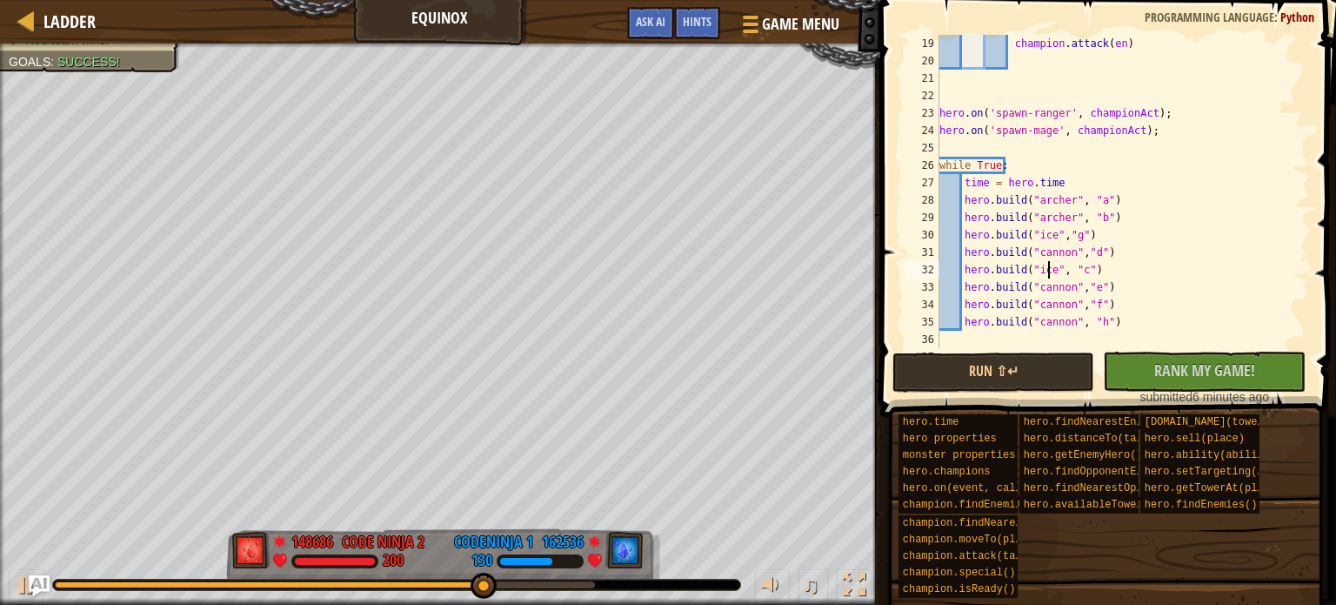
type textarea "while True:"
type textarea "hero.on('spawn-ranger', championAct);"
type textarea "if en:"
type textarea "ef championAct_mage(data):"
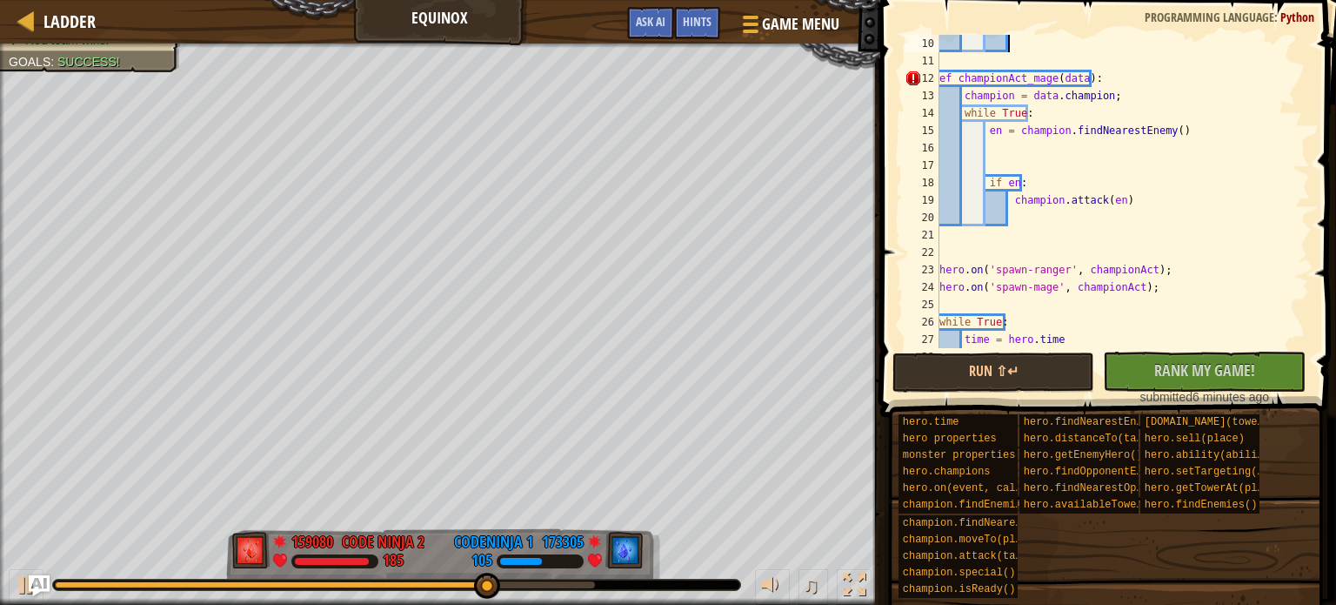
scroll to position [157, 0]
type textarea "en = champion.findNearestEnemy()"
type textarea "champion.attack(en)"
click at [1153, 229] on div "ef championAct_mage ( data ) : champion = data . champion ; while True : en = c…" at bounding box center [1116, 209] width 361 height 348
click at [1153, 220] on div "ef championAct_mage ( data ) : champion = data . champion ; while True : en = c…" at bounding box center [1116, 209] width 361 height 348
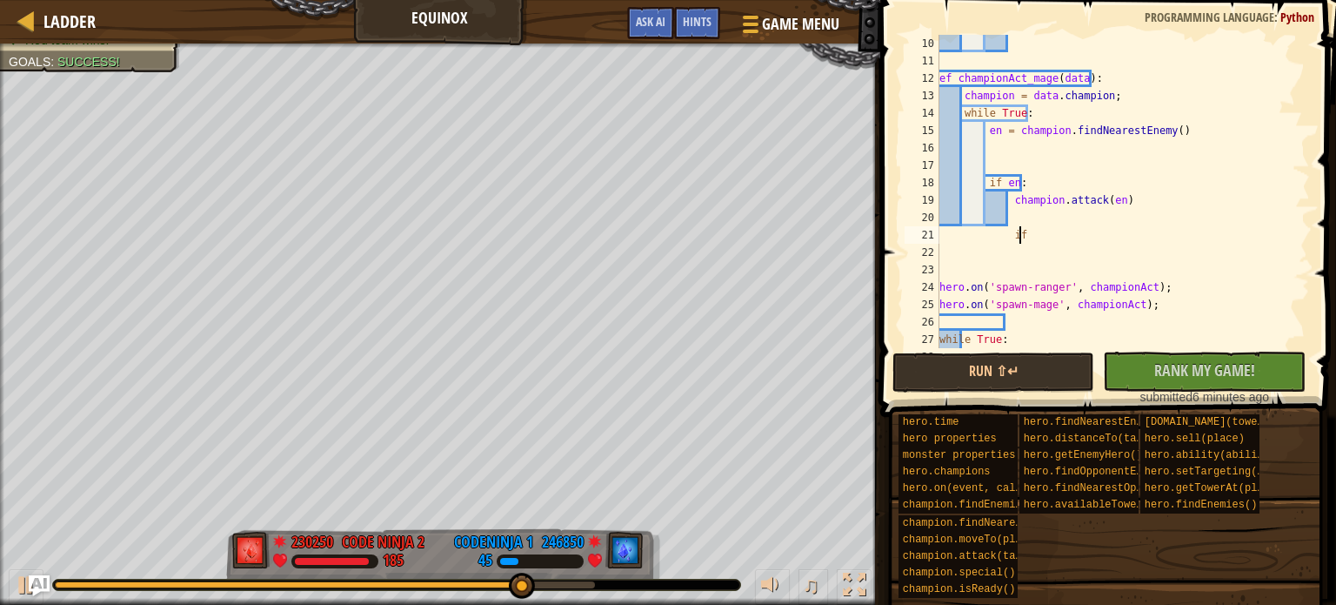
scroll to position [8, 5]
type textarea "i"
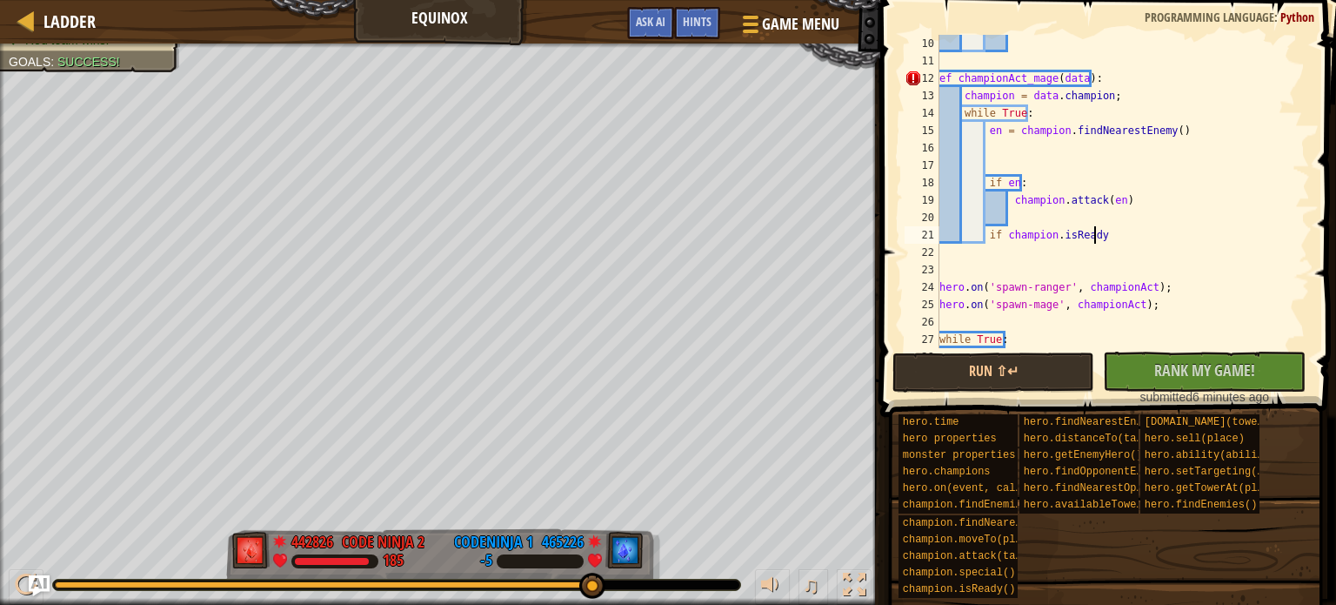
type textarea "if champion.isReady()"
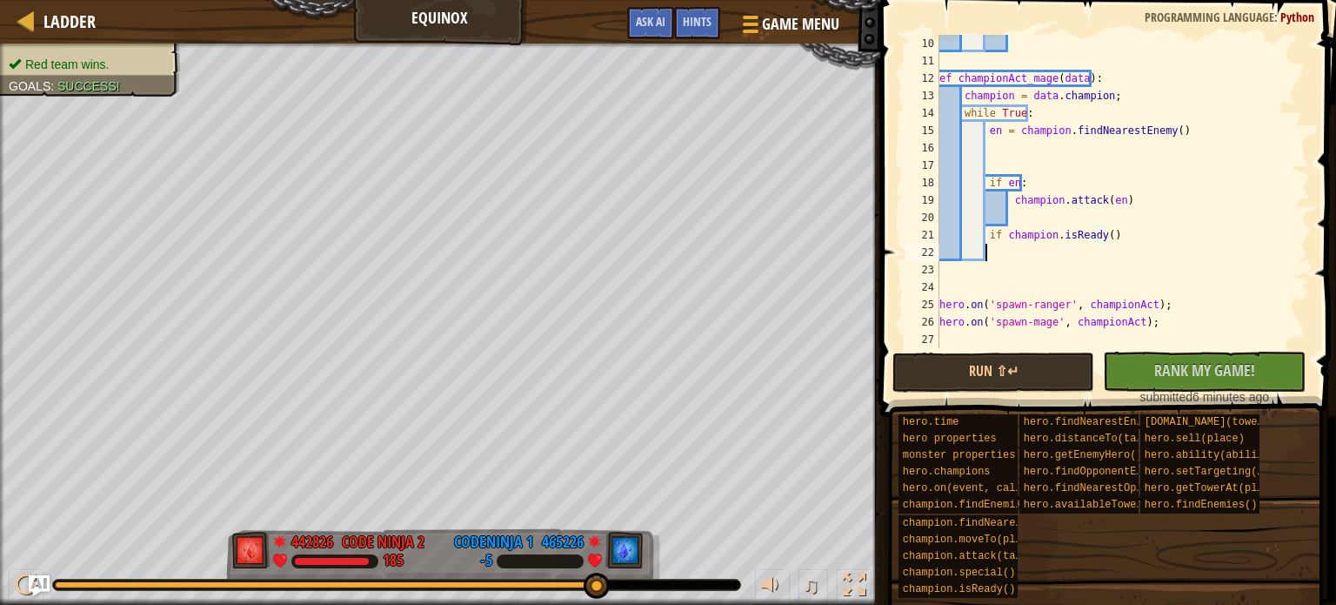
scroll to position [8, 3]
type textarea "s"
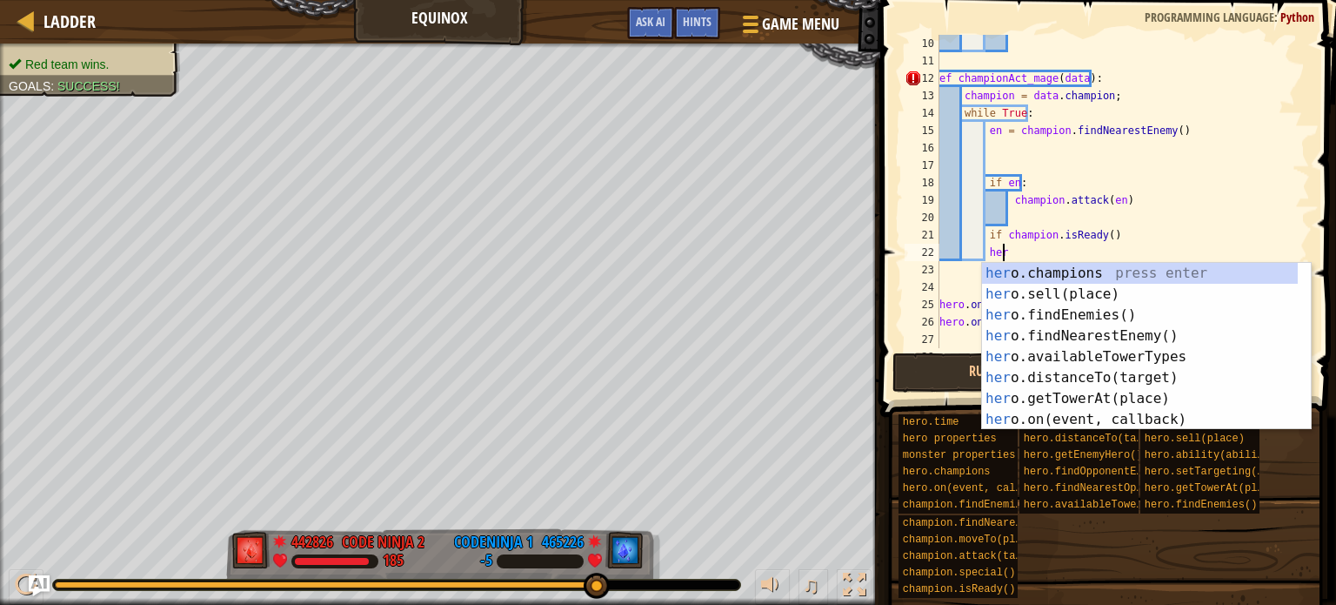
scroll to position [8, 4]
type textarea "h"
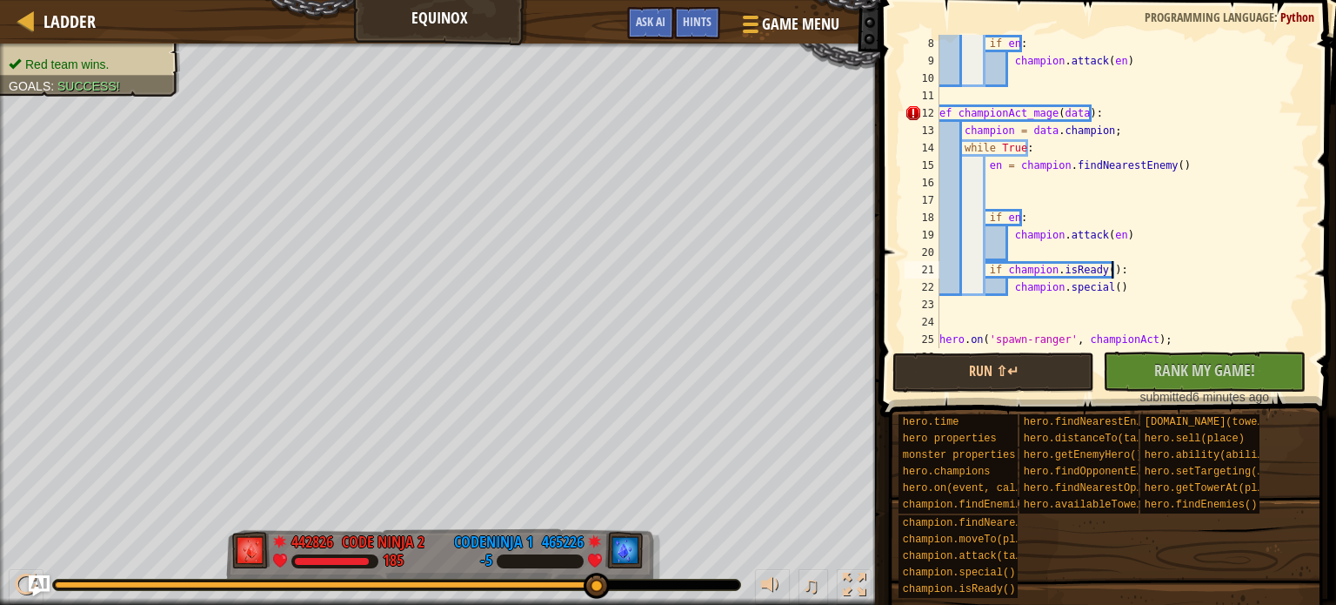
scroll to position [8, 13]
click at [942, 114] on div "if en : champion . attack ( en ) ef championAct_mage ( data ) : champion = data…" at bounding box center [1116, 209] width 361 height 348
type textarea "ef championAct_mage(data):"
type textarea "def championAct_mage(data):"
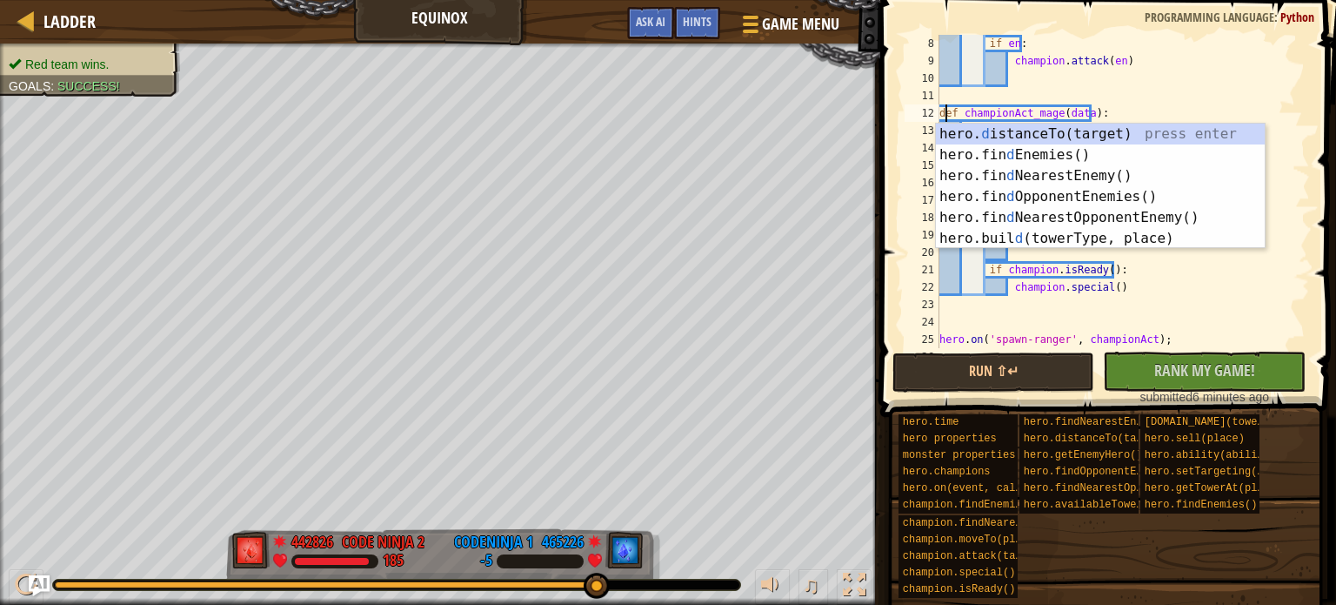
click at [1023, 96] on div "if en : champion . attack ( en ) def championAct_mage ( data ) : champion = dat…" at bounding box center [1116, 209] width 361 height 348
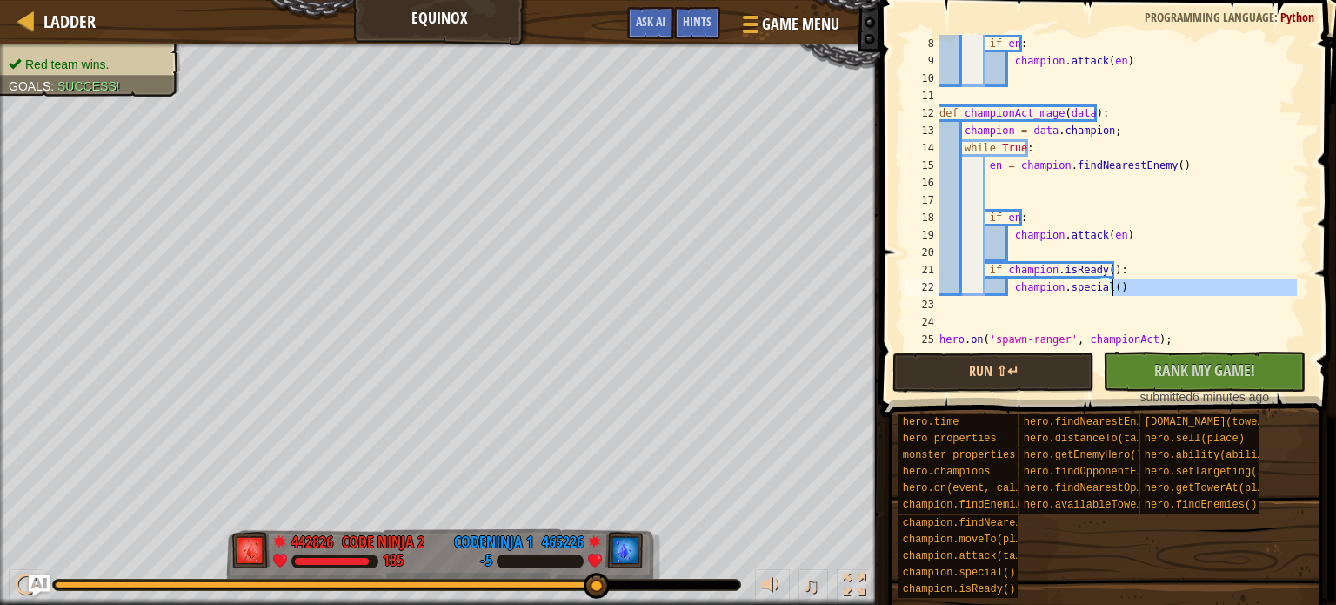
drag, startPoint x: 1167, startPoint y: 302, endPoint x: 1110, endPoint y: 284, distance: 59.4
click at [1110, 284] on div "if en : champion . attack ( en ) def championAct_mage ( data ) : champion = dat…" at bounding box center [1116, 209] width 361 height 348
click at [1110, 284] on div "if en : champion . attack ( en ) def championAct_mage ( data ) : champion = dat…" at bounding box center [1116, 191] width 361 height 313
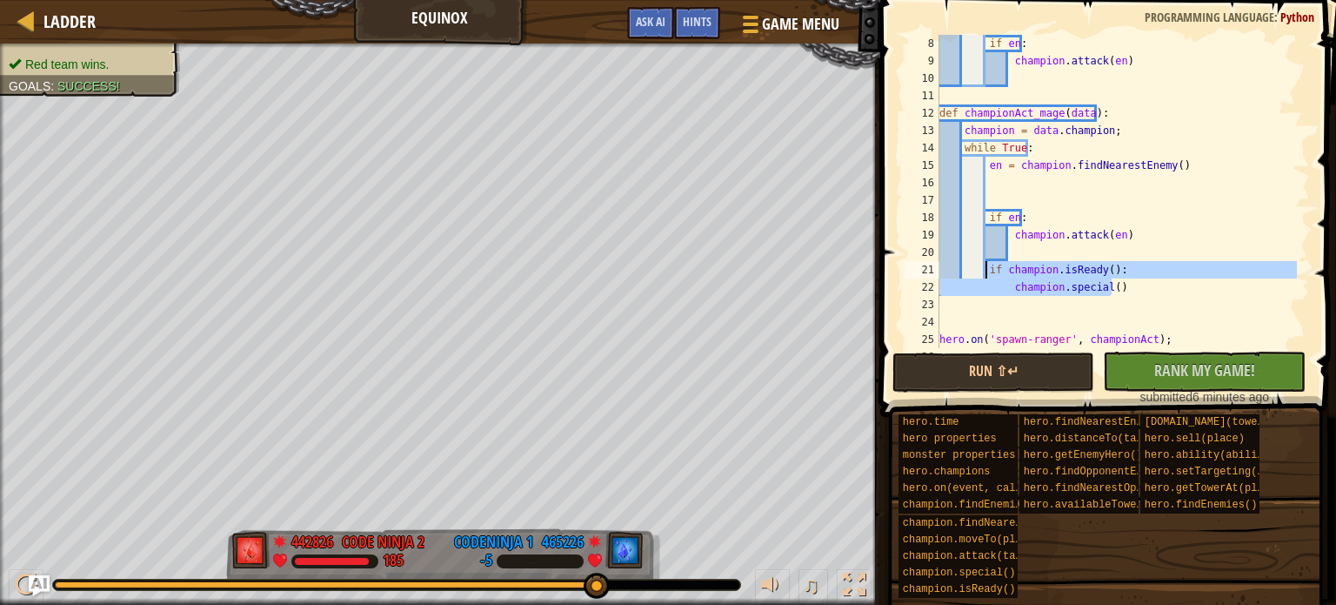
drag, startPoint x: 1110, startPoint y: 284, endPoint x: 985, endPoint y: 271, distance: 125.9
click at [985, 271] on div "if en : champion . attack ( en ) def championAct_mage ( data ) : champion = dat…" at bounding box center [1116, 209] width 361 height 348
type textarea "if champion.isReady(): champion.special()"
click at [1074, 80] on div "if en : champion . attack ( en ) def championAct_mage ( data ) : champion = dat…" at bounding box center [1116, 209] width 361 height 348
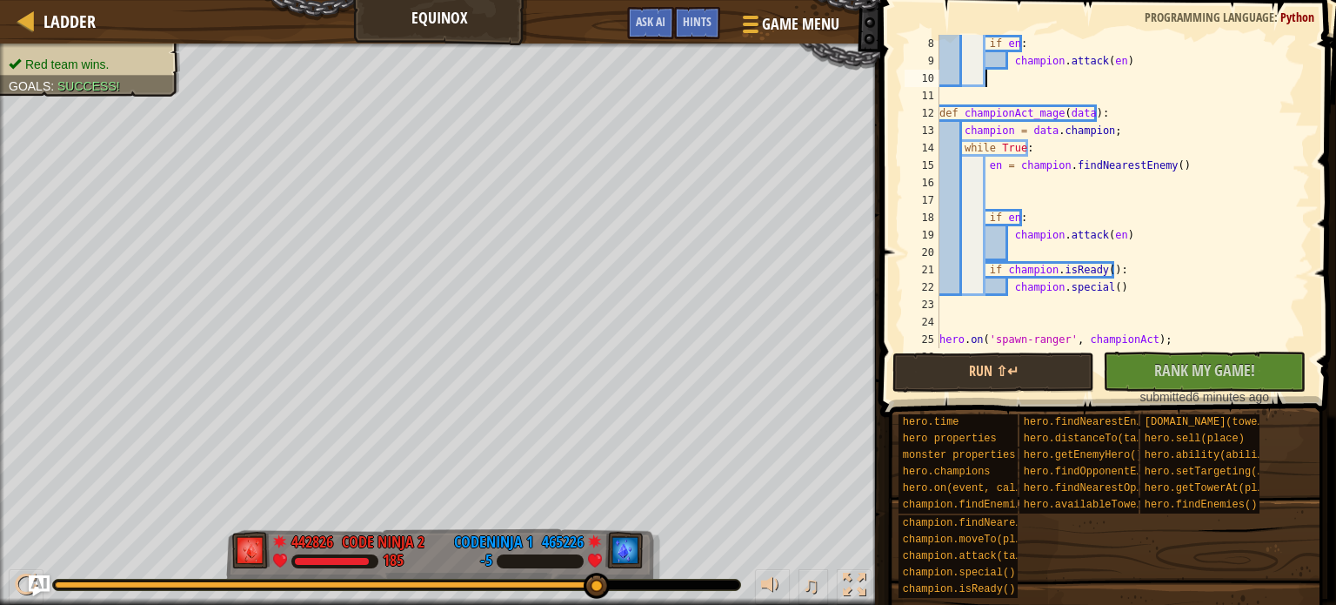
paste textarea "champion.special()"
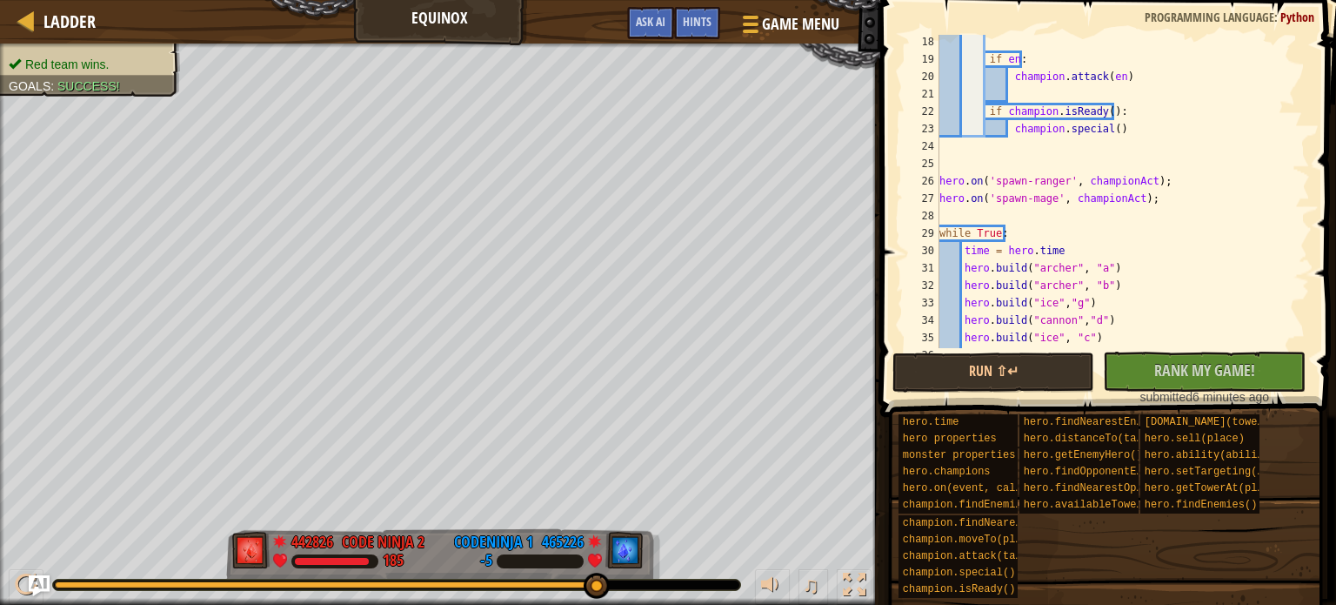
scroll to position [297, 0]
click at [1130, 197] on div "if en : champion . attack ( en ) if champion . isReady ( ) : champion . special…" at bounding box center [1116, 207] width 361 height 348
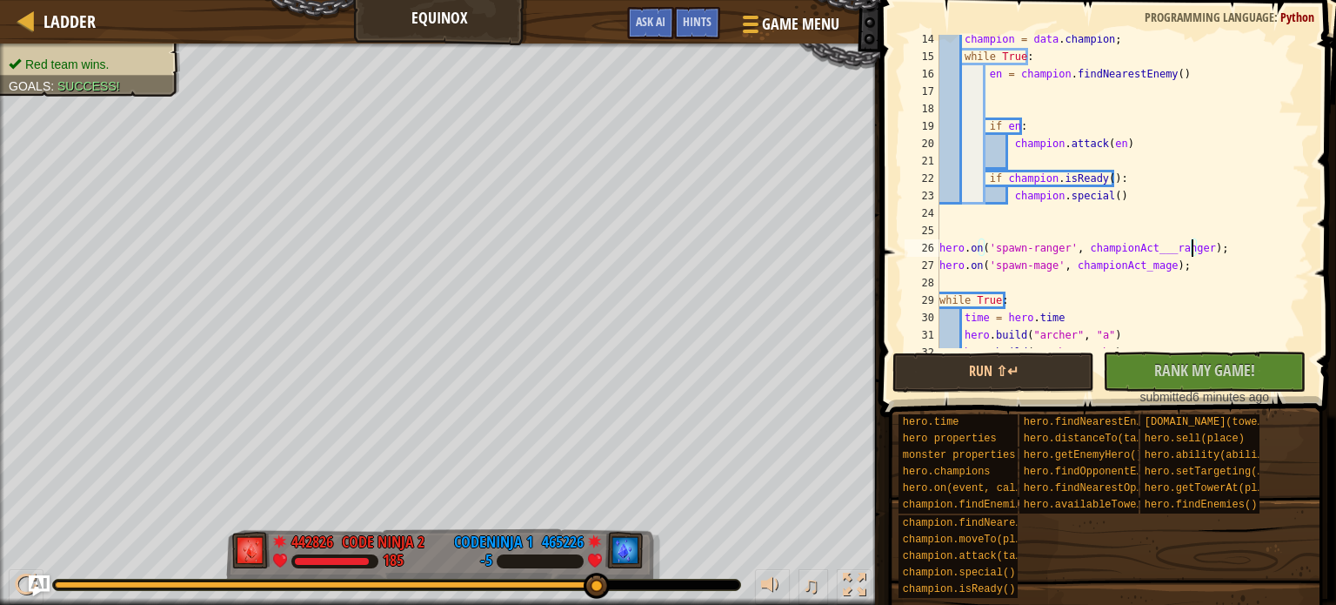
scroll to position [255, 0]
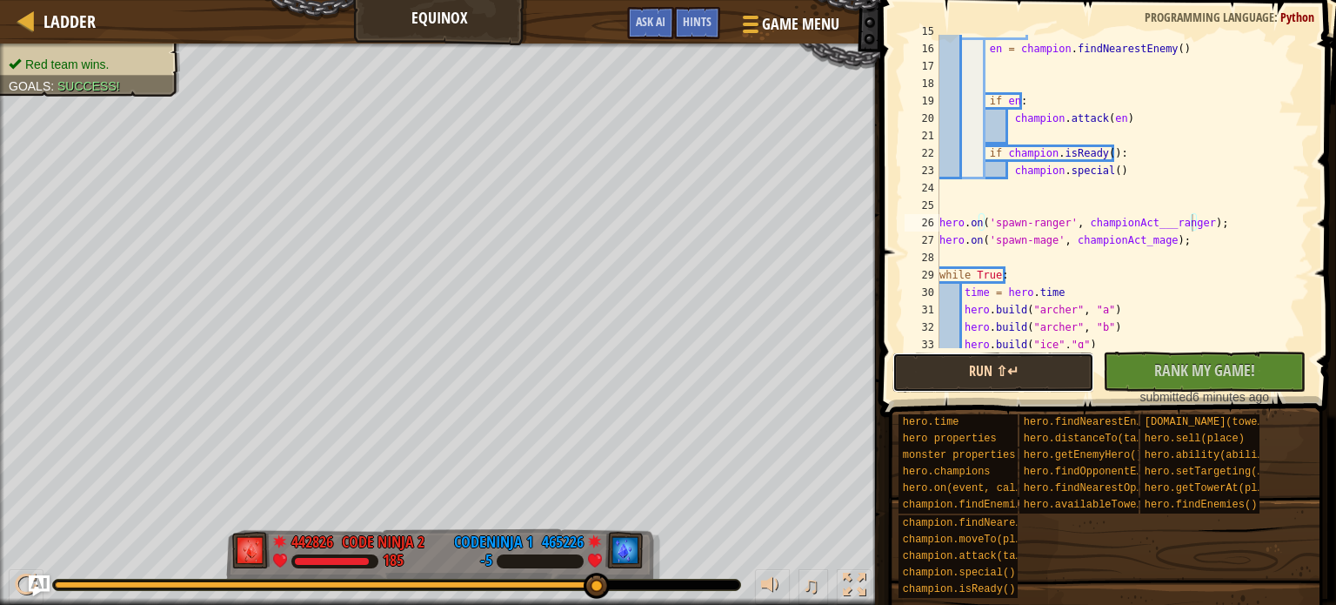
click at [1043, 368] on button "Run ⇧↵" at bounding box center [994, 372] width 203 height 40
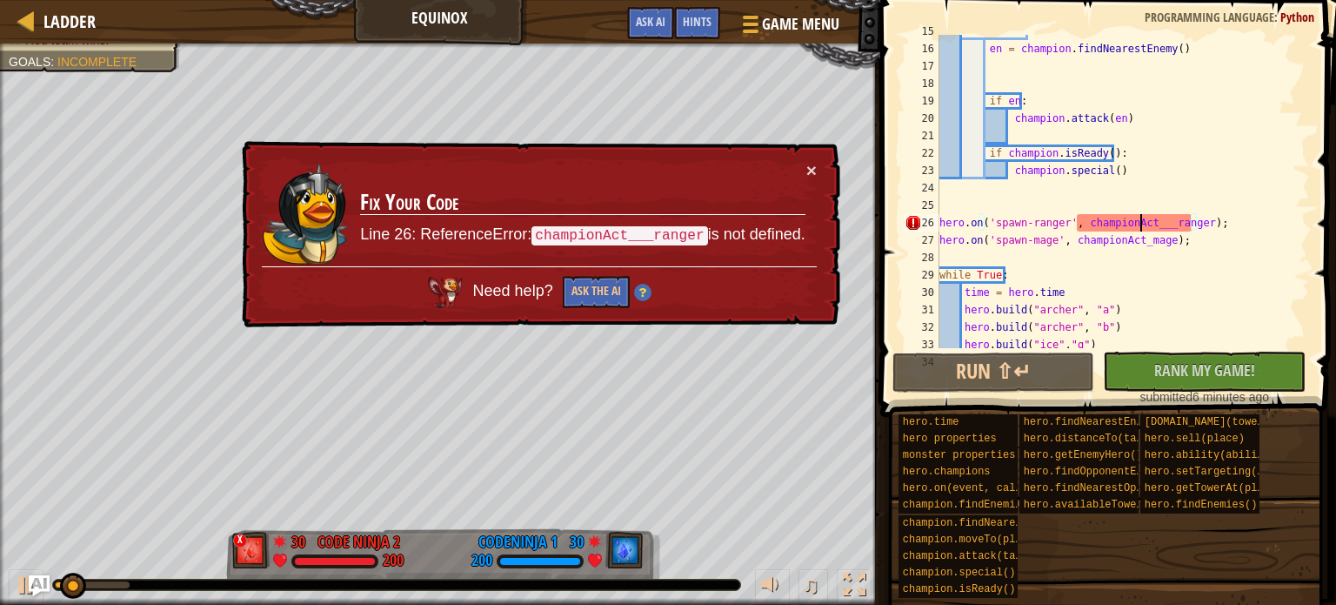
click at [1141, 217] on div "while True : en = champion . findNearestEnemy ( ) if en : champion . attack ( e…" at bounding box center [1116, 197] width 361 height 348
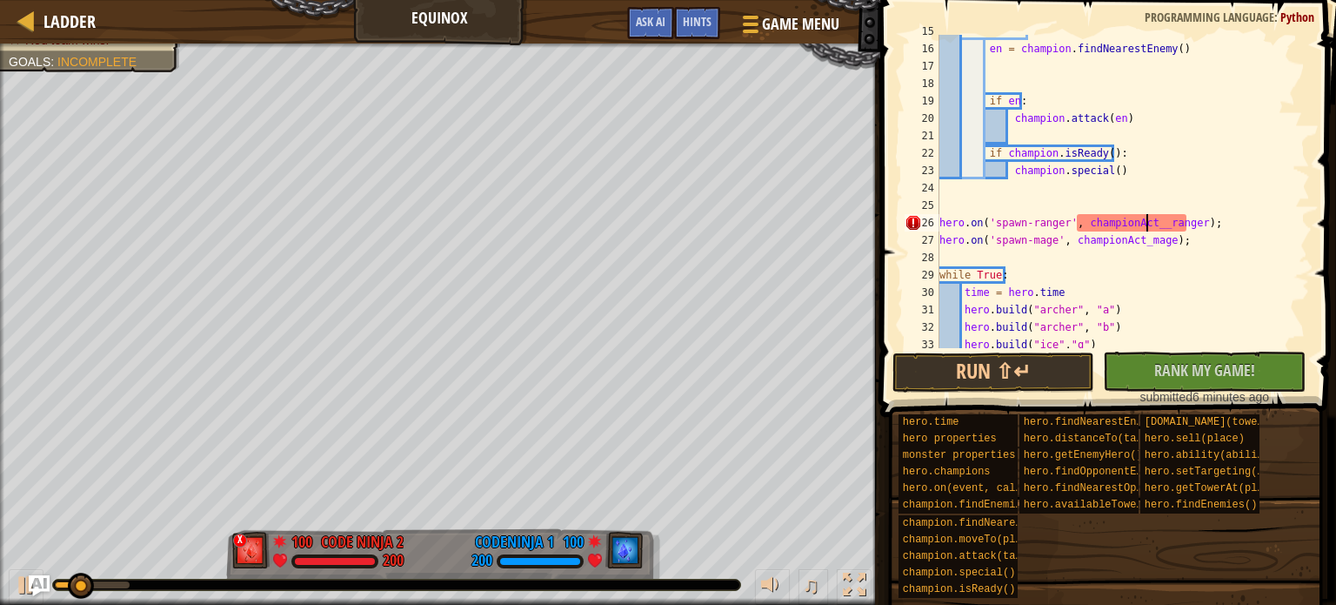
scroll to position [8, 20]
click at [986, 385] on button "Run ⇧↵" at bounding box center [994, 372] width 203 height 40
click at [992, 352] on button "Run ⇧↵" at bounding box center [994, 372] width 203 height 40
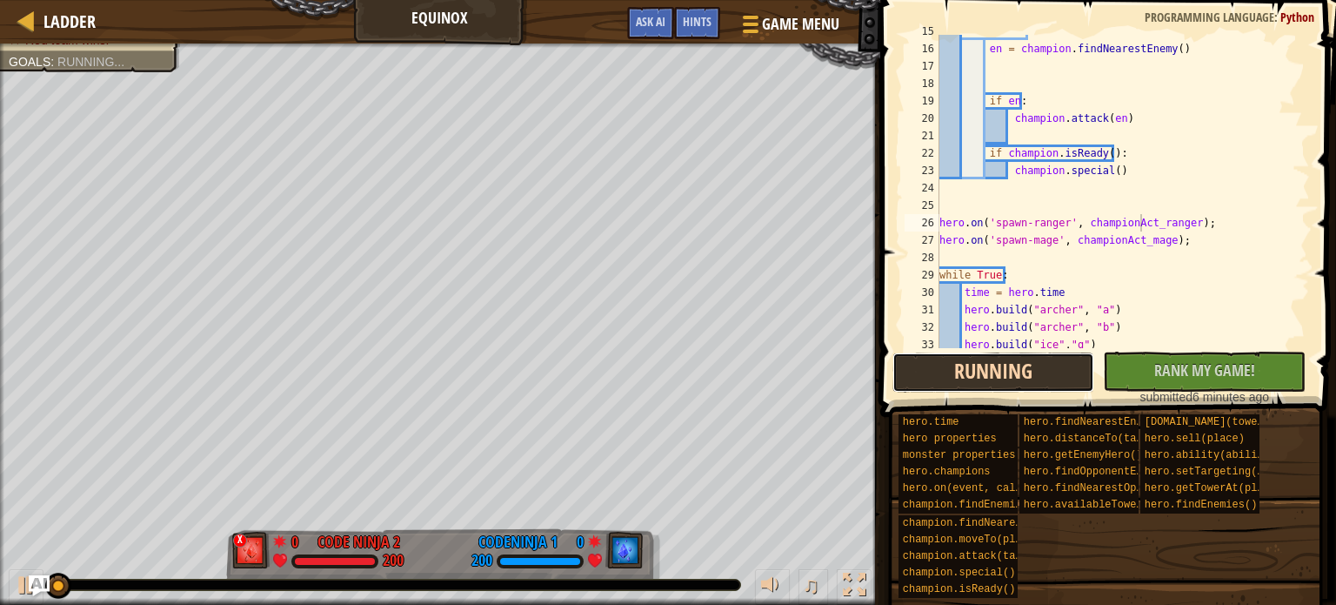
click at [992, 352] on button "Running" at bounding box center [994, 372] width 203 height 40
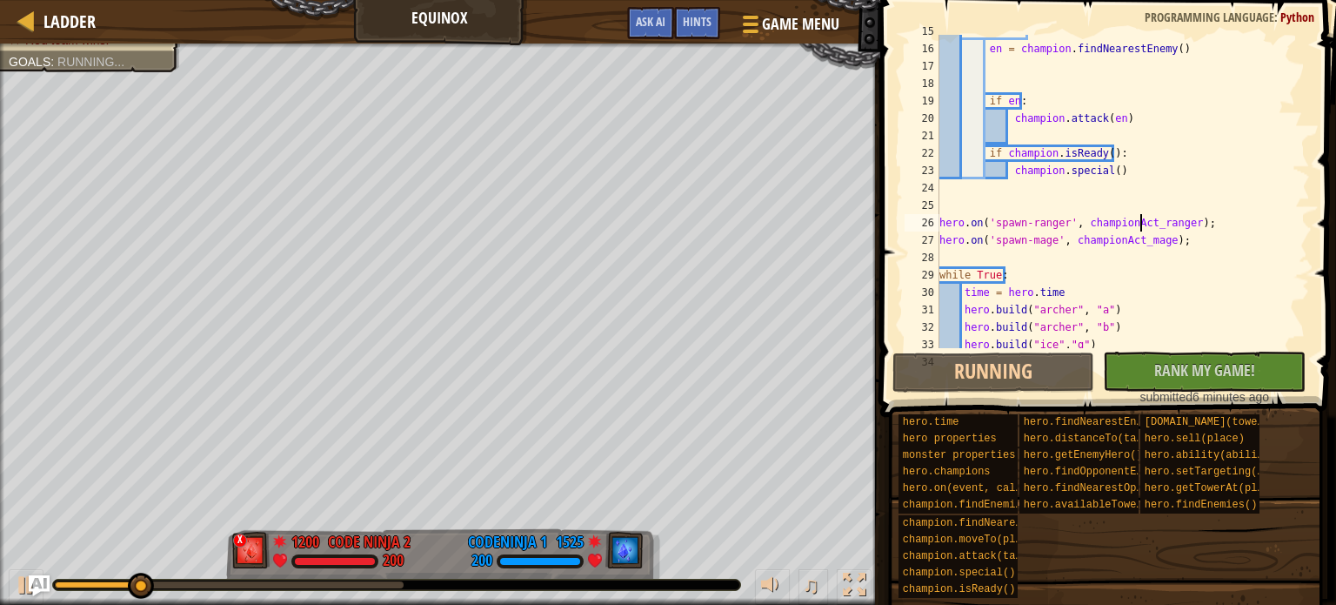
click at [998, 331] on div "while True : en = champion . findNearestEnemy ( ) if en : champion . attack ( e…" at bounding box center [1116, 197] width 361 height 348
click at [1148, 175] on div "while True : en = champion . findNearestEnemy ( ) if en : champion . attack ( e…" at bounding box center [1116, 197] width 361 height 348
type textarea "champion.special()"
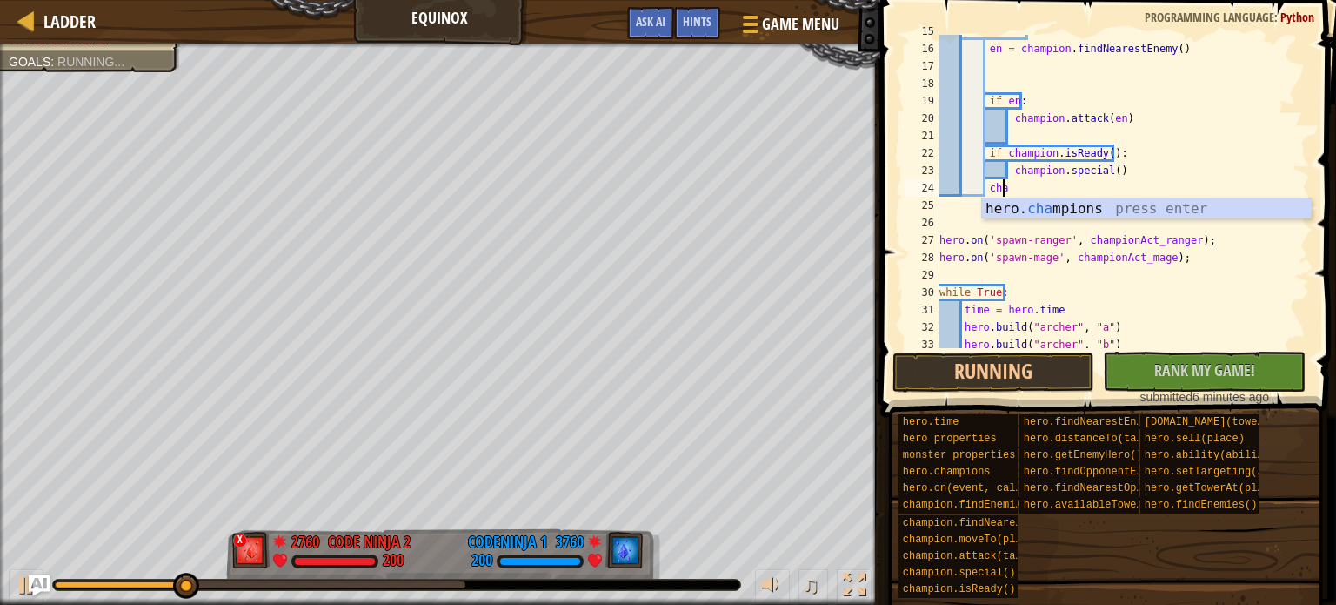
scroll to position [8, 3]
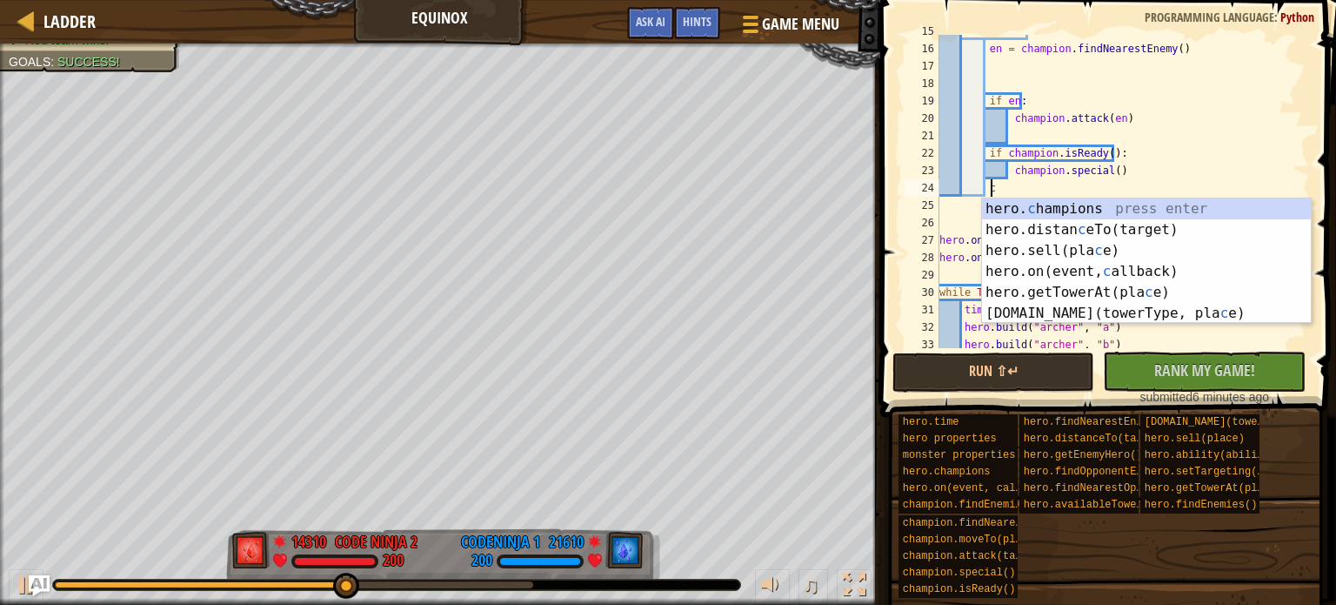
type textarea "c"
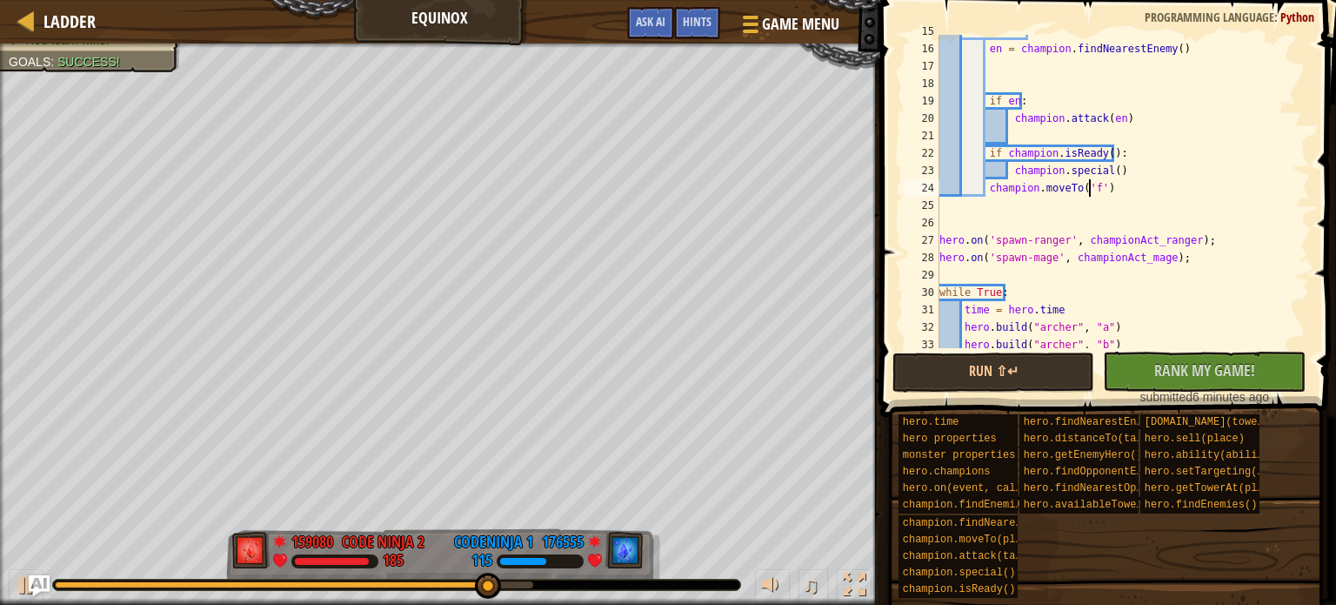
scroll to position [8, 12]
type textarea "champion.moveTo('f')"
click at [1009, 369] on button "Run ⇧↵" at bounding box center [994, 372] width 203 height 40
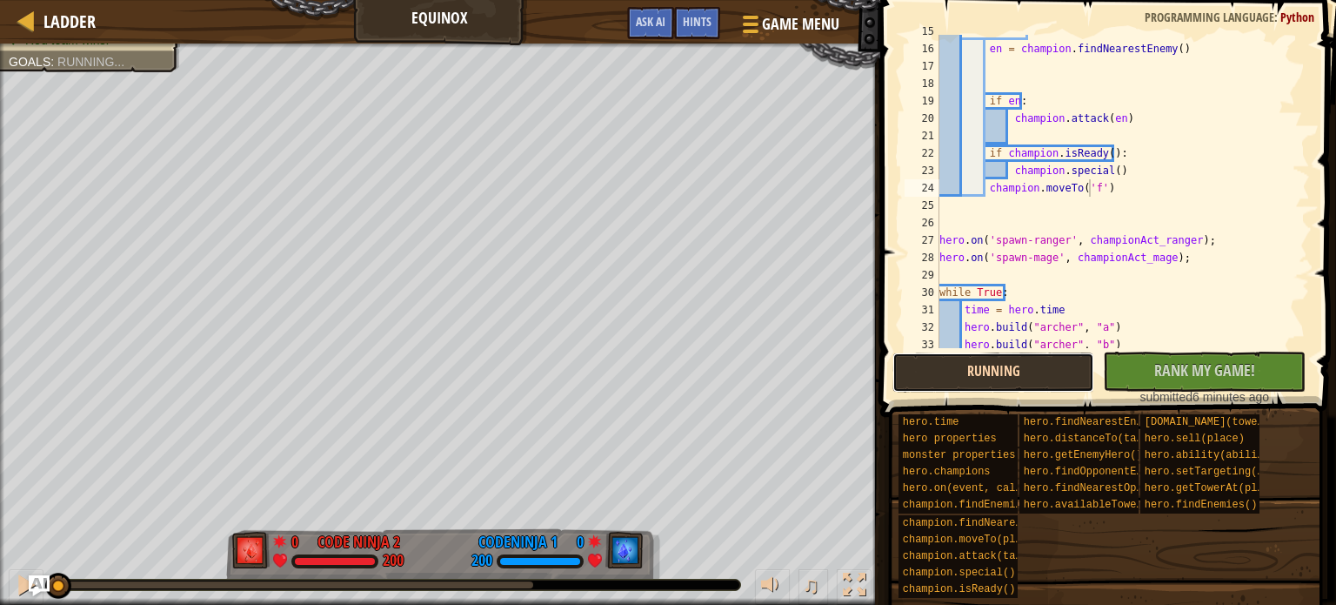
click at [1009, 369] on button "Running" at bounding box center [994, 372] width 203 height 40
click at [1000, 371] on button "Running" at bounding box center [994, 372] width 203 height 40
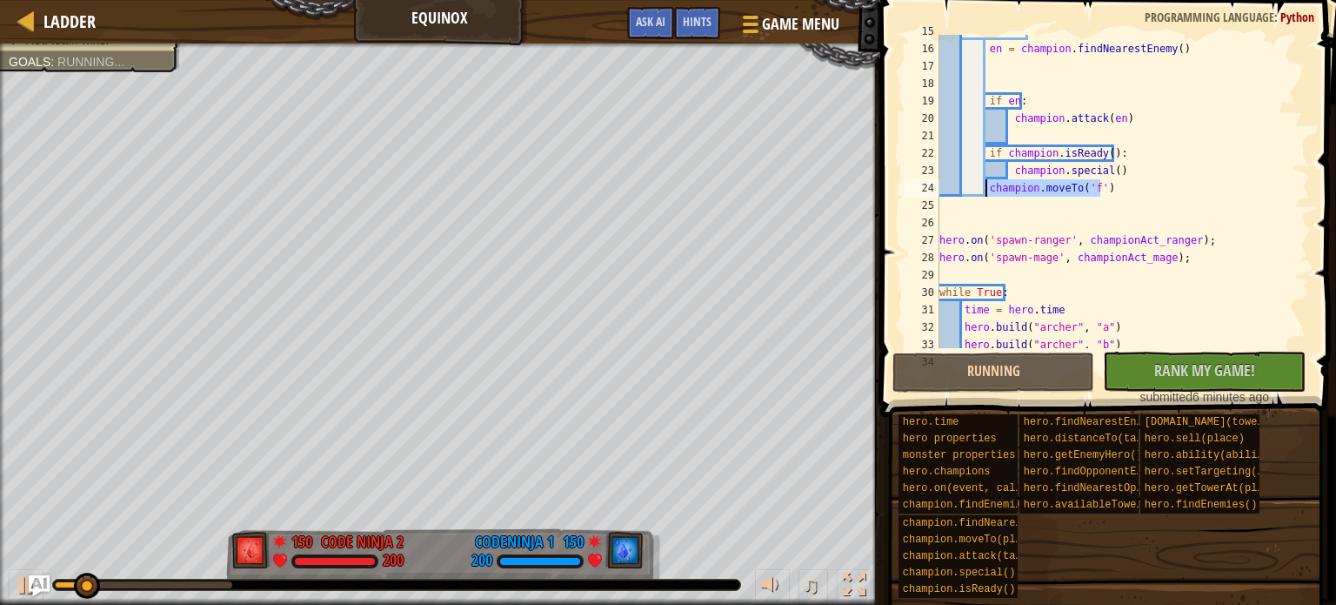
drag, startPoint x: 1119, startPoint y: 185, endPoint x: 987, endPoint y: 182, distance: 131.4
click at [987, 182] on div "while True : en = champion . findNearestEnemy ( ) if en : champion . attack ( e…" at bounding box center [1116, 197] width 361 height 348
click at [1099, 189] on div "while True : en = champion . findNearestEnemy ( ) if en : champion . attack ( e…" at bounding box center [1116, 191] width 361 height 313
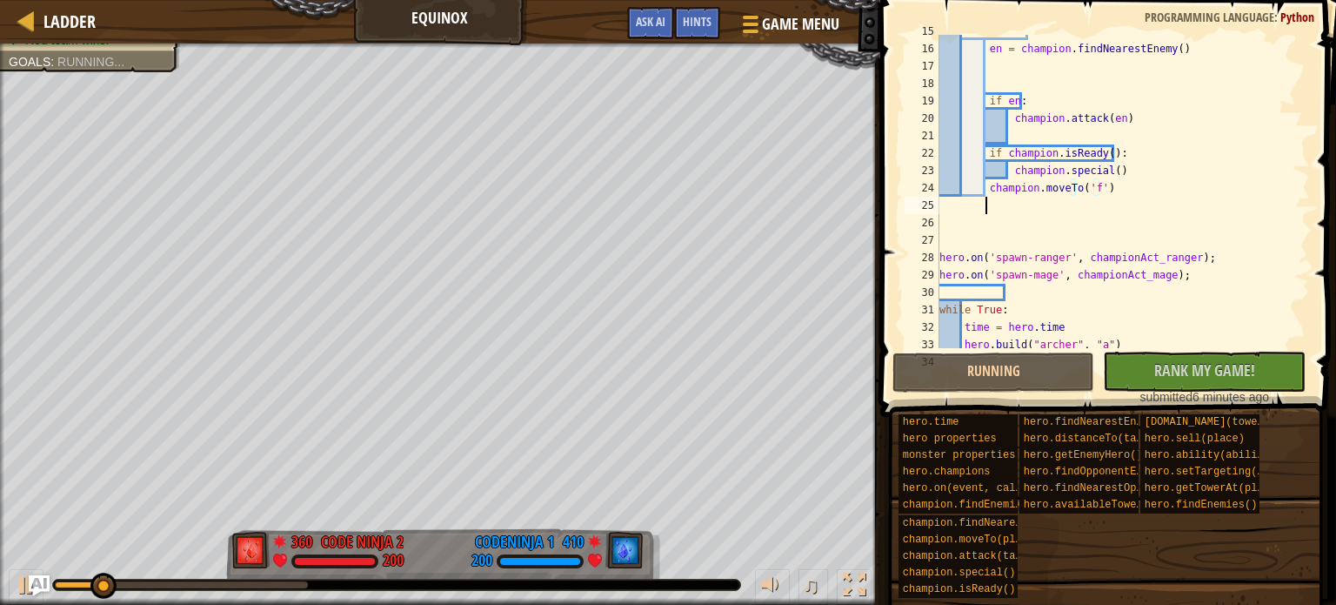
scroll to position [8, 3]
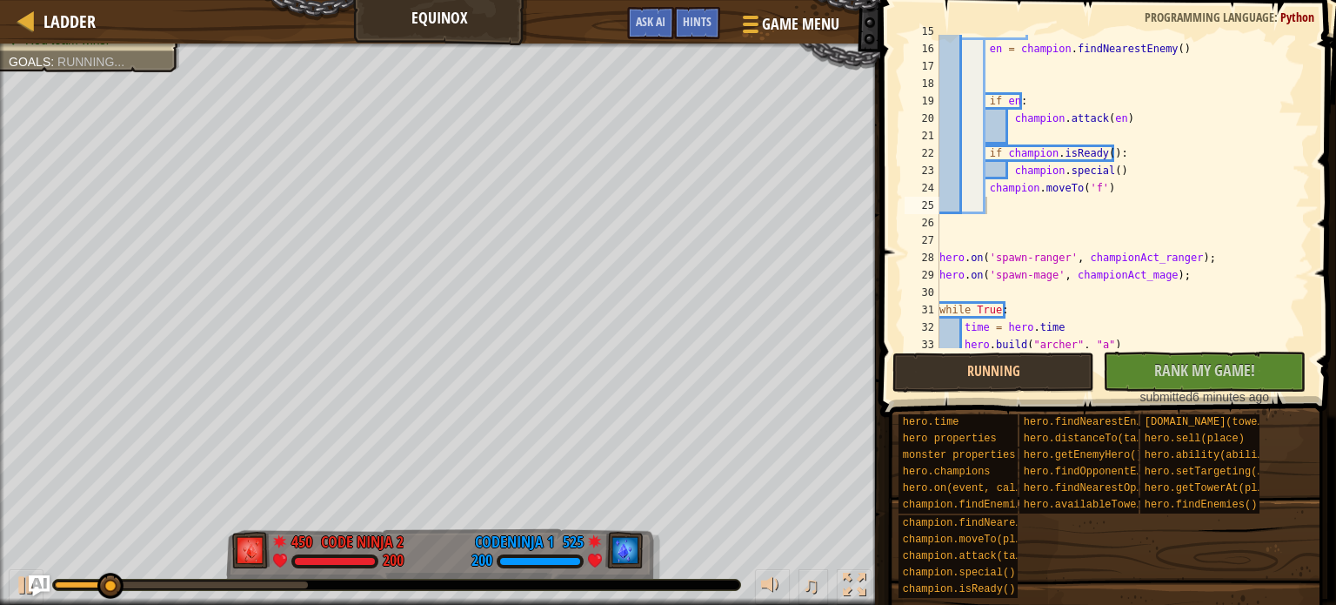
drag, startPoint x: 1311, startPoint y: 204, endPoint x: 1301, endPoint y: 149, distance: 55.6
click at [1301, 149] on div "15 16 17 18 19 20 21 22 23 24 25 26 27 28 29 30 31 32 33 34 while True : en = c…" at bounding box center [1105, 243] width 461 height 468
click at [1294, 145] on div at bounding box center [1301, 223] width 17 height 887
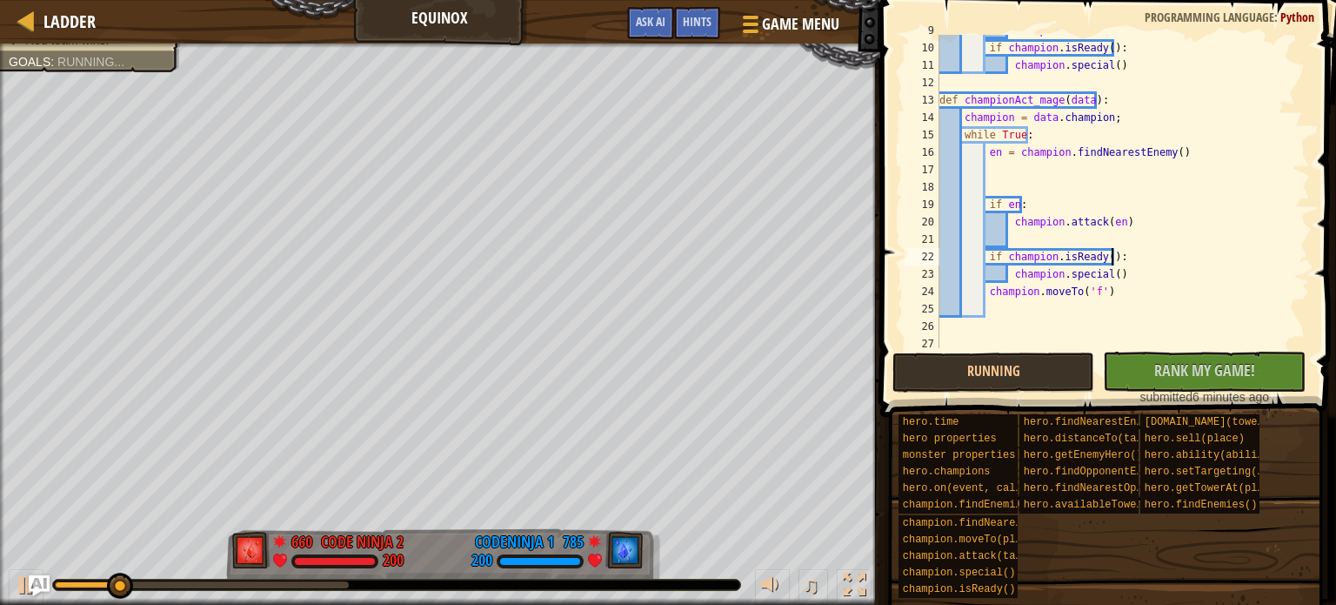
scroll to position [152, 0]
click at [1188, 124] on div "champion . attack ( en ) if champion . isReady ( ) : champion . special ( ) def…" at bounding box center [1116, 196] width 361 height 348
type textarea "champion = data.champion;"
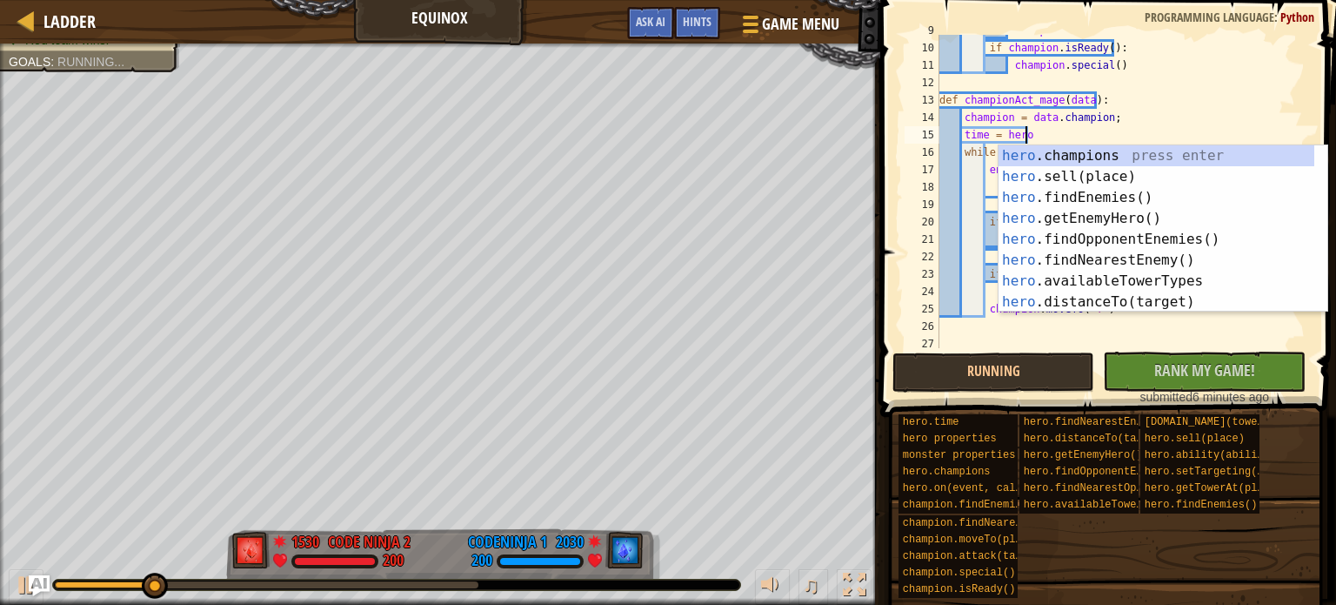
scroll to position [8, 6]
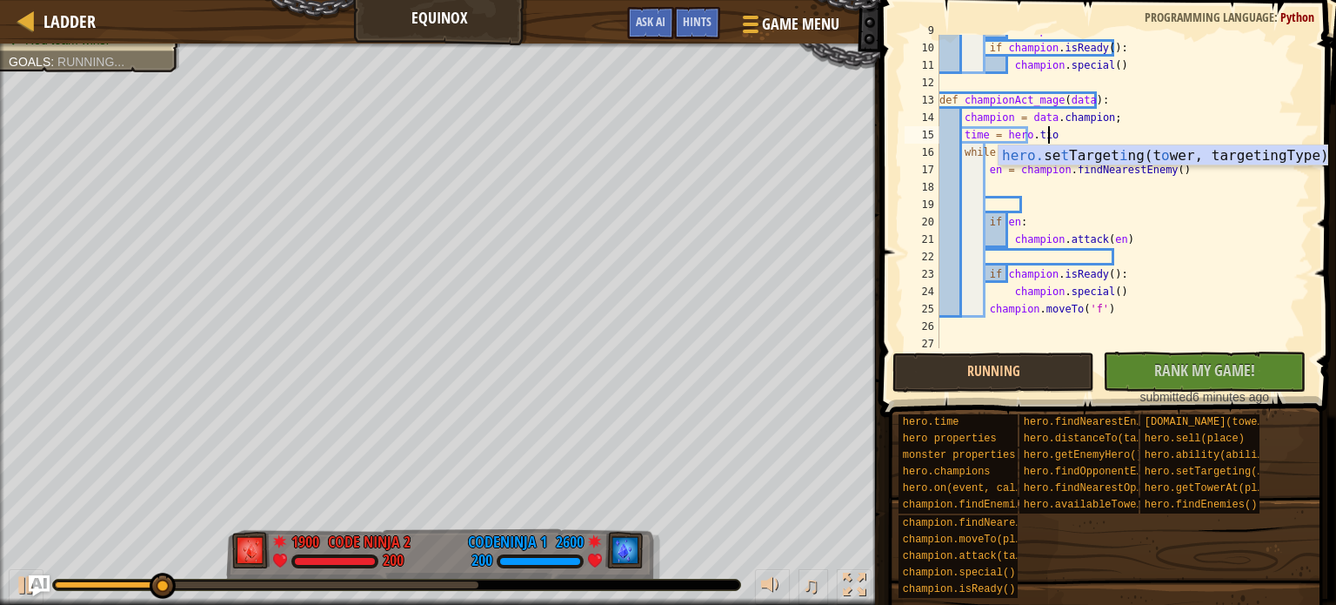
type textarea "time = hero.tiome"
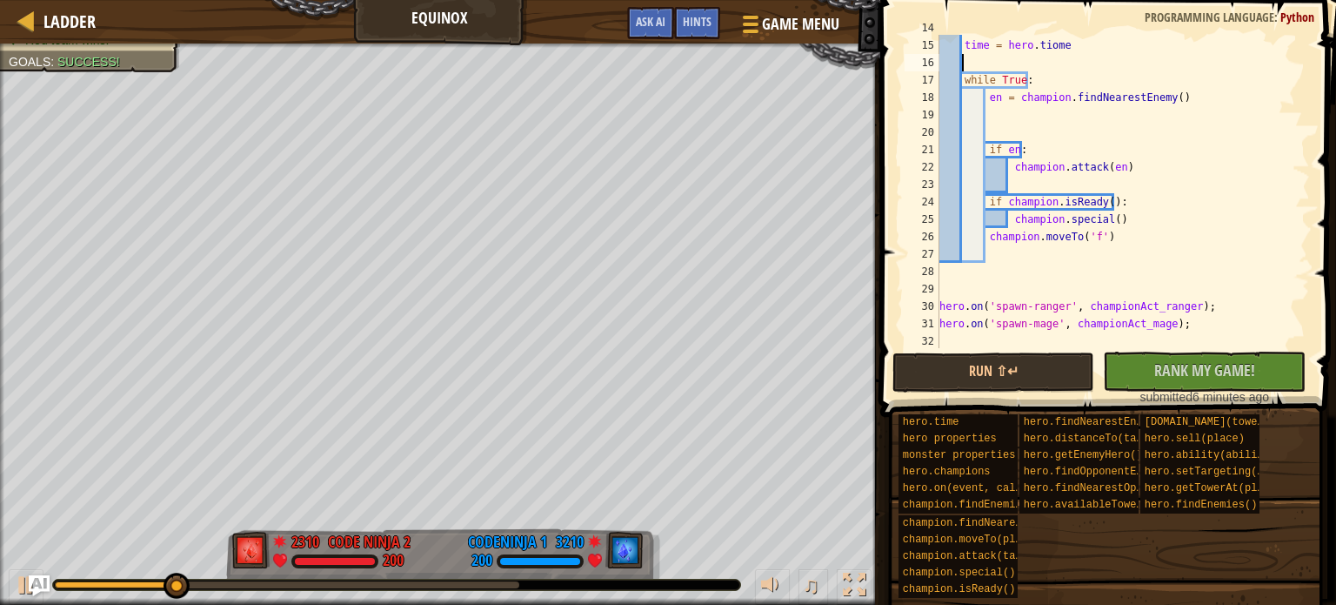
scroll to position [242, 0]
drag, startPoint x: 1113, startPoint y: 239, endPoint x: 984, endPoint y: 249, distance: 130.0
click at [984, 249] on div "champion = data . champion ; time = hero . tiome while True : en = champion . f…" at bounding box center [1116, 193] width 361 height 348
type textarea "champion.moveTo('f')"
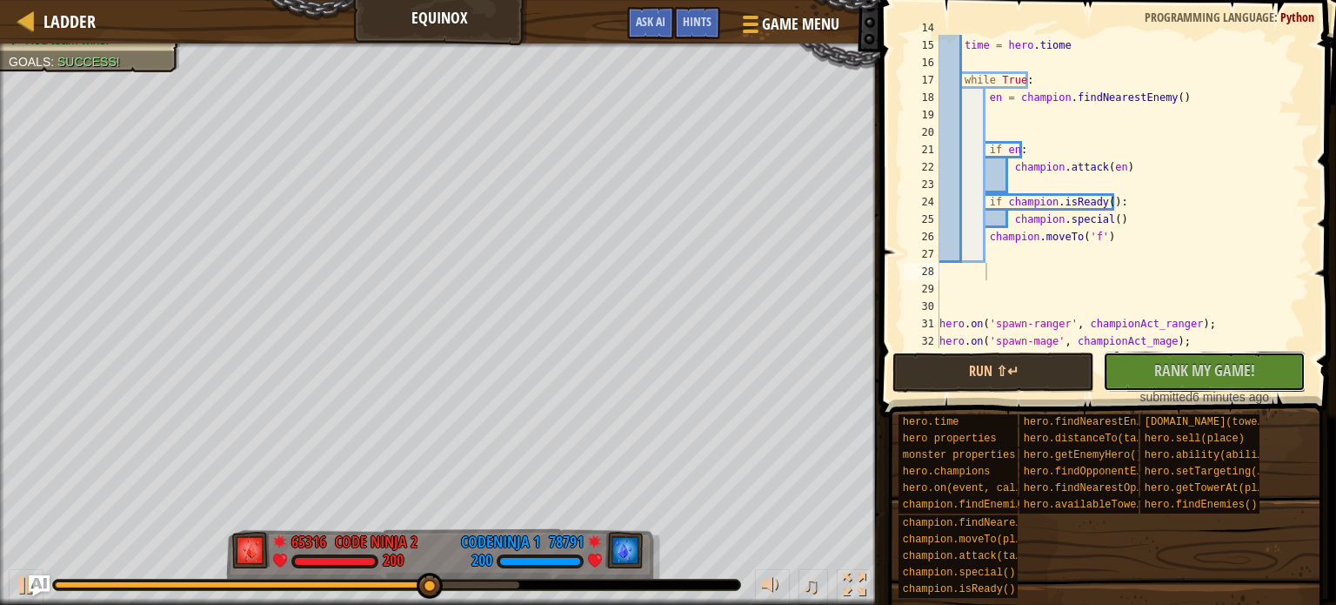
click at [1201, 367] on span "Rank My Game!" at bounding box center [1204, 370] width 101 height 22
click at [1045, 364] on button "Run ⇧↵" at bounding box center [994, 372] width 203 height 40
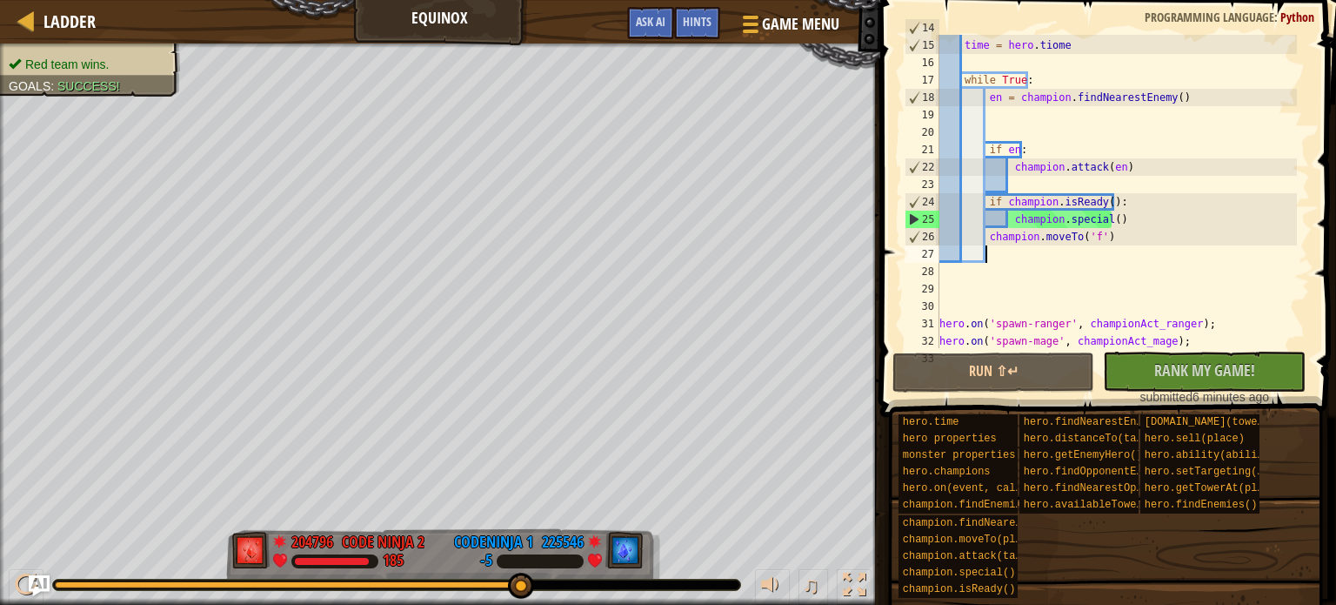
drag, startPoint x: 995, startPoint y: 255, endPoint x: 1074, endPoint y: 316, distance: 99.9
click at [996, 257] on div "champion = data . champion ; time = hero . tiome while True : en = champion . f…" at bounding box center [1116, 193] width 361 height 348
click at [66, 19] on span "Ladder" at bounding box center [69, 21] width 52 height 23
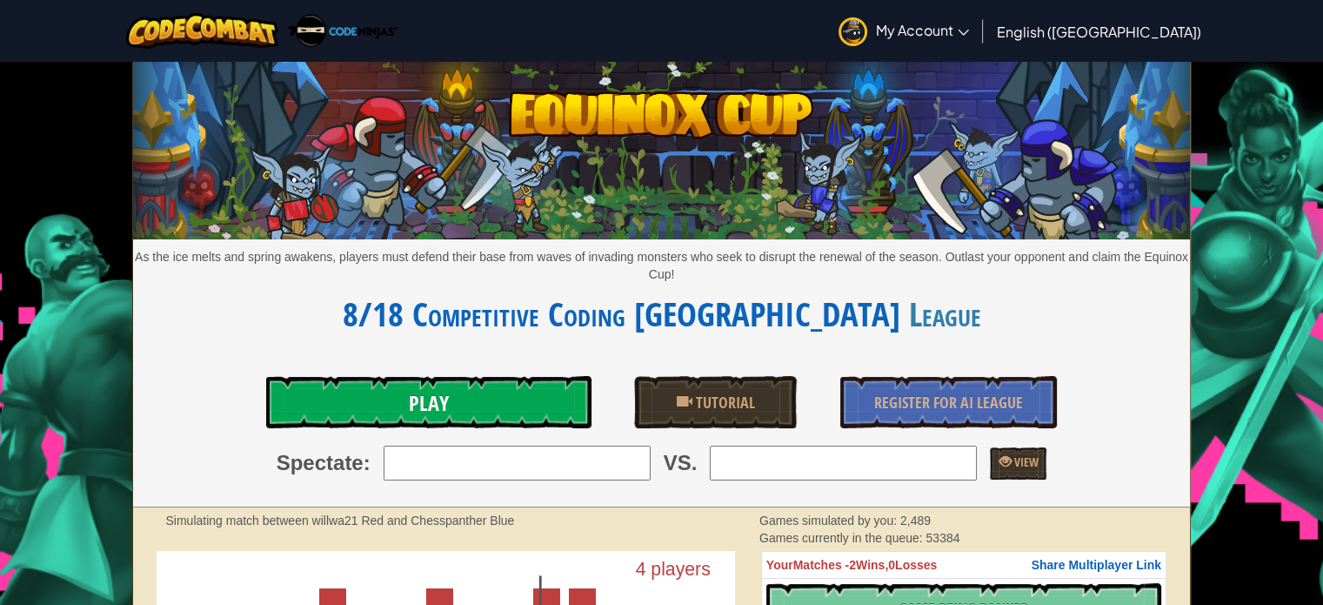
click at [438, 397] on span "Play" at bounding box center [429, 403] width 40 height 28
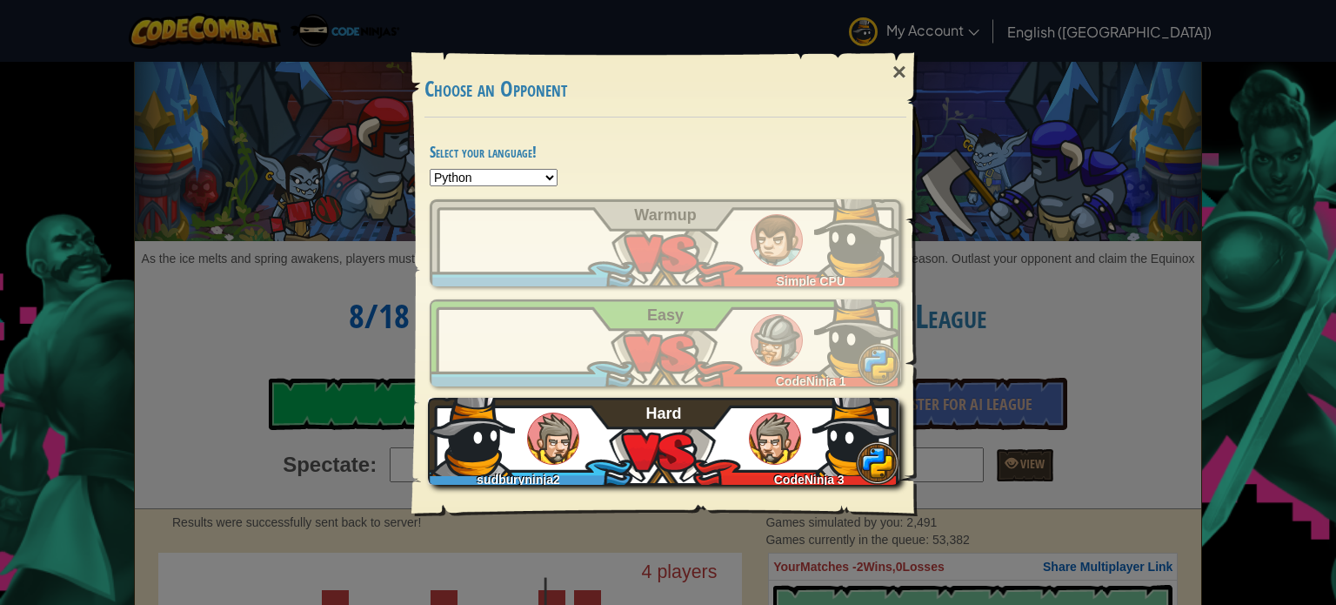
click at [745, 441] on div "sudburyninja2 CodeNinja 3 Hard" at bounding box center [663, 441] width 471 height 87
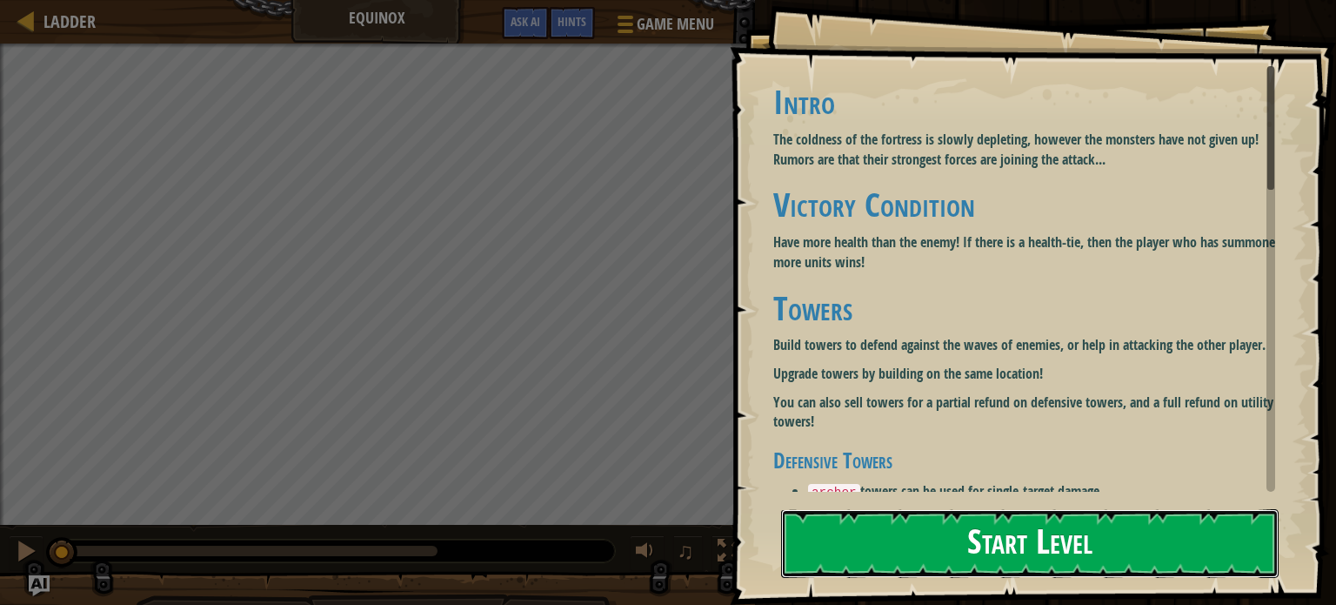
click at [940, 544] on button "Start Level" at bounding box center [1030, 543] width 498 height 69
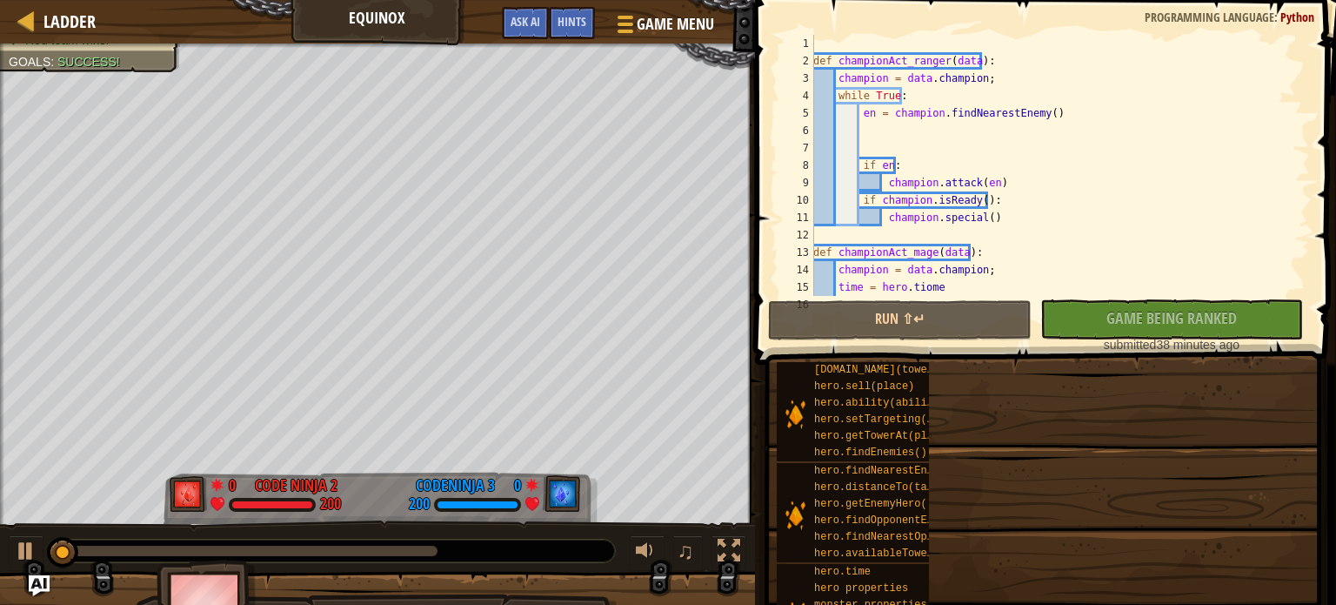
click at [924, 547] on div "Goals Intro The coldness of the fortress is slowly depleting, however the monst…" at bounding box center [668, 302] width 1336 height 605
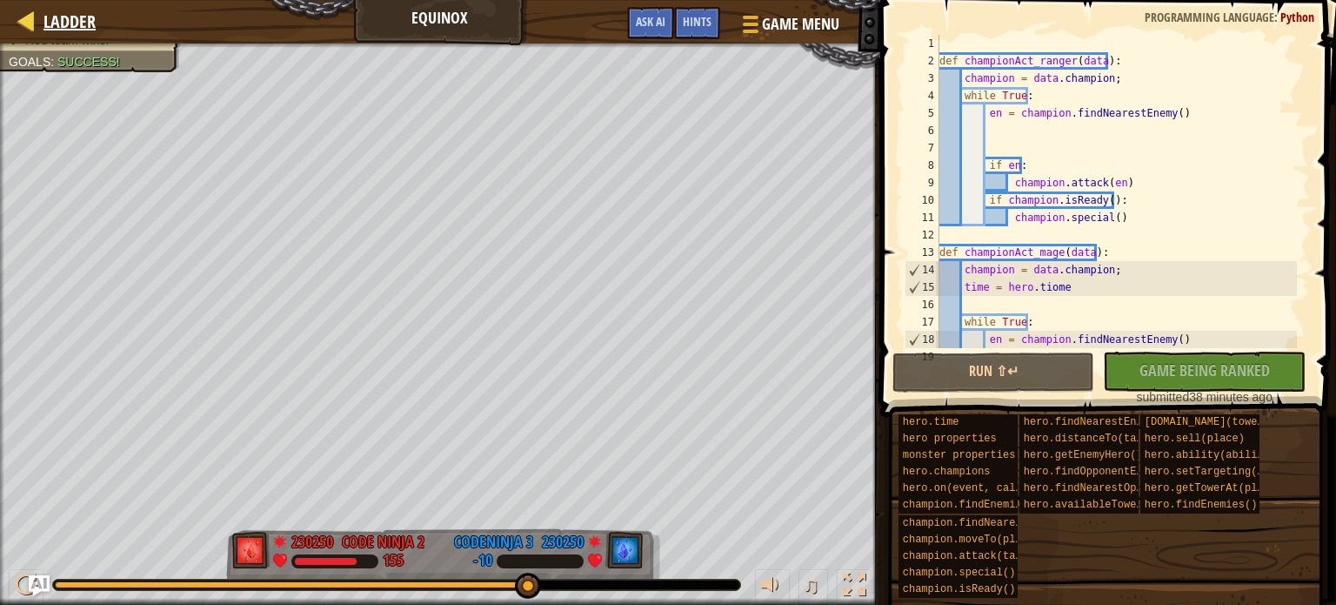
click at [77, 6] on div "Ladder" at bounding box center [65, 21] width 61 height 43
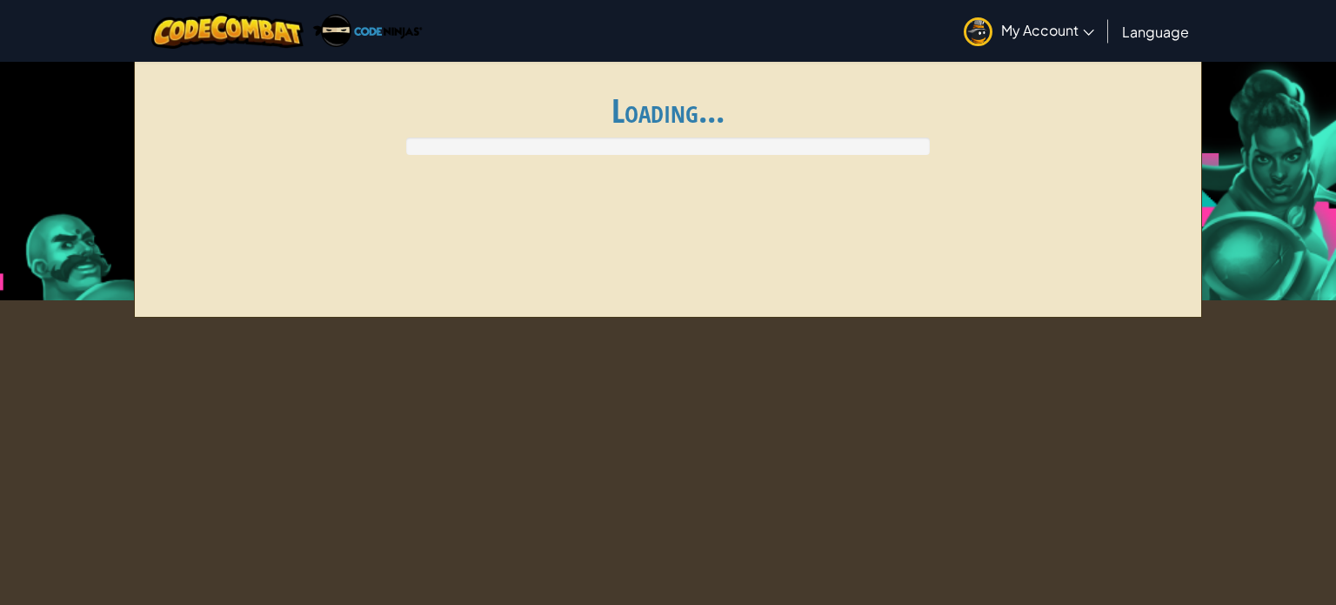
click at [72, 4] on div "Toggle navigation My Account Code Ninja 2 Profile Settings Notifications Log Ou…" at bounding box center [668, 31] width 1345 height 62
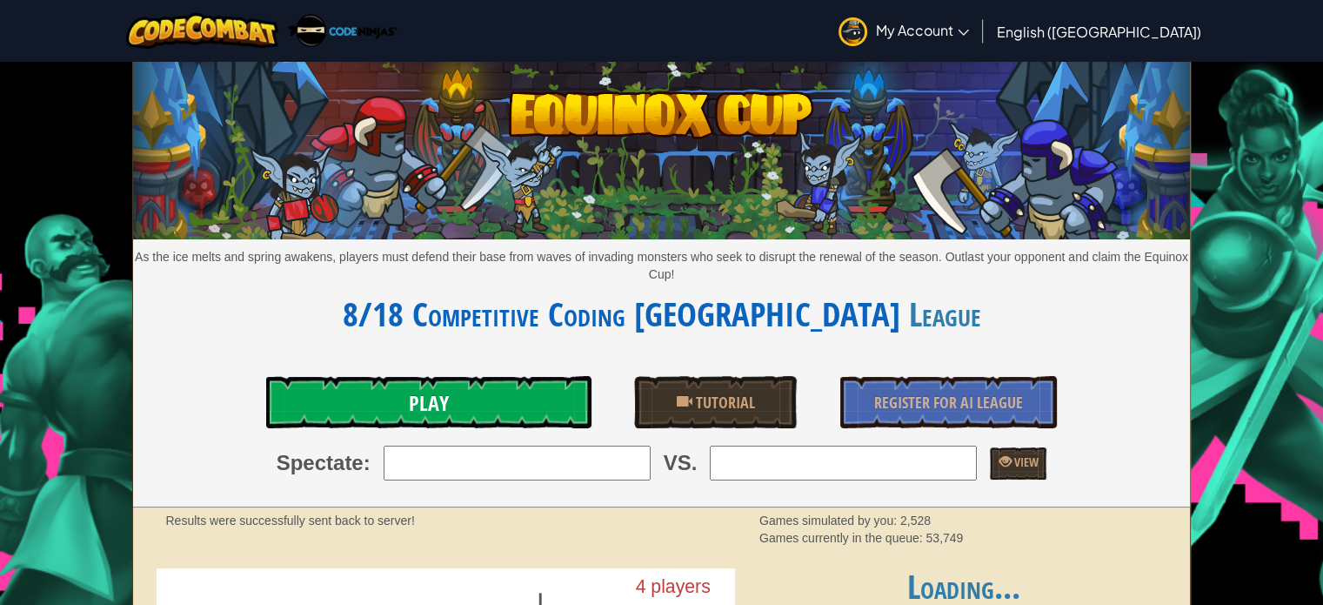
drag, startPoint x: 311, startPoint y: 430, endPoint x: 317, endPoint y: 415, distance: 16.0
click at [317, 416] on div "As the ice melts and spring awakens, players must defend their base from waves …" at bounding box center [661, 285] width 1057 height 445
click at [312, 402] on link "Play" at bounding box center [428, 402] width 324 height 52
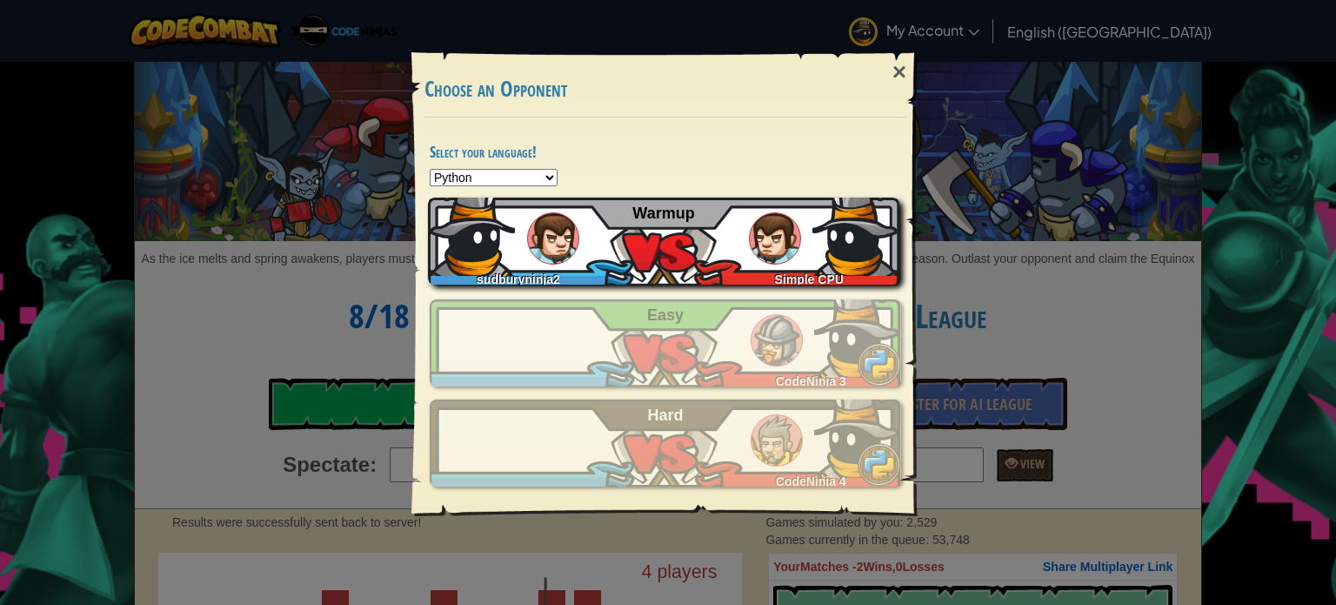
click at [743, 236] on div "sudburyninja2 Simple CPU Warmup" at bounding box center [663, 240] width 471 height 87
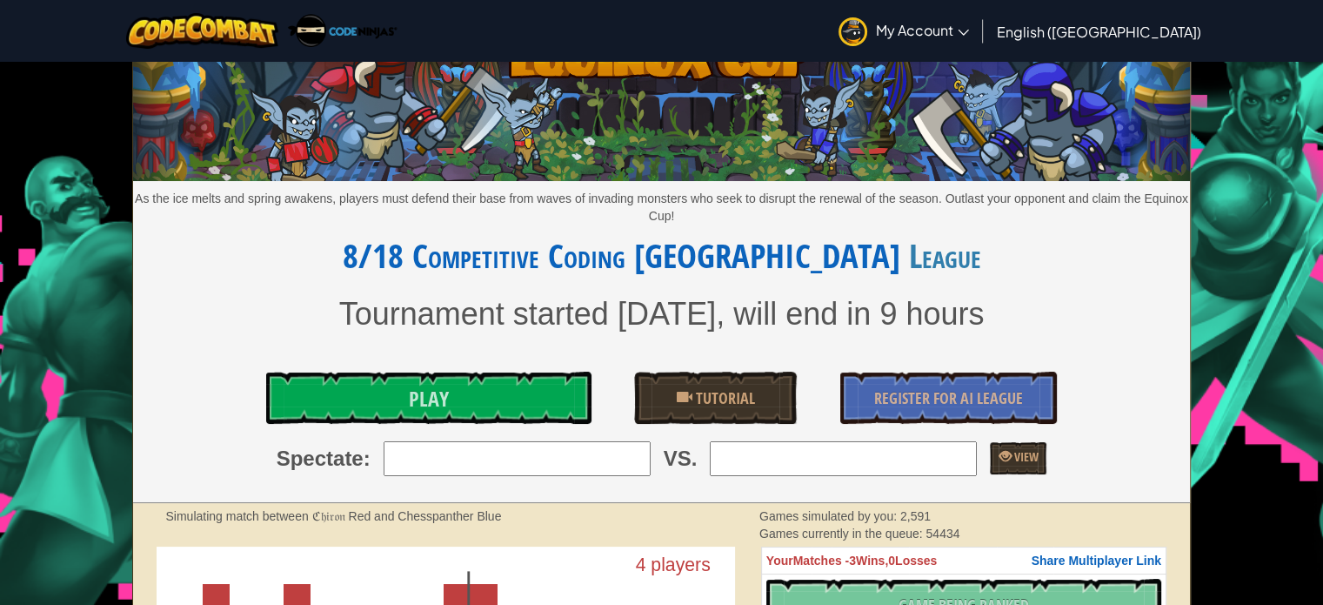
scroll to position [87, 0]
